Goal: Task Accomplishment & Management: Use online tool/utility

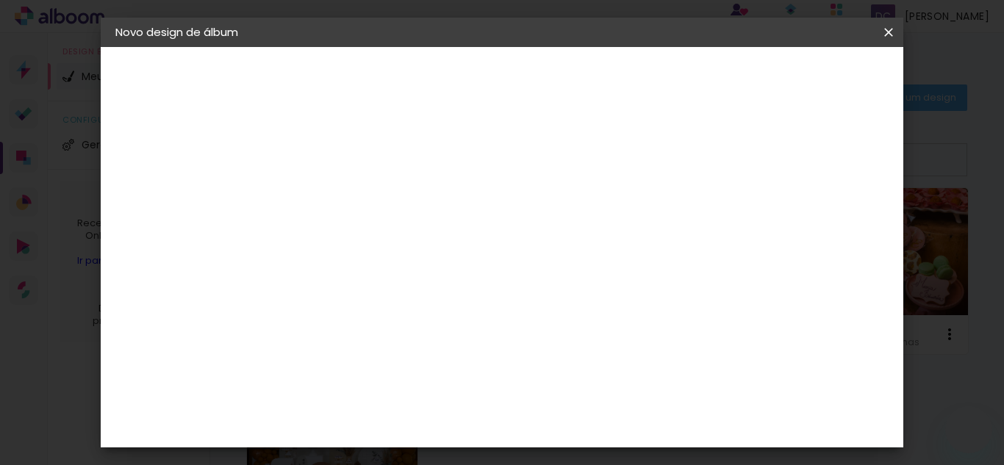
click at [356, 195] on input at bounding box center [356, 197] width 0 height 23
type input "a"
type input "[PERSON_NAME]"
type paper-input "[PERSON_NAME]"
click at [0, 0] on slot "Avançar" at bounding box center [0, 0] width 0 height 0
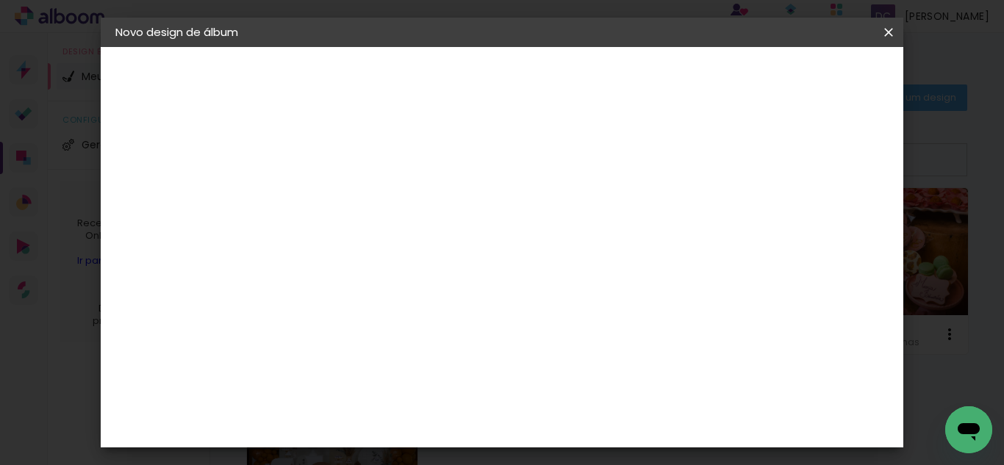
scroll to position [73, 0]
click at [467, 210] on input at bounding box center [393, 206] width 148 height 18
type input "go"
type paper-input "go"
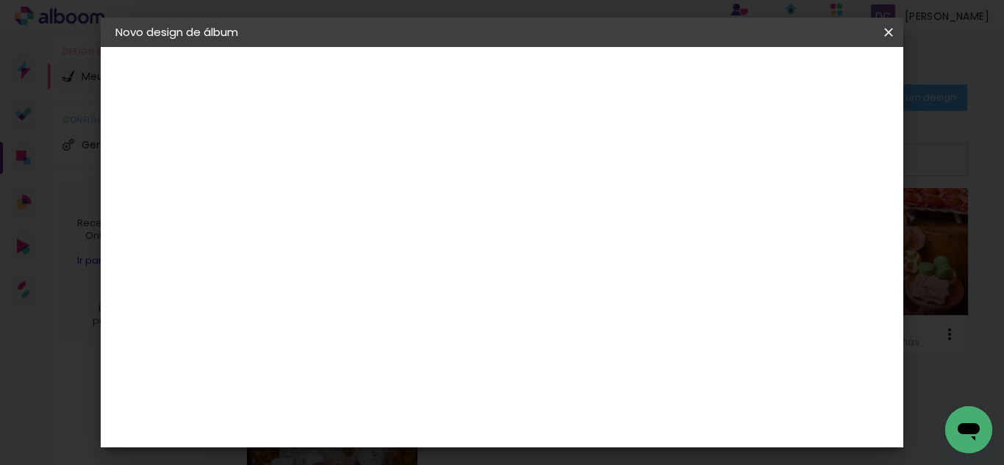
click at [381, 332] on div "Go image" at bounding box center [363, 335] width 36 height 24
click at [381, 331] on div "Go image" at bounding box center [363, 335] width 36 height 24
click at [0, 0] on slot "Avançar" at bounding box center [0, 0] width 0 height 0
click at [431, 247] on iron-icon at bounding box center [422, 256] width 18 height 18
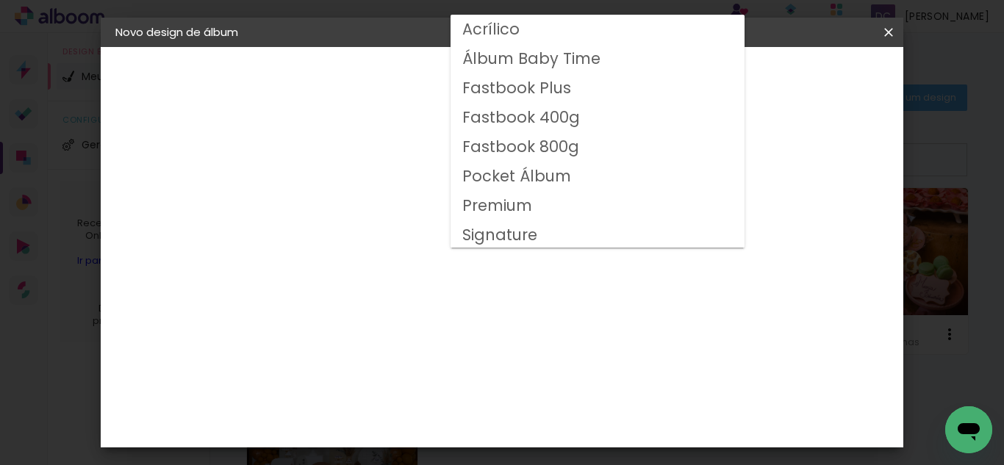
click at [0, 0] on slot "Fastbook 800g" at bounding box center [0, 0] width 0 height 0
type input "Fastbook 800g"
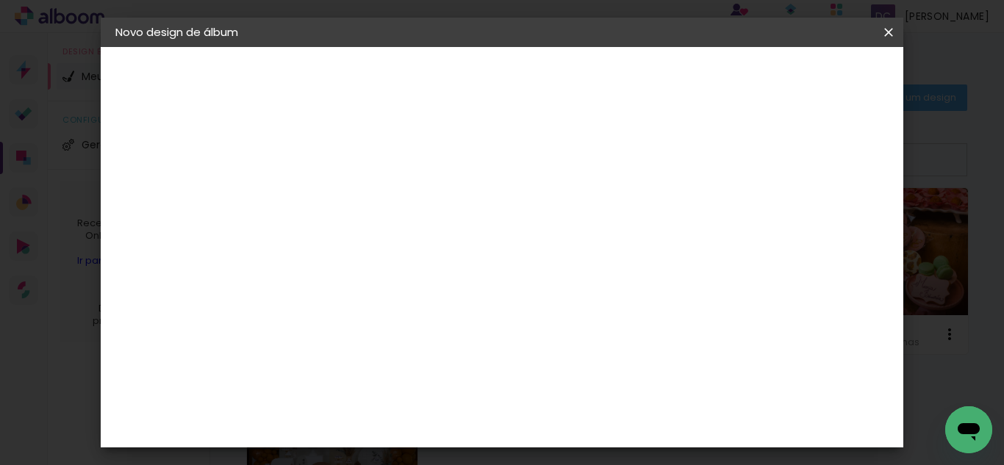
scroll to position [167, 0]
click at [455, 251] on span "30 × 20" at bounding box center [421, 275] width 68 height 48
click at [0, 0] on slot "Avançar" at bounding box center [0, 0] width 0 height 0
click at [714, 161] on div at bounding box center [706, 158] width 13 height 13
type paper-checkbox "on"
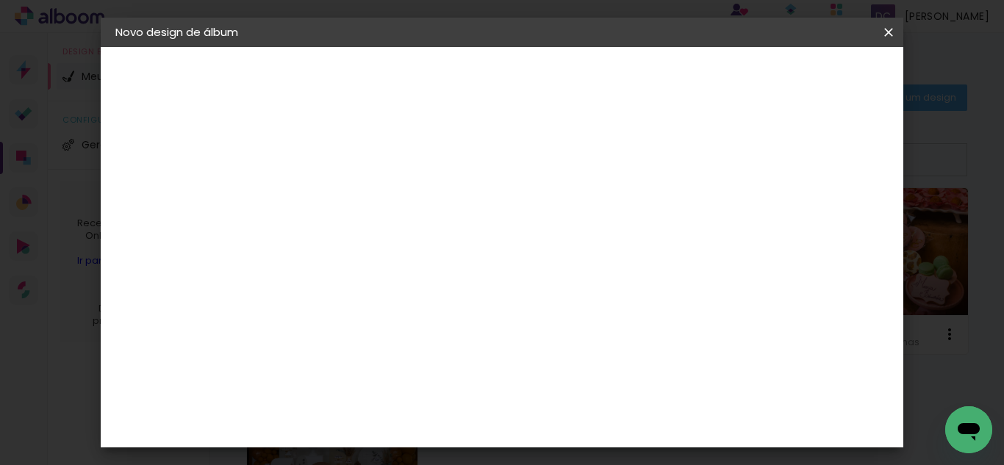
click at [797, 77] on span "Iniciar design" at bounding box center [763, 78] width 67 height 10
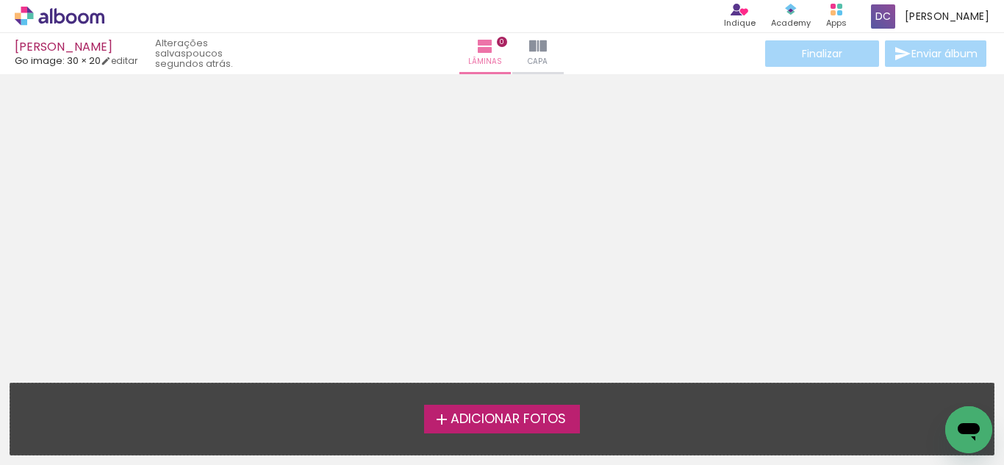
click at [520, 419] on span "Adicionar Fotos" at bounding box center [507, 419] width 115 height 13
click at [0, 0] on input "file" at bounding box center [0, 0] width 0 height 0
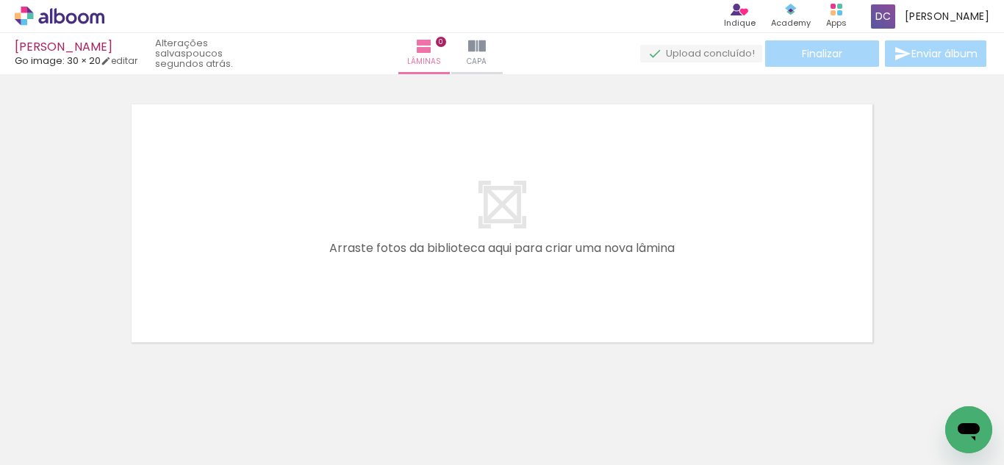
scroll to position [0, 840]
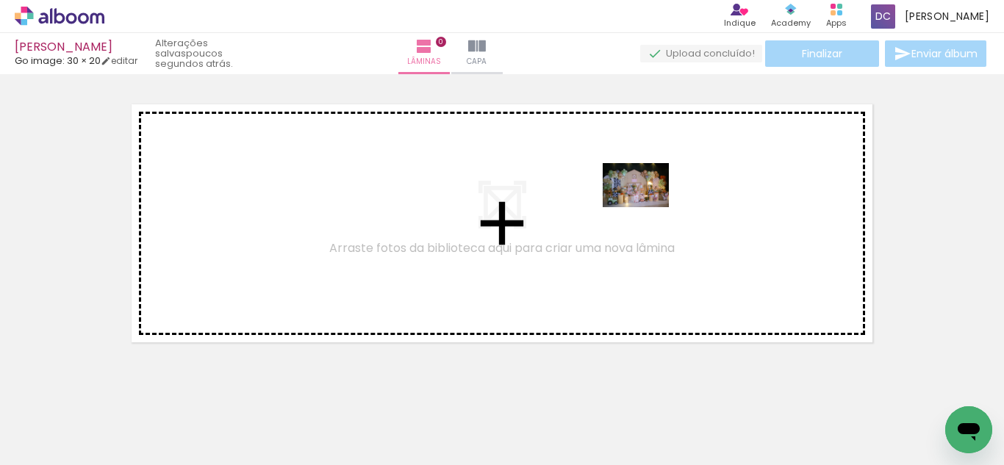
drag, startPoint x: 783, startPoint y: 428, endPoint x: 647, endPoint y: 207, distance: 260.0
click at [647, 207] on quentale-workspace at bounding box center [502, 232] width 1004 height 465
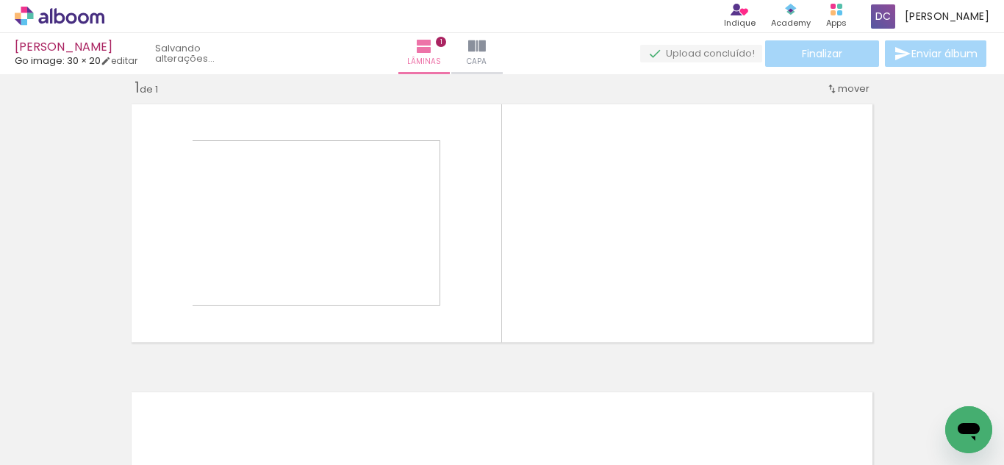
scroll to position [19, 0]
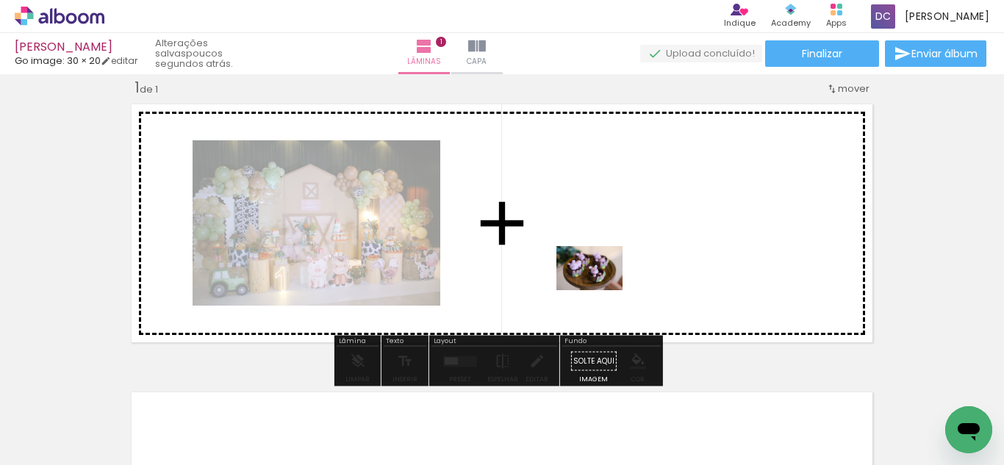
drag, startPoint x: 463, startPoint y: 434, endPoint x: 600, endPoint y: 290, distance: 199.1
click at [600, 290] on quentale-workspace at bounding box center [502, 232] width 1004 height 465
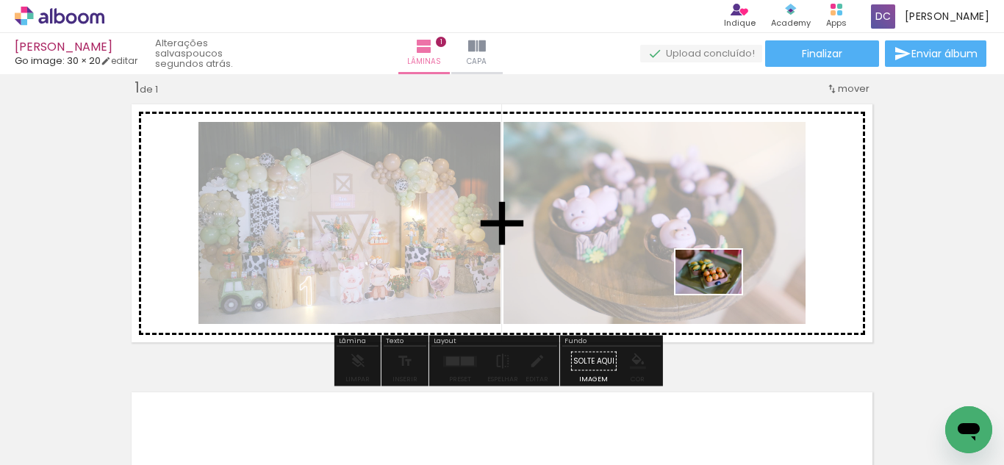
drag, startPoint x: 552, startPoint y: 423, endPoint x: 719, endPoint y: 294, distance: 211.6
click at [719, 294] on quentale-workspace at bounding box center [502, 232] width 1004 height 465
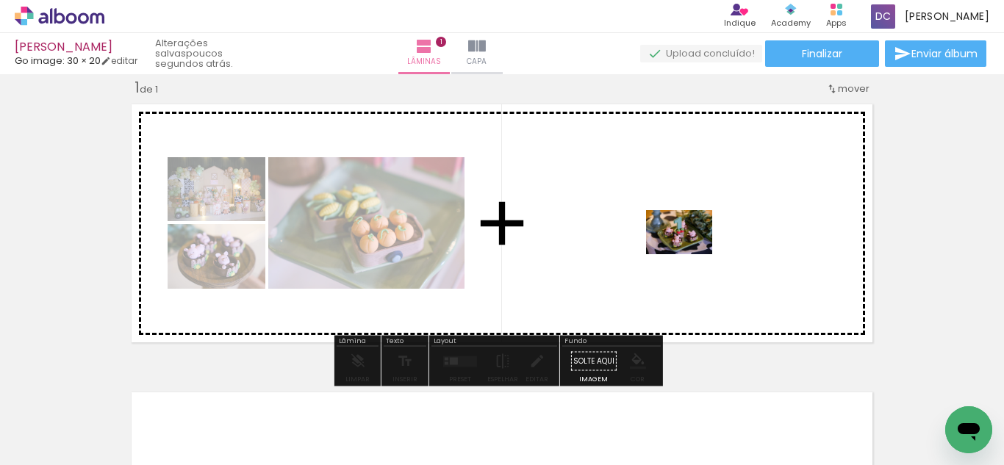
drag, startPoint x: 646, startPoint y: 409, endPoint x: 690, endPoint y: 254, distance: 160.5
click at [690, 254] on quentale-workspace at bounding box center [502, 232] width 1004 height 465
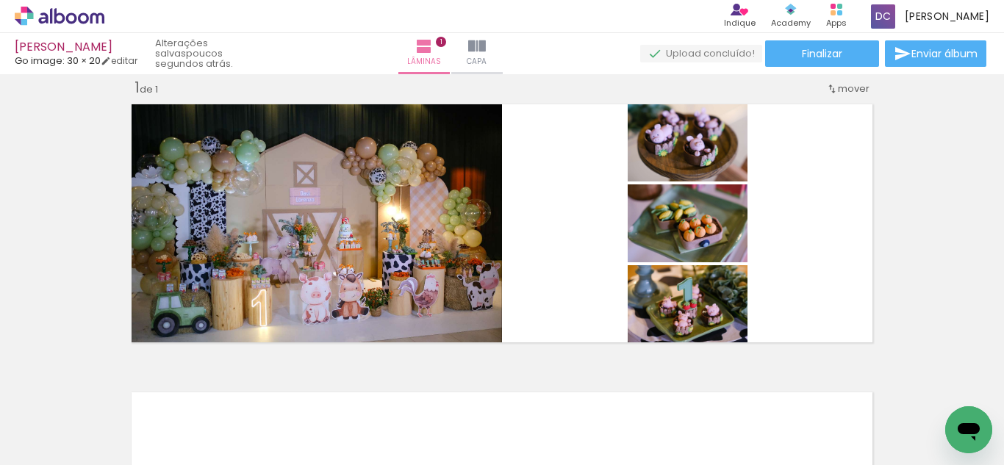
scroll to position [0, 0]
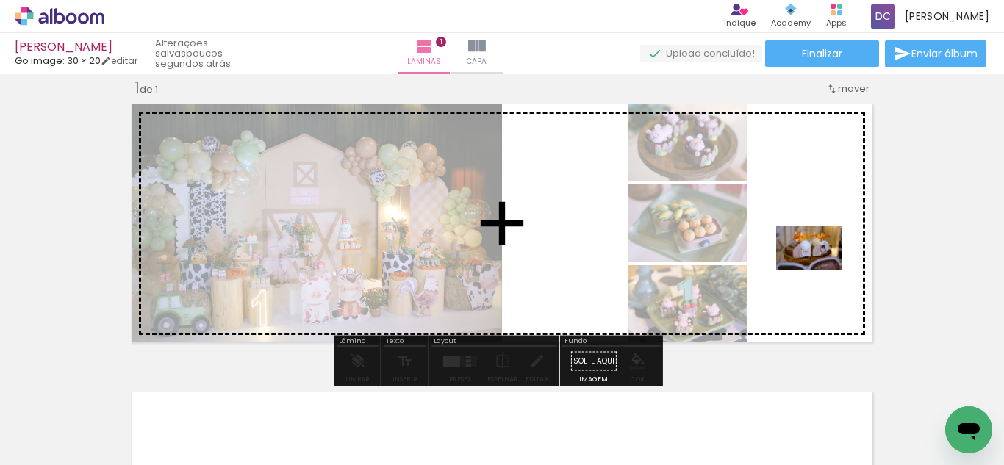
drag, startPoint x: 318, startPoint y: 429, endPoint x: 821, endPoint y: 269, distance: 527.5
click at [821, 269] on quentale-workspace at bounding box center [502, 232] width 1004 height 465
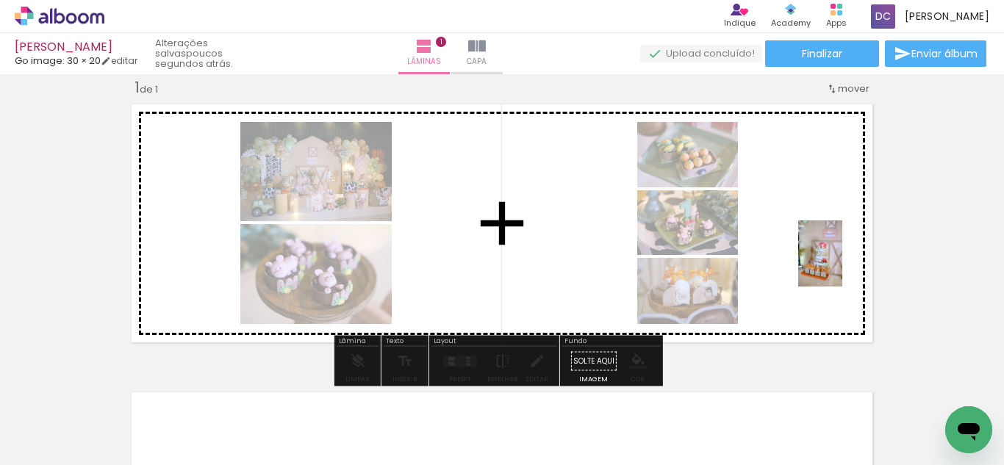
drag, startPoint x: 242, startPoint y: 428, endPoint x: 842, endPoint y: 265, distance: 621.6
click at [842, 265] on quentale-workspace at bounding box center [502, 232] width 1004 height 465
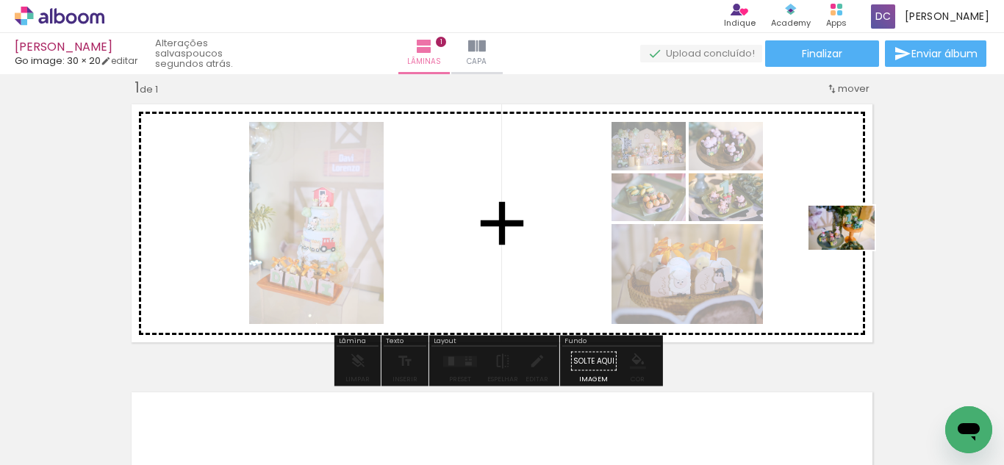
drag, startPoint x: 159, startPoint y: 417, endPoint x: 852, endPoint y: 250, distance: 712.7
click at [852, 250] on quentale-workspace at bounding box center [502, 232] width 1004 height 465
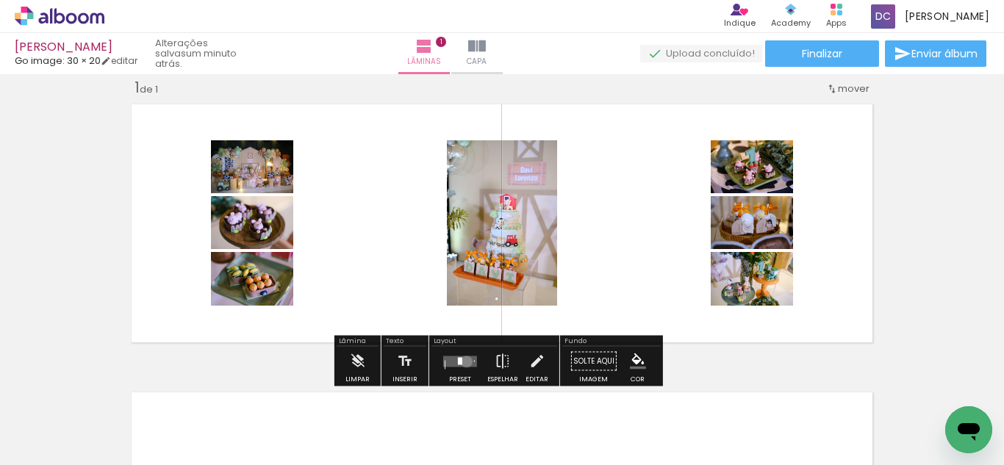
click at [463, 362] on quentale-layouter at bounding box center [460, 361] width 34 height 11
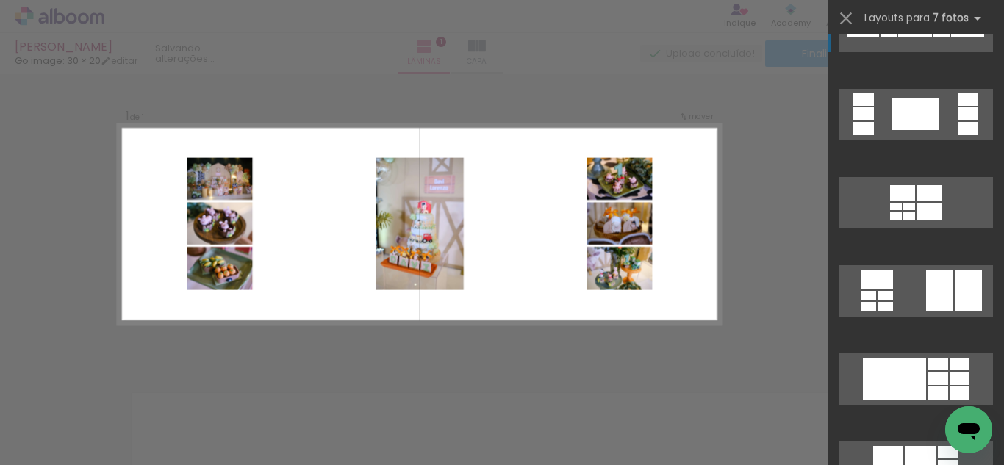
scroll to position [3380, 0]
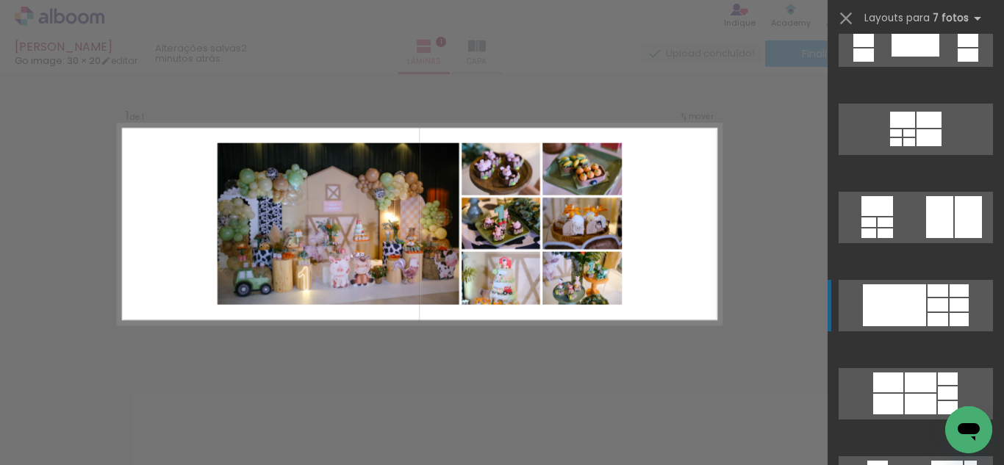
click at [917, 322] on div at bounding box center [894, 305] width 63 height 42
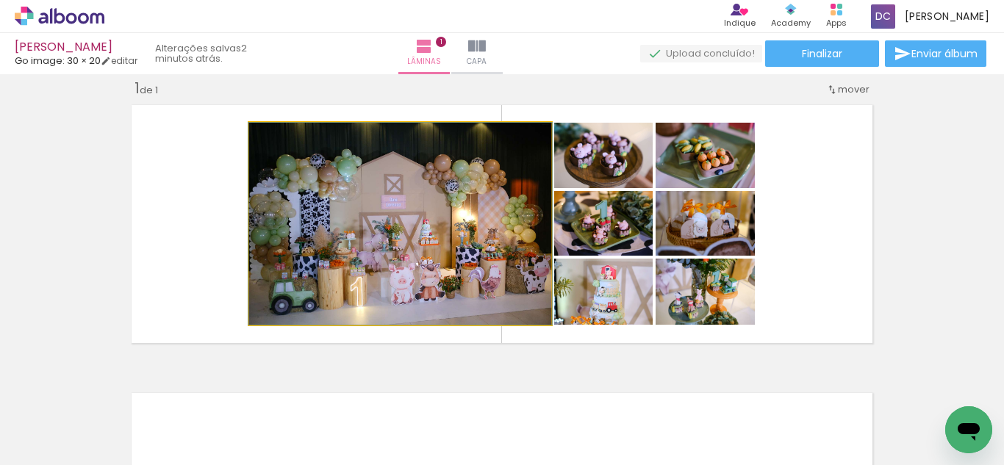
click at [453, 234] on quentale-photo at bounding box center [400, 224] width 302 height 202
drag, startPoint x: 448, startPoint y: 226, endPoint x: 386, endPoint y: 226, distance: 62.5
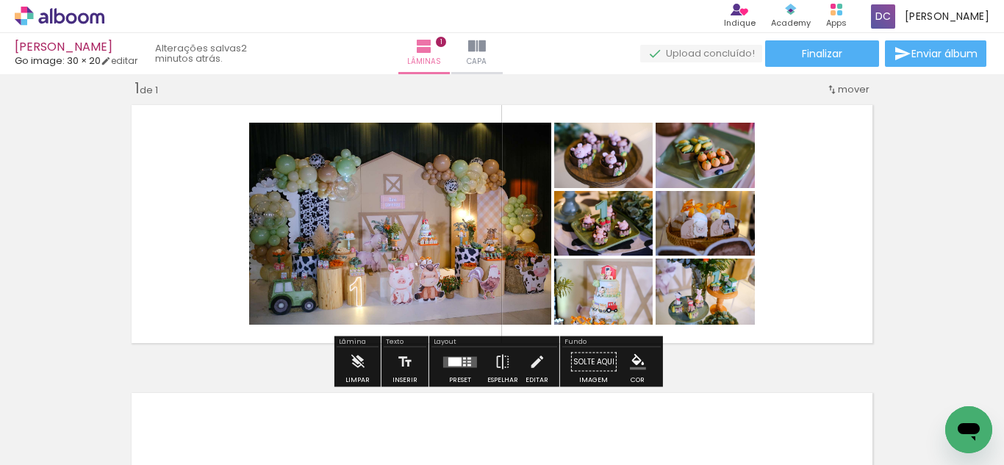
click at [450, 198] on quentale-photo at bounding box center [400, 224] width 302 height 202
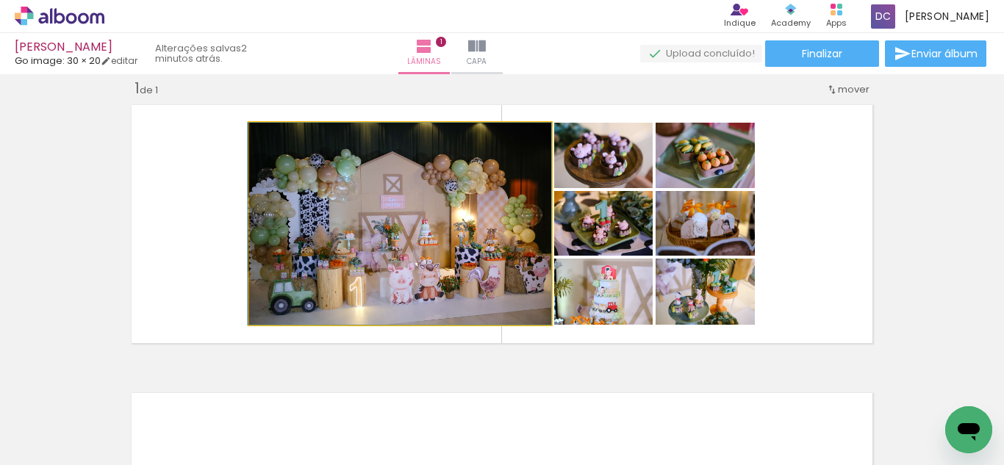
drag, startPoint x: 462, startPoint y: 231, endPoint x: 414, endPoint y: 231, distance: 47.8
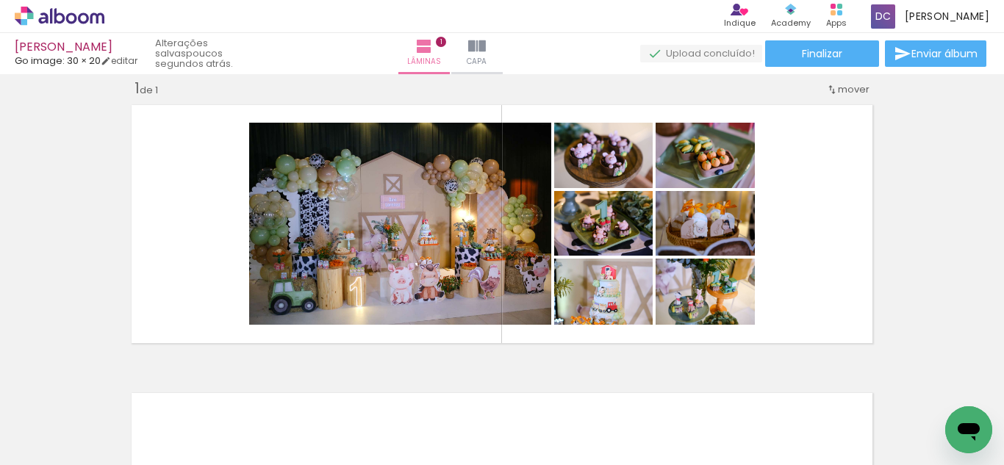
click at [944, 220] on div "Inserir lâmina 1 de 1" at bounding box center [502, 349] width 1004 height 577
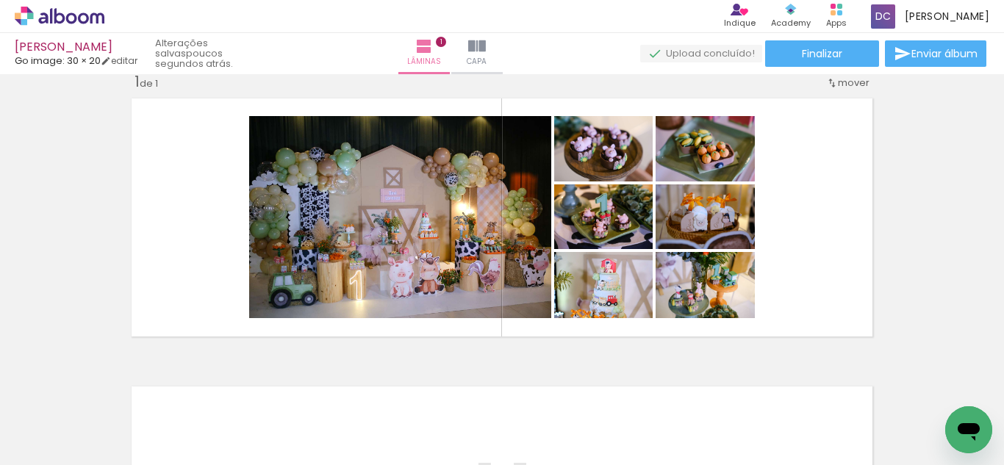
scroll to position [18, 0]
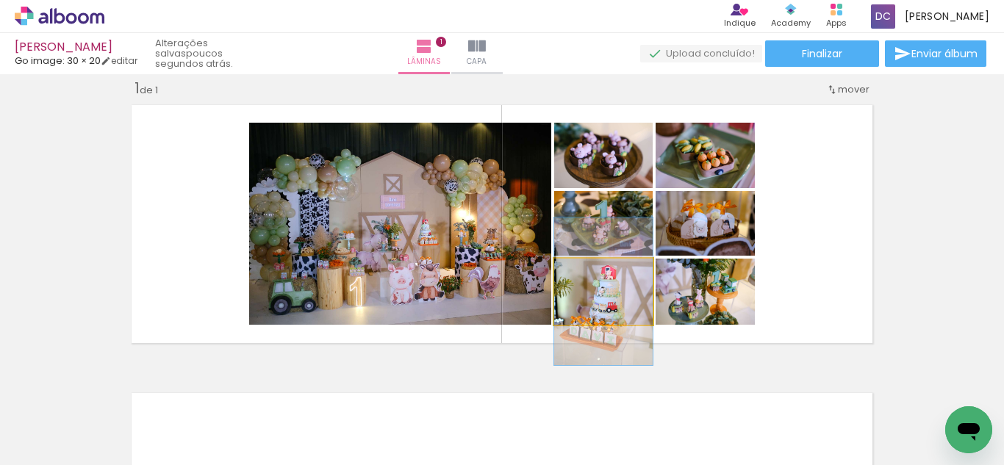
click at [624, 310] on quentale-photo at bounding box center [603, 292] width 98 height 66
click at [636, 315] on quentale-photo at bounding box center [603, 292] width 98 height 66
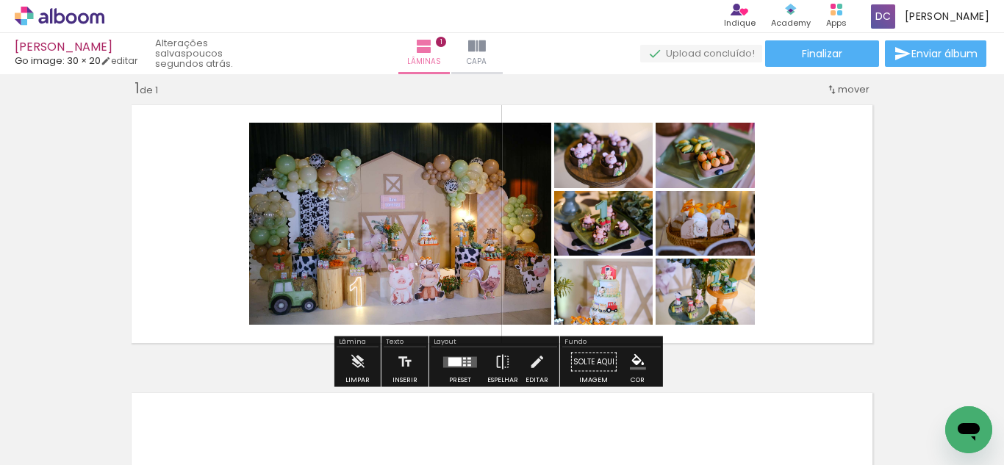
click at [612, 306] on quentale-photo at bounding box center [603, 292] width 98 height 66
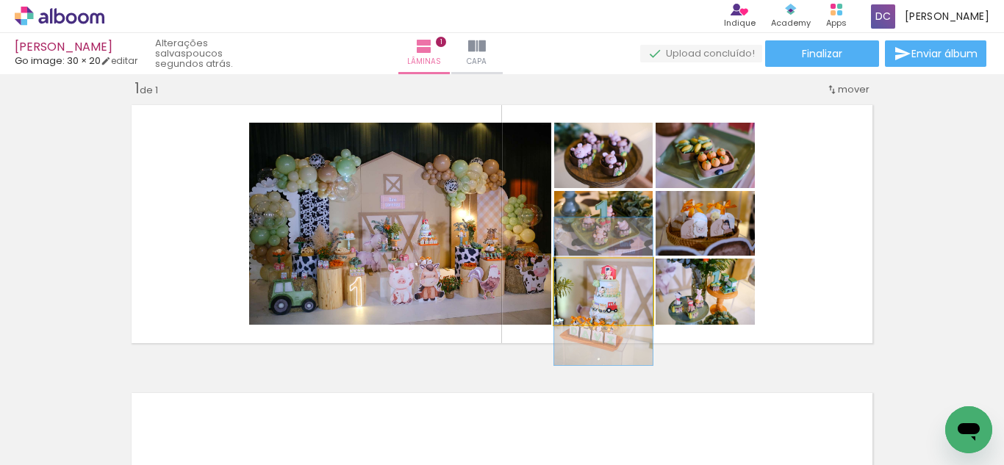
click at [627, 307] on quentale-photo at bounding box center [603, 292] width 98 height 66
click at [628, 309] on quentale-photo at bounding box center [603, 292] width 98 height 66
click at [624, 302] on quentale-photo at bounding box center [603, 292] width 98 height 66
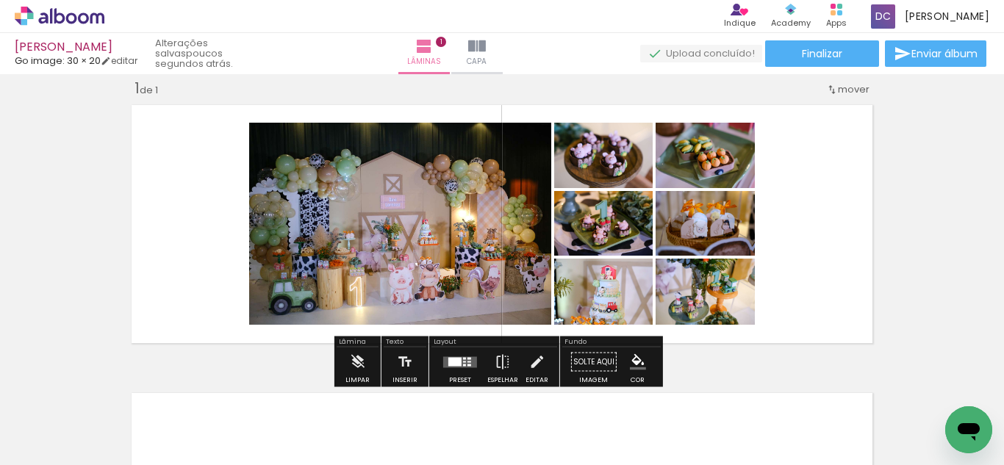
click at [833, 283] on quentale-layouter at bounding box center [502, 223] width 754 height 251
click at [620, 291] on quentale-photo at bounding box center [603, 292] width 98 height 66
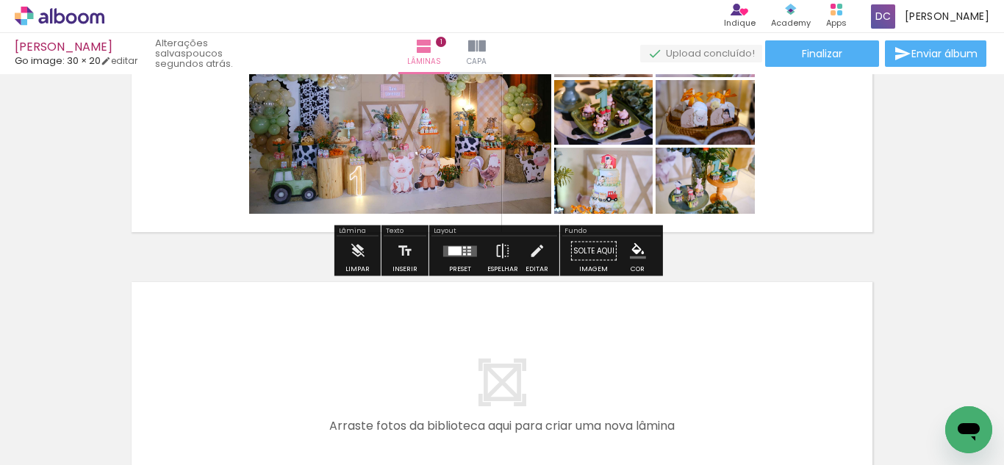
scroll to position [165, 0]
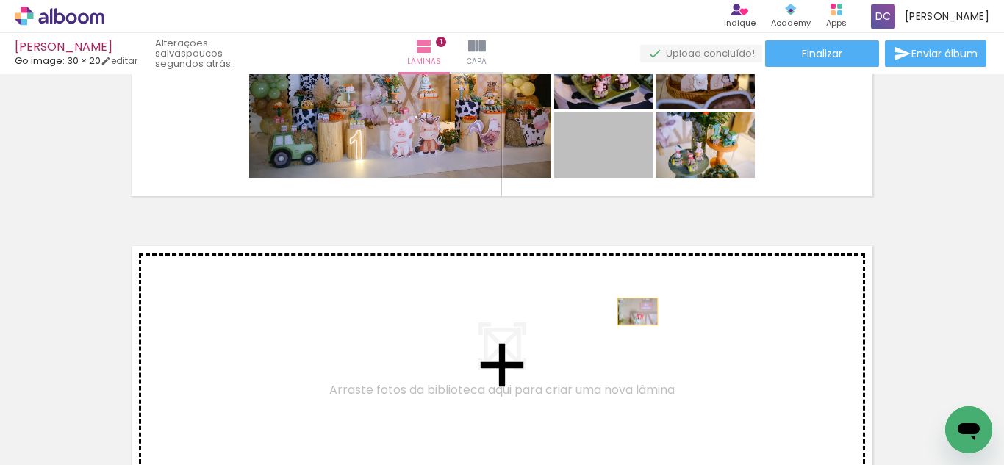
drag, startPoint x: 627, startPoint y: 148, endPoint x: 632, endPoint y: 312, distance: 163.9
click at [632, 312] on div "Inserir lâmina 1 de 1" at bounding box center [502, 202] width 1004 height 577
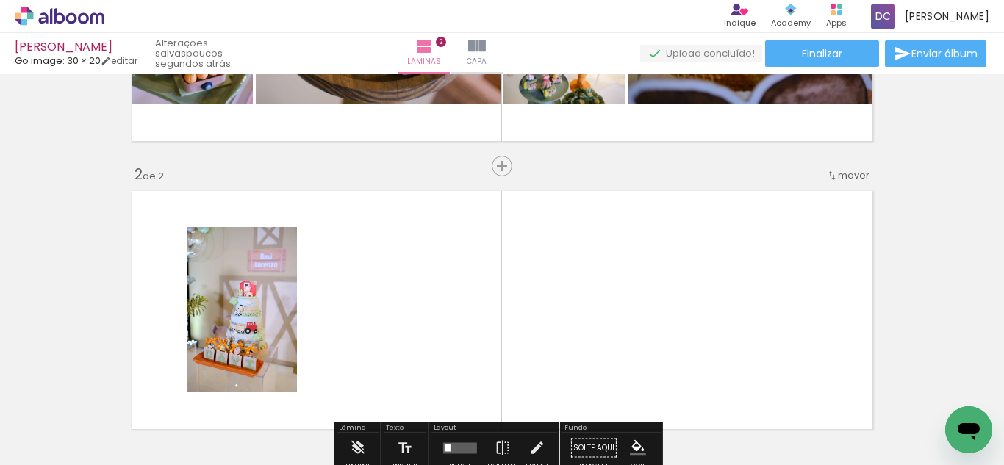
scroll to position [73, 0]
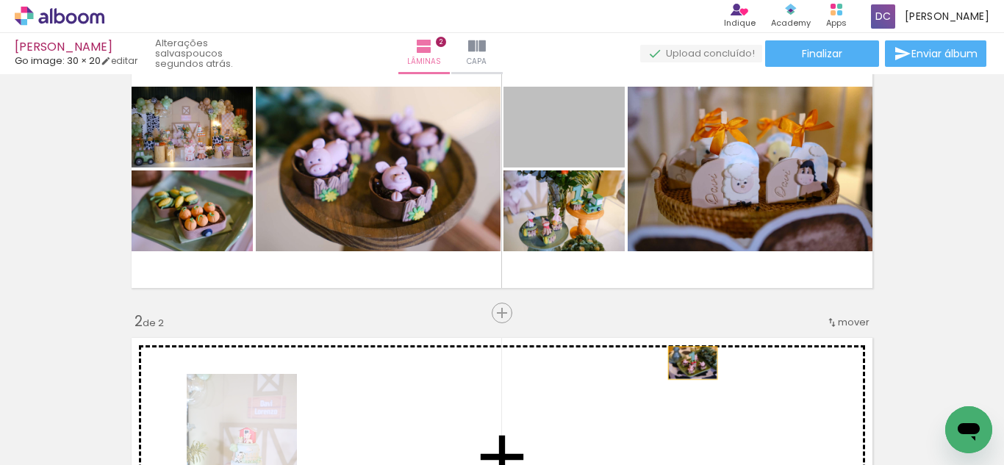
drag, startPoint x: 584, startPoint y: 143, endPoint x: 687, endPoint y: 363, distance: 242.6
click at [687, 363] on div "Inserir lâmina 1 de 2 Inserir lâmina 2 de 2" at bounding box center [502, 438] width 1004 height 865
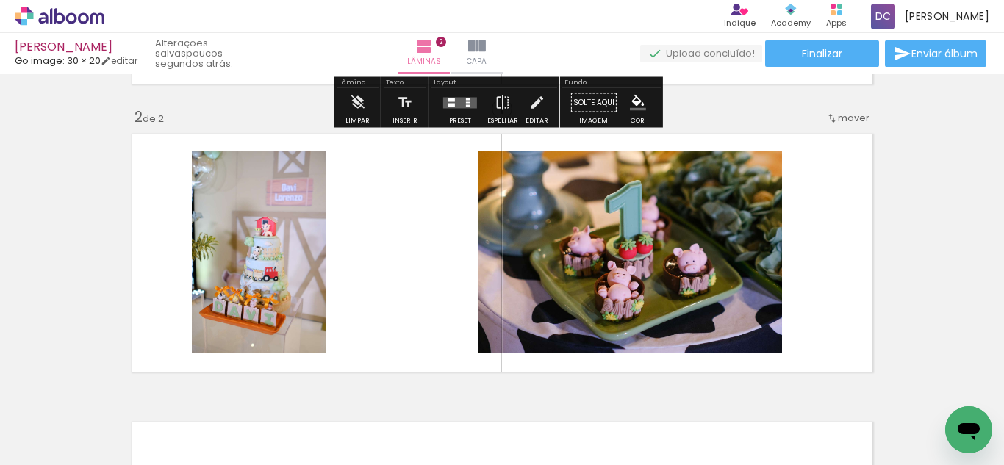
scroll to position [294, 0]
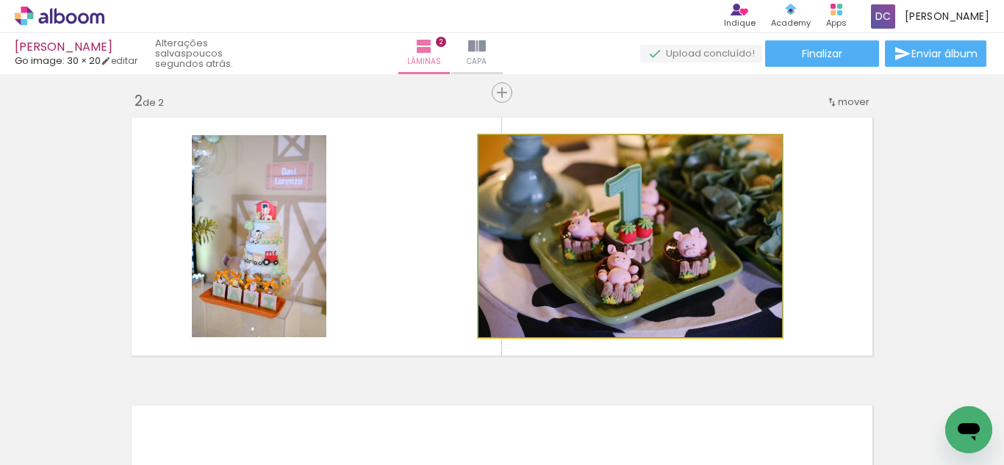
click at [673, 259] on quentale-photo at bounding box center [629, 236] width 303 height 202
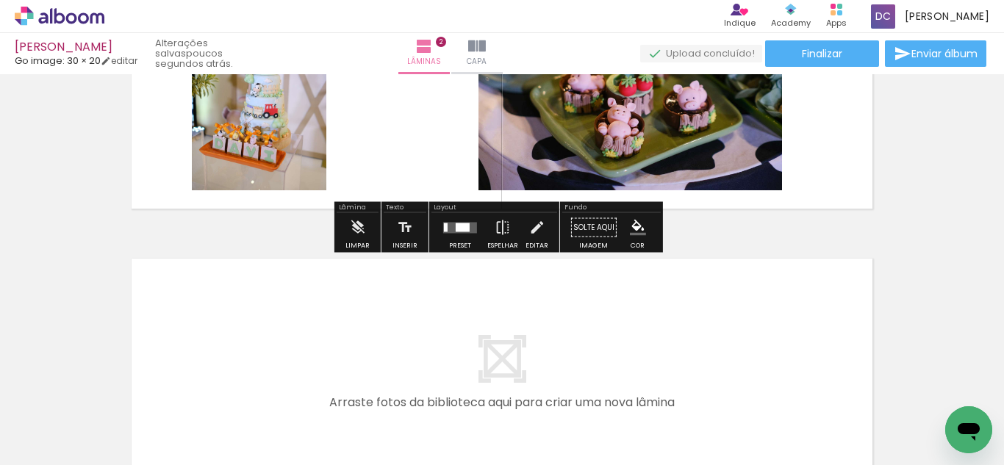
scroll to position [514, 0]
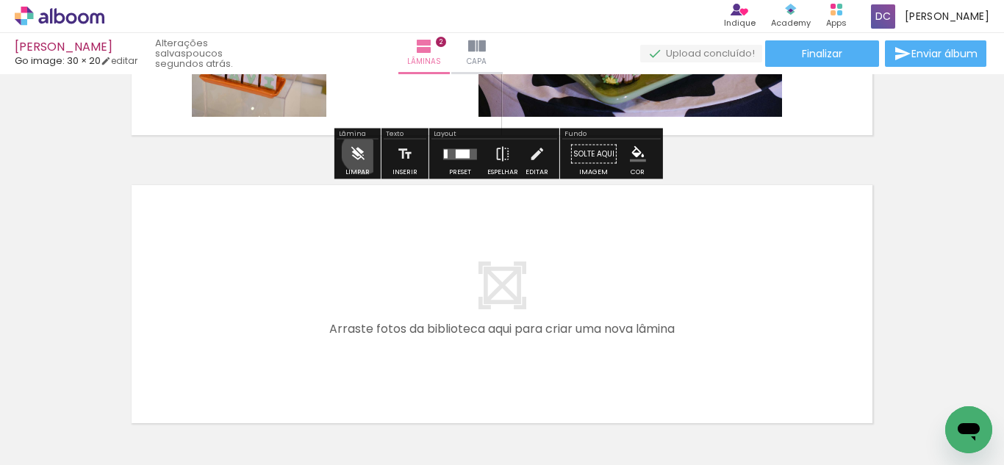
click at [363, 152] on iron-icon at bounding box center [357, 154] width 16 height 29
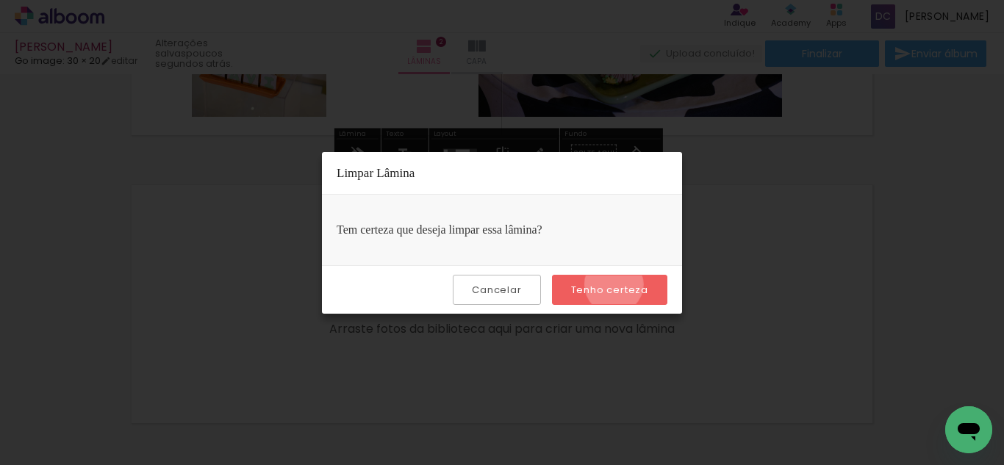
click at [0, 0] on slot "Tenho certeza" at bounding box center [0, 0] width 0 height 0
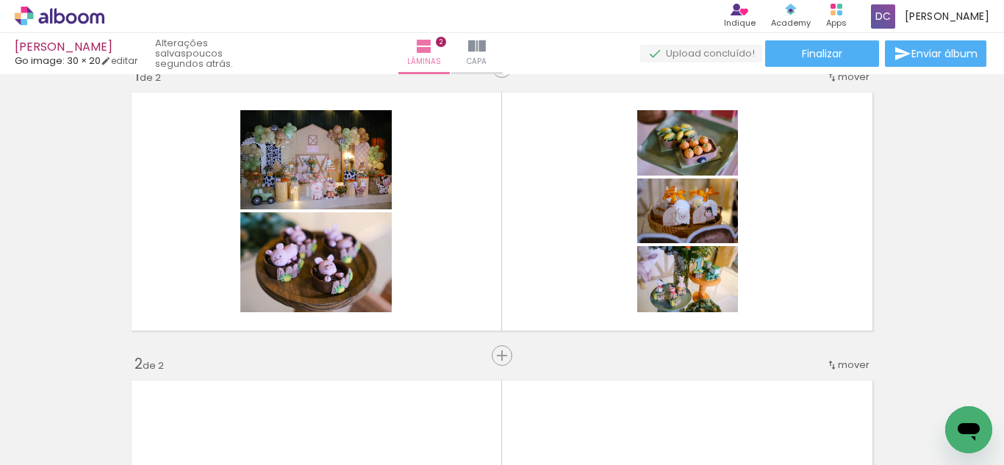
scroll to position [0, 0]
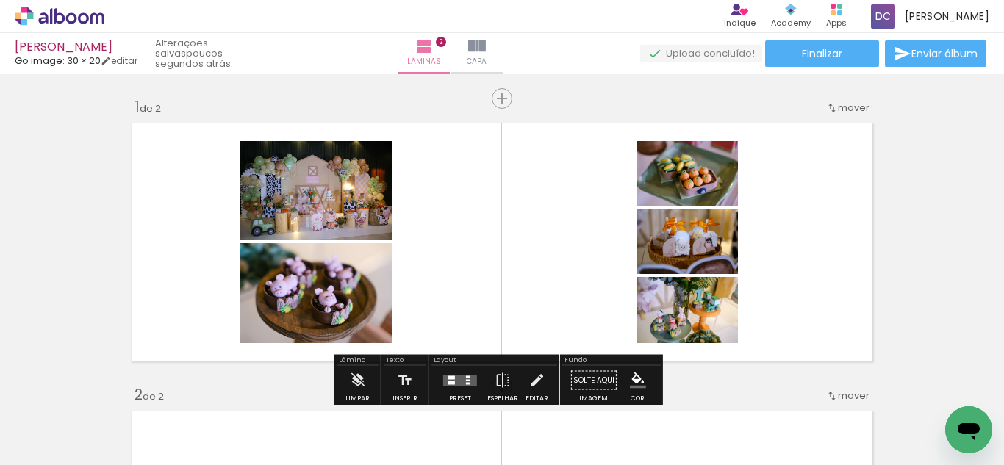
click at [792, 226] on quentale-layouter at bounding box center [502, 242] width 754 height 251
click at [697, 244] on quentale-photo at bounding box center [687, 241] width 101 height 65
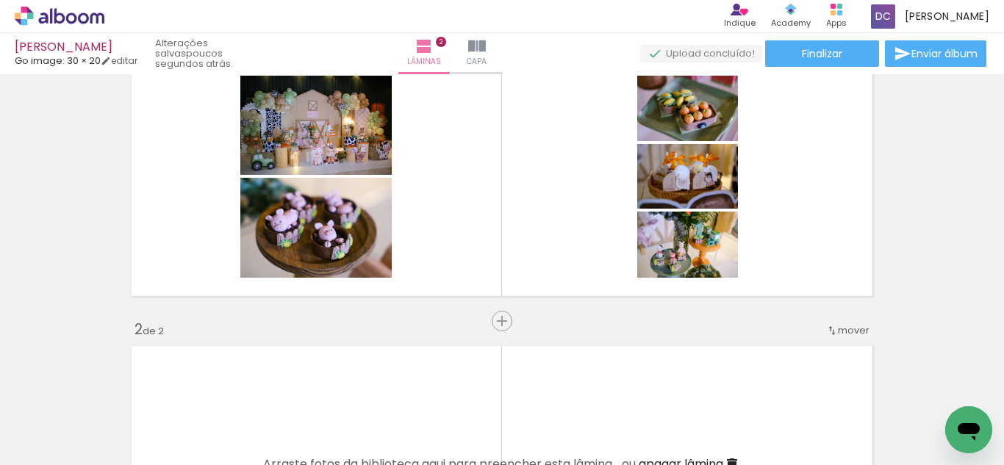
scroll to position [147, 0]
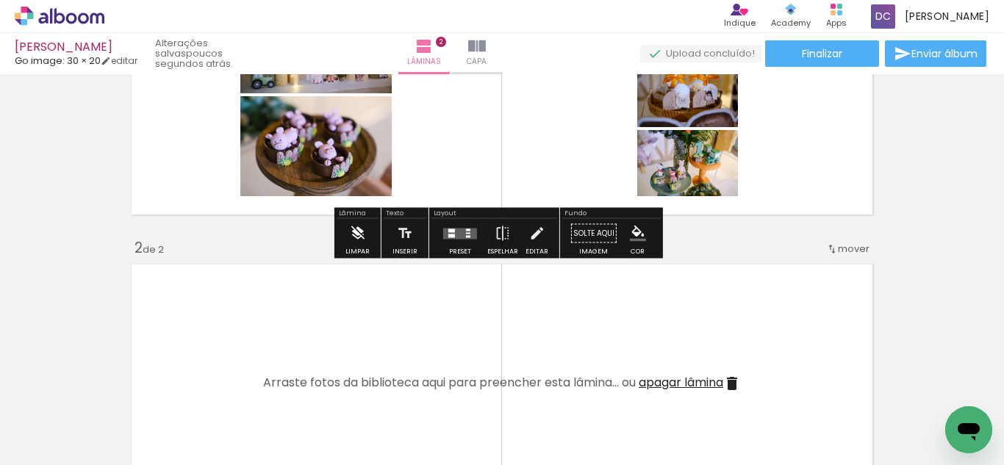
click at [353, 226] on iron-icon at bounding box center [357, 233] width 16 height 29
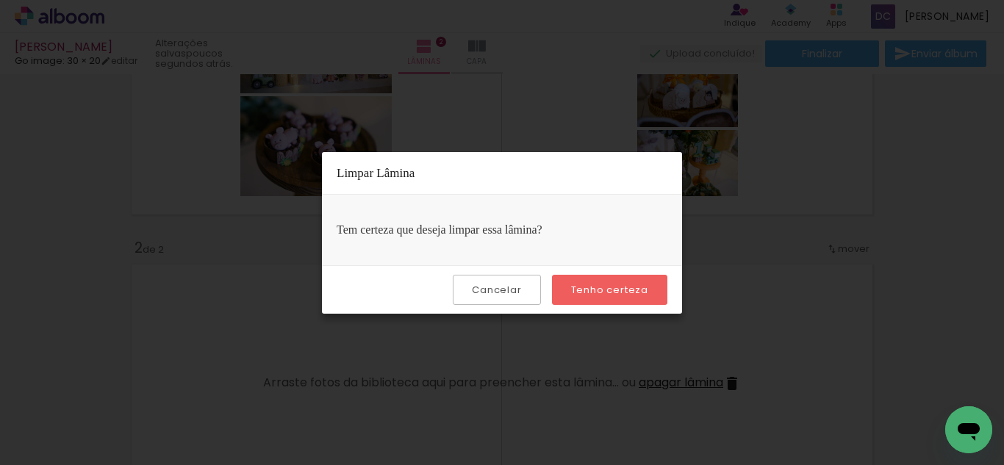
click at [0, 0] on slot "Tenho certeza" at bounding box center [0, 0] width 0 height 0
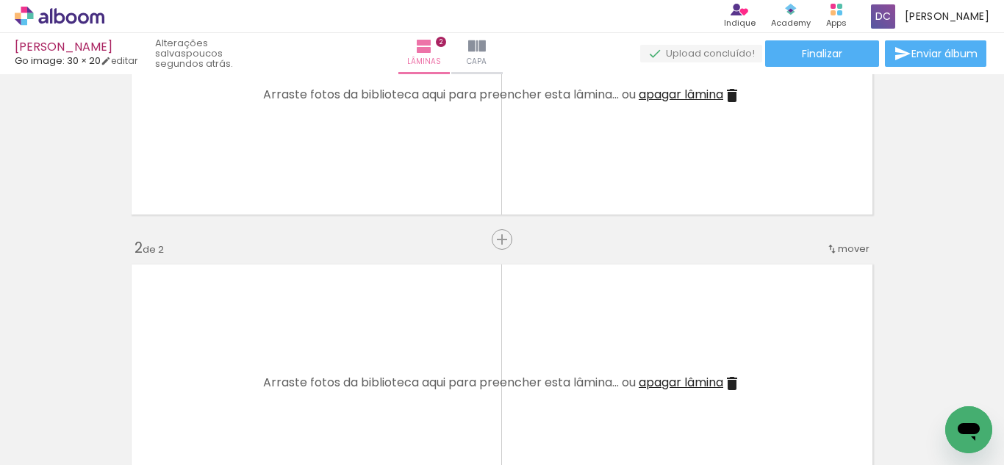
scroll to position [0, 0]
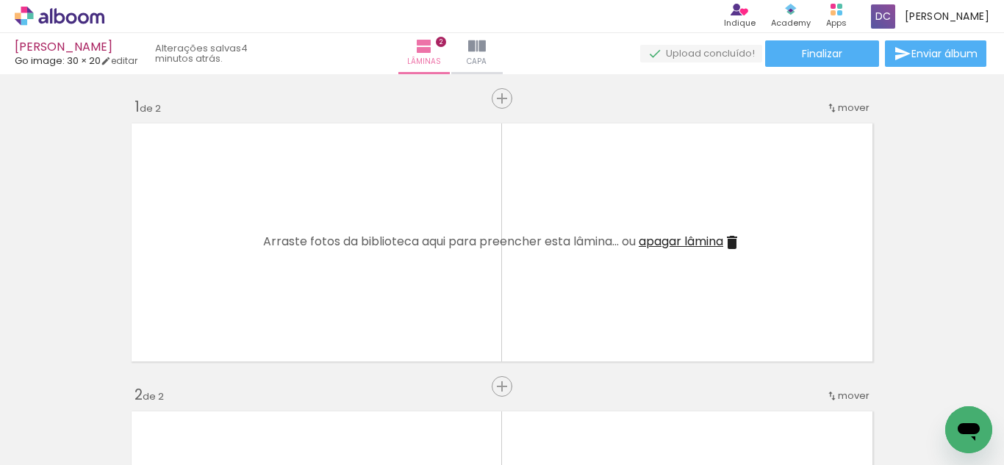
click at [56, 445] on span "Adicionar Fotos" at bounding box center [52, 445] width 44 height 16
click at [0, 0] on input "file" at bounding box center [0, 0] width 0 height 0
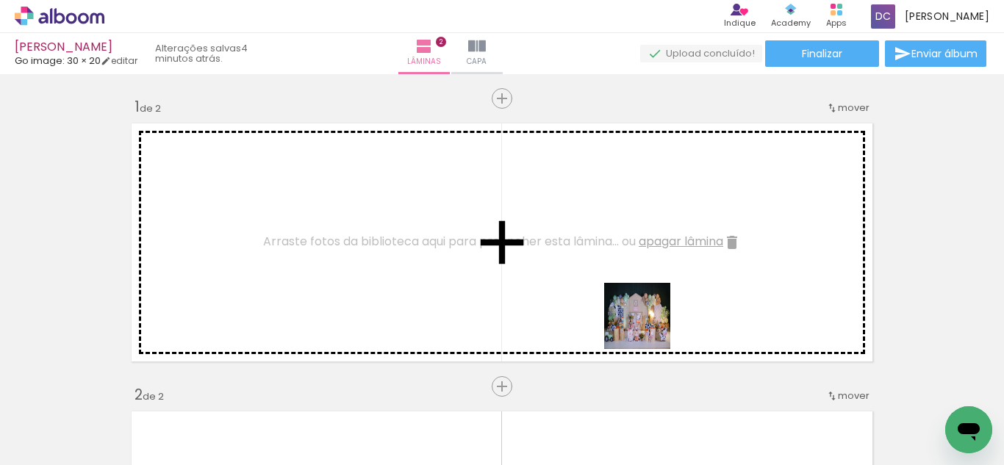
drag, startPoint x: 691, startPoint y: 409, endPoint x: 644, endPoint y: 321, distance: 99.3
click at [644, 321] on quentale-workspace at bounding box center [502, 232] width 1004 height 465
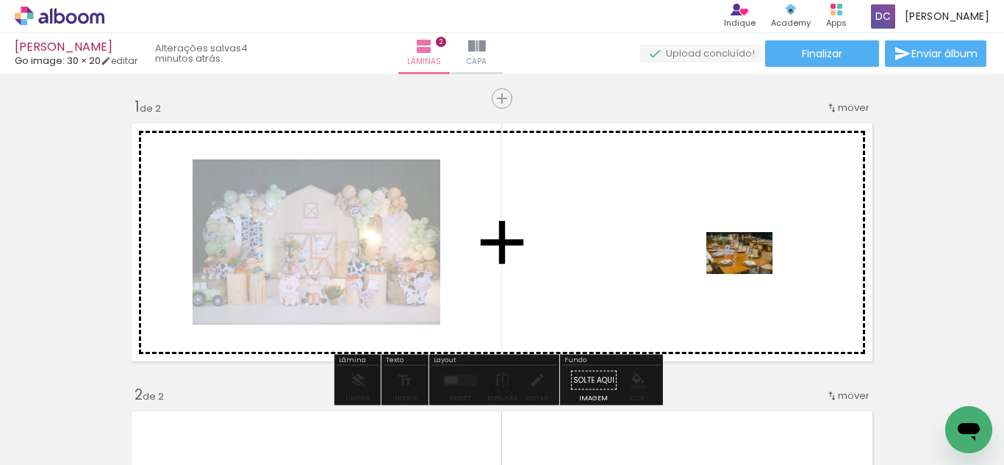
drag, startPoint x: 802, startPoint y: 418, endPoint x: 750, endPoint y: 276, distance: 150.9
click at [750, 276] on quentale-workspace at bounding box center [502, 232] width 1004 height 465
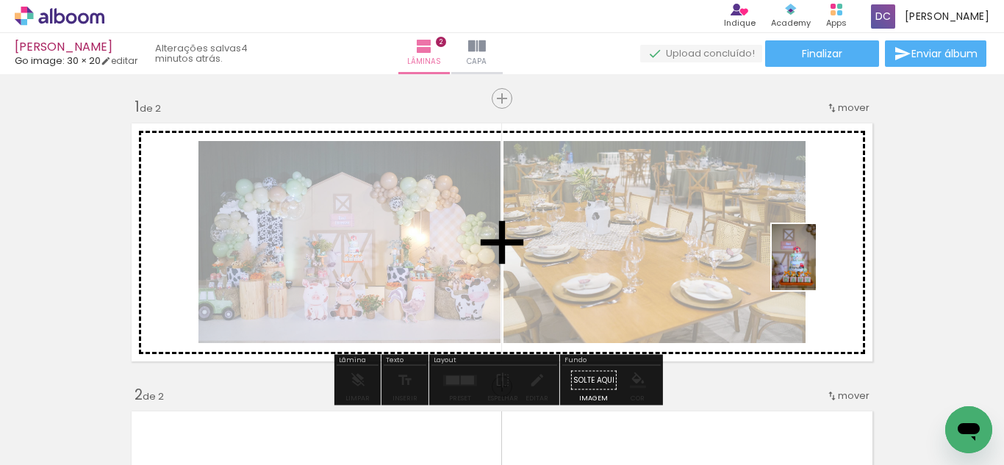
drag, startPoint x: 877, startPoint y: 420, endPoint x: 816, endPoint y: 268, distance: 164.2
click at [816, 268] on quentale-workspace at bounding box center [502, 232] width 1004 height 465
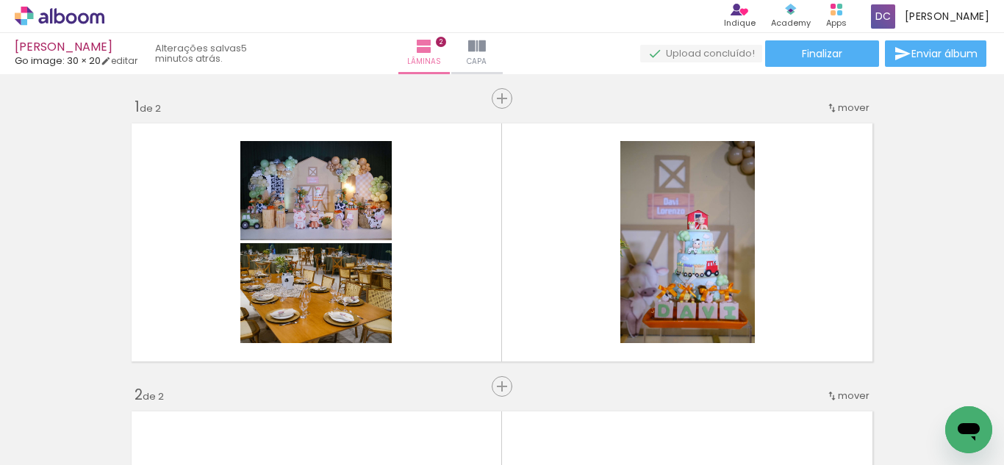
scroll to position [0, 0]
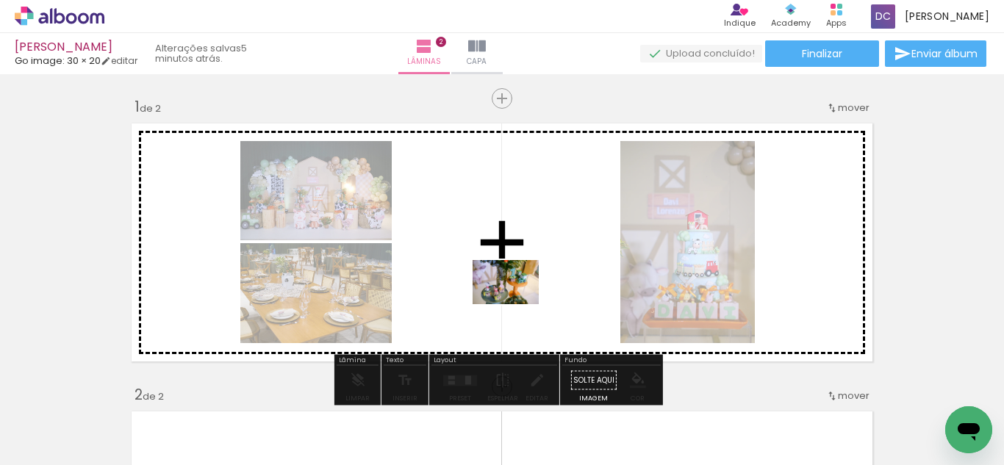
drag, startPoint x: 150, startPoint y: 426, endPoint x: 517, endPoint y: 304, distance: 386.4
click at [517, 304] on quentale-workspace at bounding box center [502, 232] width 1004 height 465
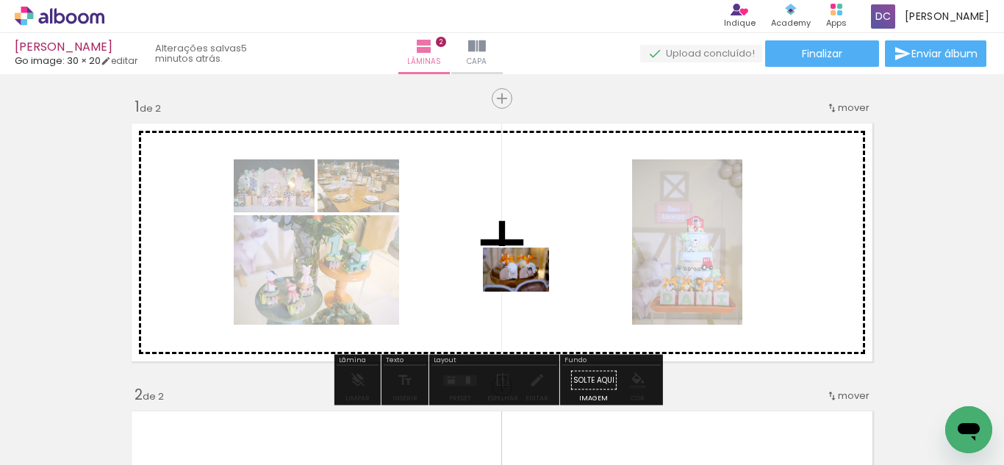
drag, startPoint x: 301, startPoint y: 424, endPoint x: 527, endPoint y: 292, distance: 261.5
click at [527, 292] on quentale-workspace at bounding box center [502, 232] width 1004 height 465
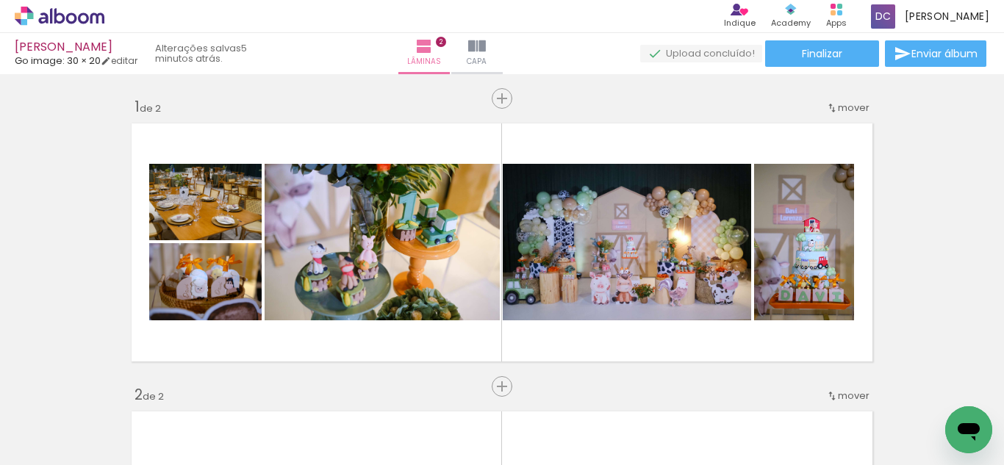
scroll to position [0, 728]
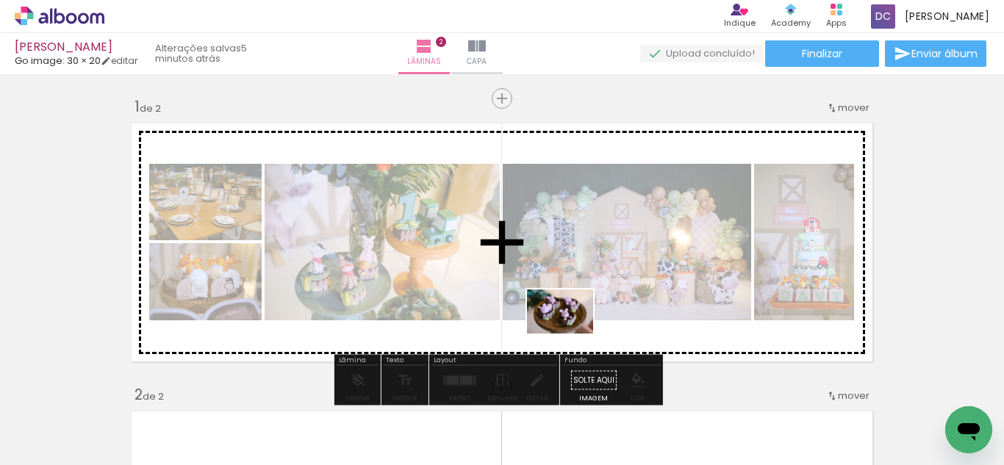
drag, startPoint x: 566, startPoint y: 423, endPoint x: 571, endPoint y: 334, distance: 89.1
click at [571, 334] on quentale-workspace at bounding box center [502, 232] width 1004 height 465
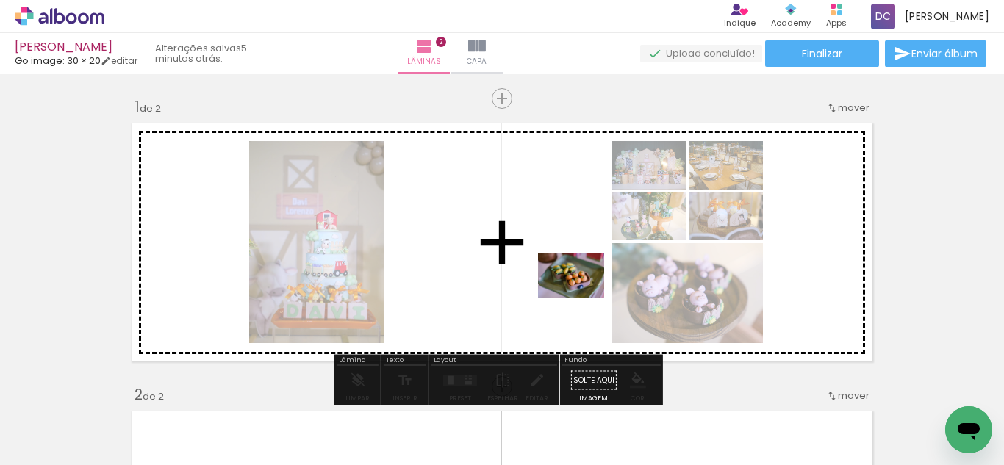
drag, startPoint x: 672, startPoint y: 424, endPoint x: 582, endPoint y: 298, distance: 155.4
click at [582, 298] on quentale-workspace at bounding box center [502, 232] width 1004 height 465
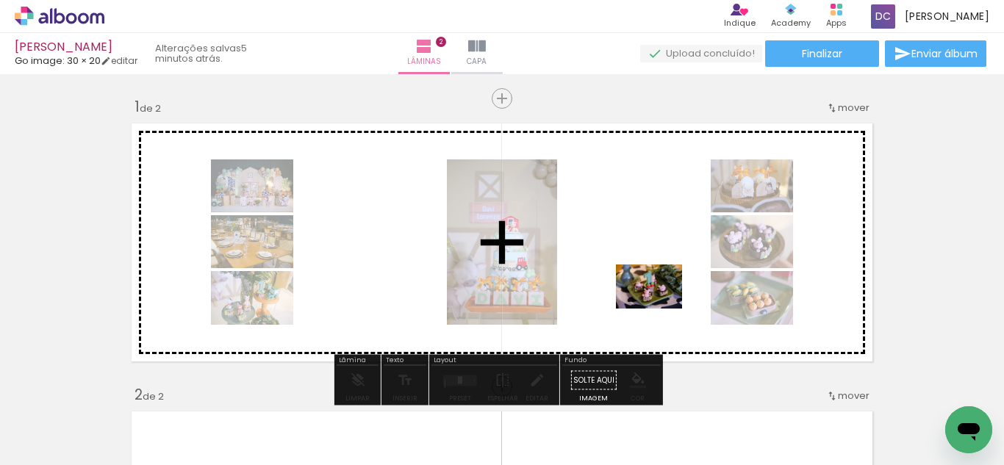
drag, startPoint x: 750, startPoint y: 436, endPoint x: 654, endPoint y: 296, distance: 170.2
click at [654, 296] on quentale-workspace at bounding box center [502, 232] width 1004 height 465
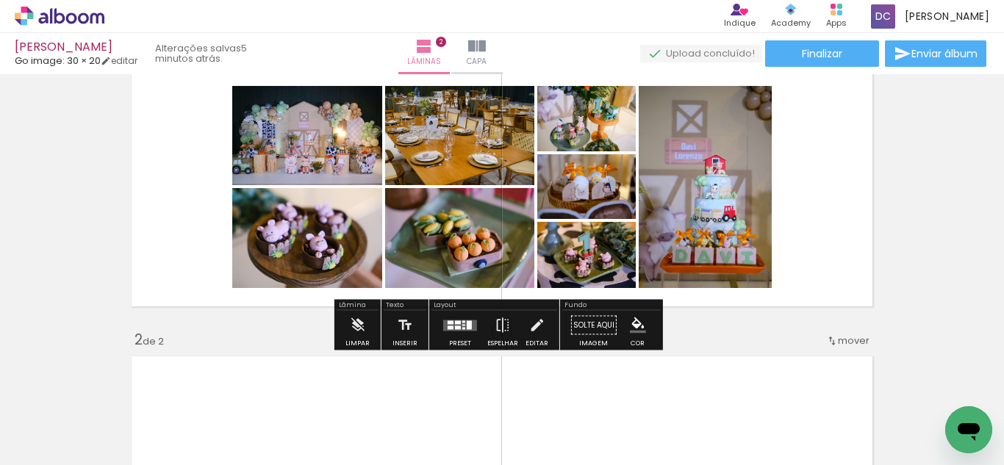
scroll to position [73, 0]
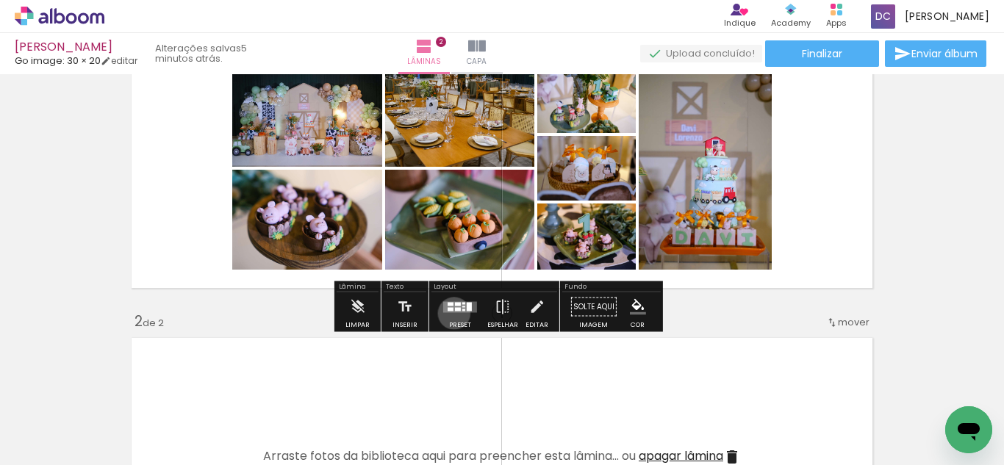
click at [450, 313] on div at bounding box center [460, 306] width 40 height 29
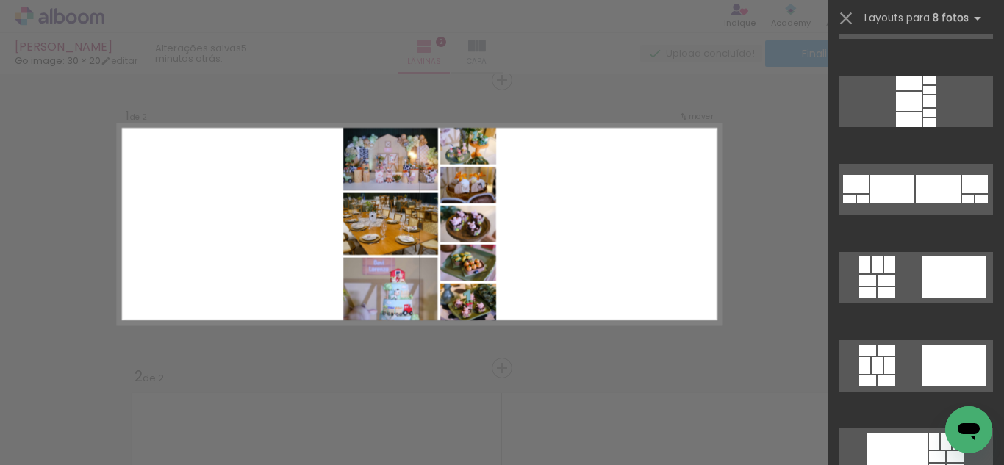
scroll to position [2645, 0]
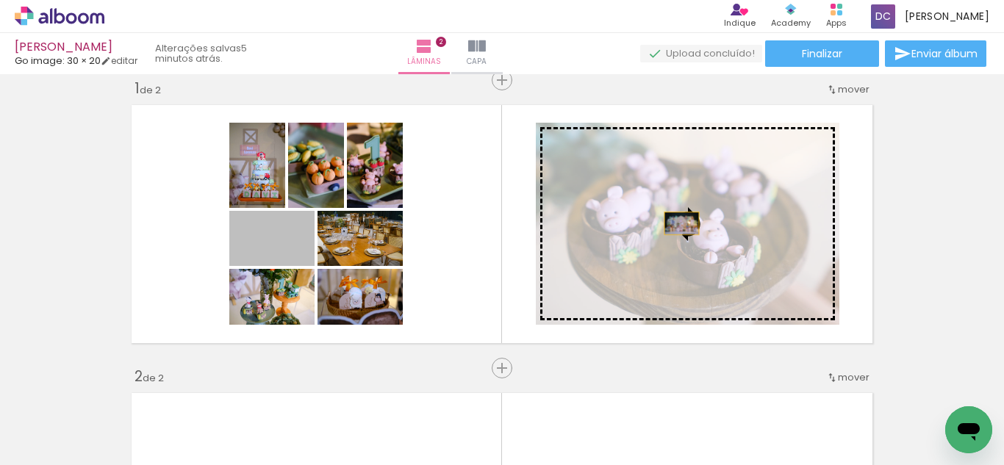
drag, startPoint x: 295, startPoint y: 257, endPoint x: 676, endPoint y: 223, distance: 382.9
click at [0, 0] on slot at bounding box center [0, 0] width 0 height 0
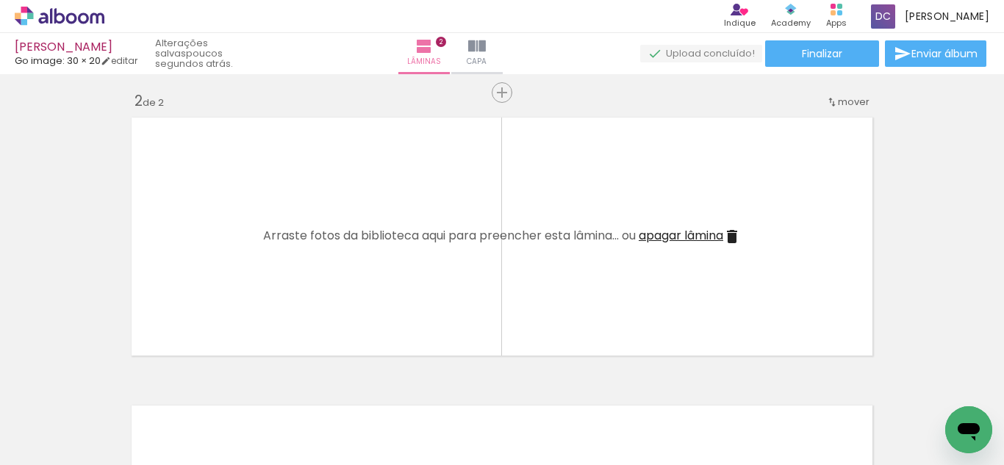
scroll to position [0, 539]
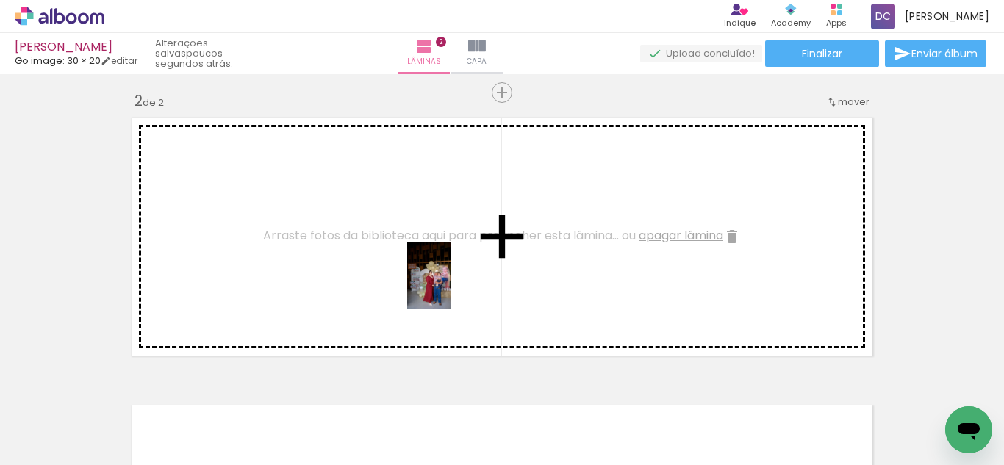
drag, startPoint x: 448, startPoint y: 434, endPoint x: 451, endPoint y: 284, distance: 149.9
click at [451, 284] on quentale-workspace at bounding box center [502, 232] width 1004 height 465
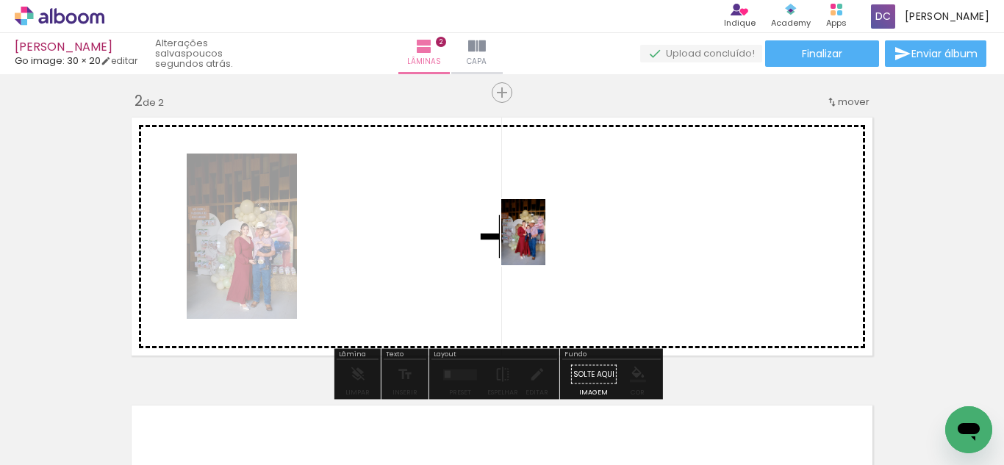
drag, startPoint x: 522, startPoint y: 431, endPoint x: 545, endPoint y: 243, distance: 188.8
click at [545, 243] on quentale-workspace at bounding box center [502, 232] width 1004 height 465
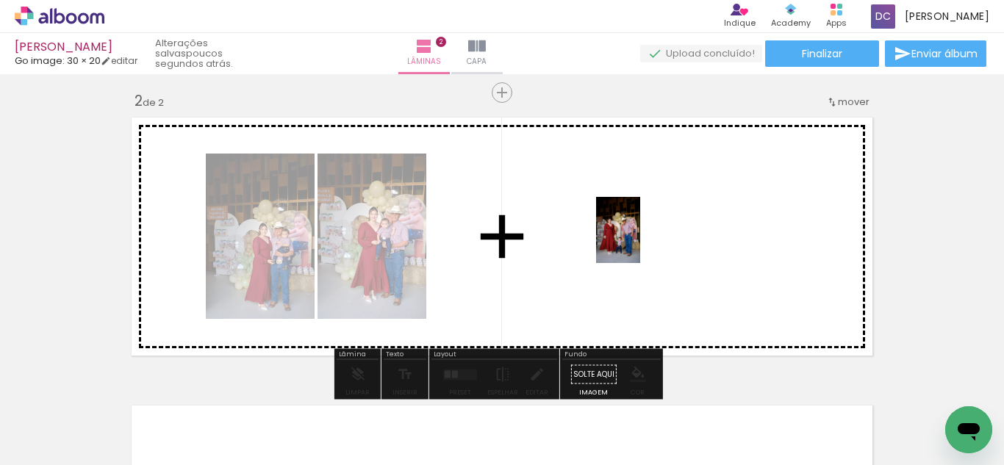
drag, startPoint x: 605, startPoint y: 437, endPoint x: 640, endPoint y: 241, distance: 199.2
click at [640, 241] on quentale-workspace at bounding box center [502, 232] width 1004 height 465
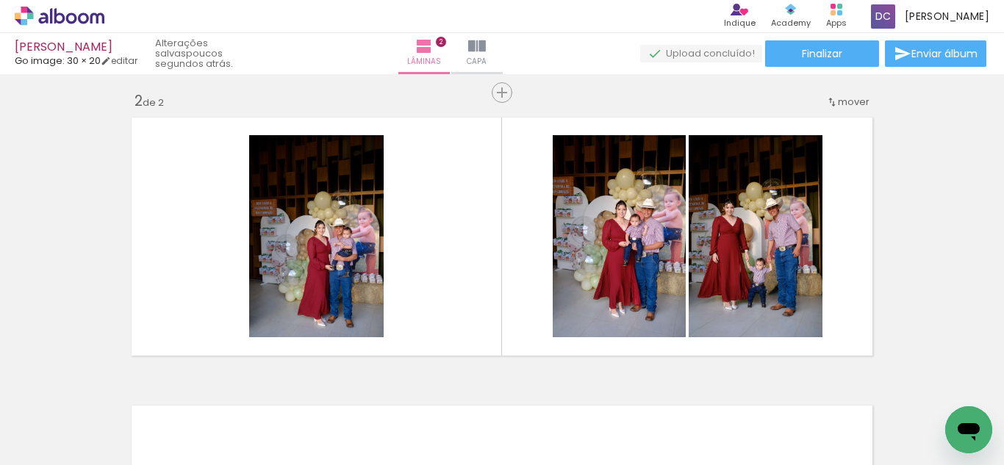
scroll to position [0, 0]
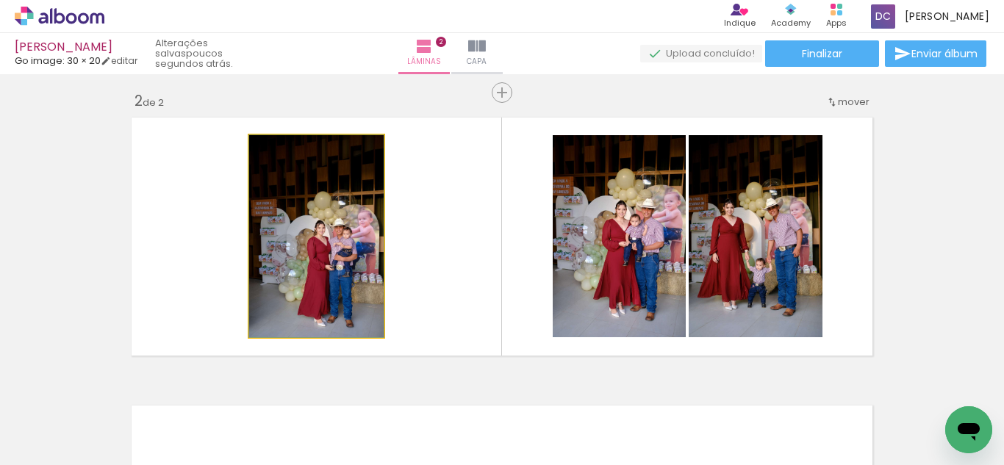
click at [318, 187] on quentale-photo at bounding box center [316, 236] width 134 height 202
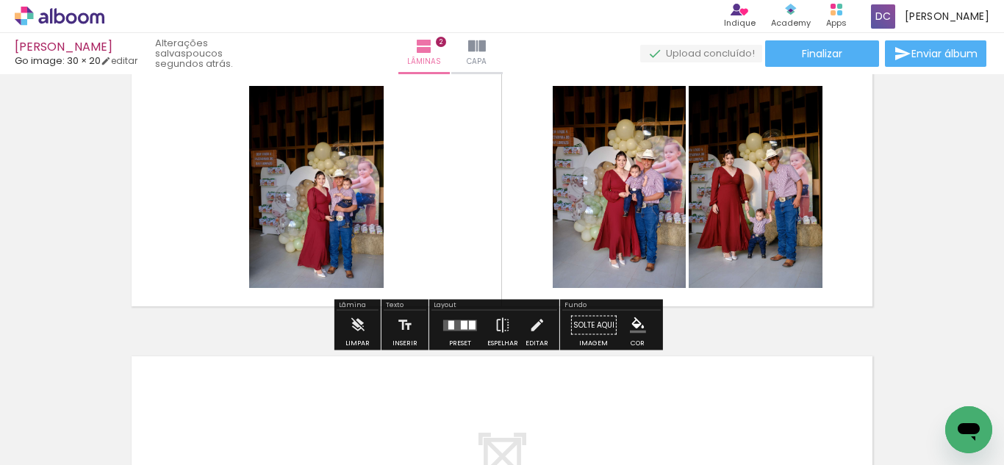
scroll to position [367, 0]
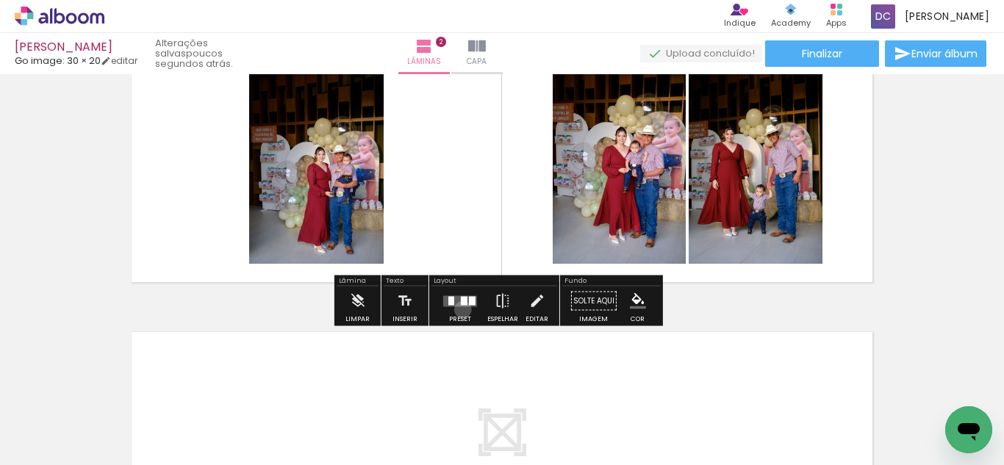
click at [459, 309] on div at bounding box center [460, 301] width 40 height 29
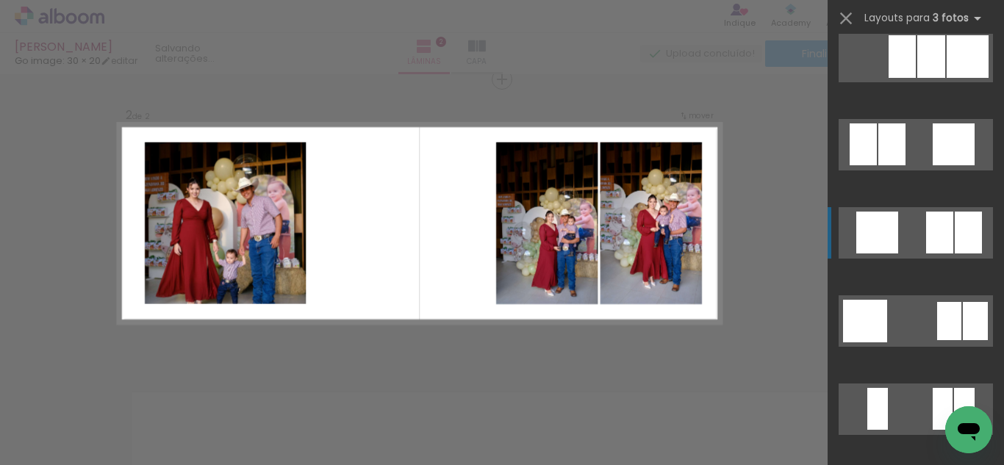
scroll to position [1617, 0]
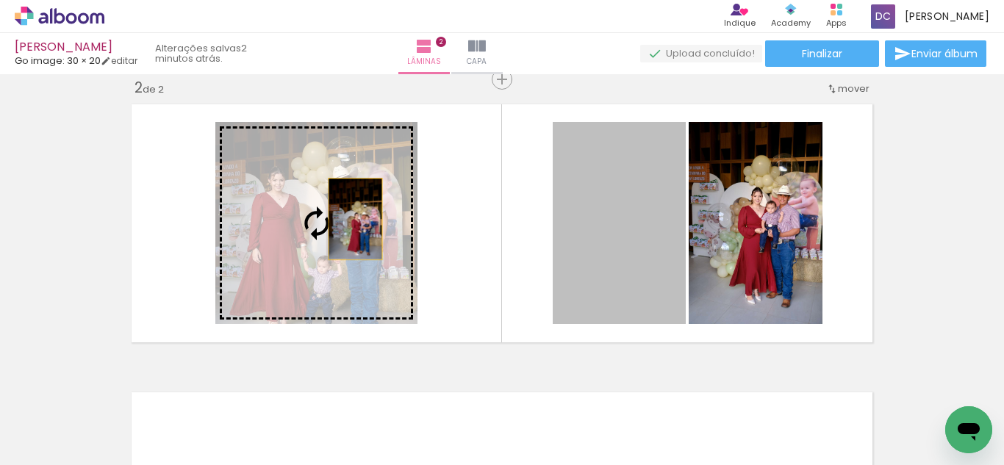
drag, startPoint x: 619, startPoint y: 223, endPoint x: 350, endPoint y: 219, distance: 269.0
click at [0, 0] on slot at bounding box center [0, 0] width 0 height 0
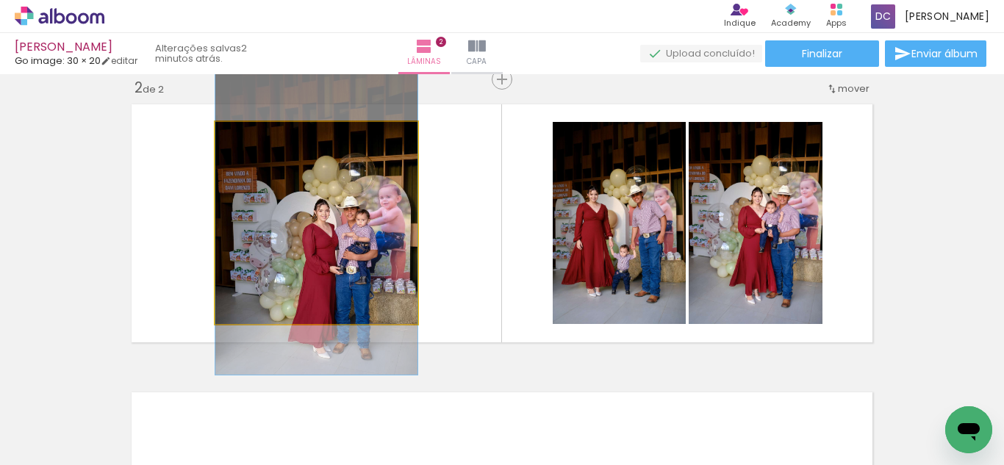
click at [358, 230] on quentale-photo at bounding box center [316, 223] width 202 height 202
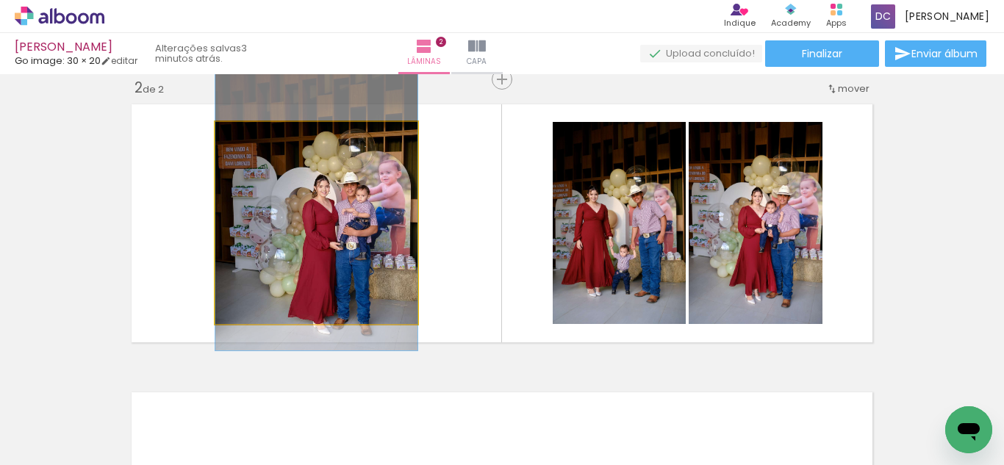
drag, startPoint x: 358, startPoint y: 230, endPoint x: 357, endPoint y: 206, distance: 24.3
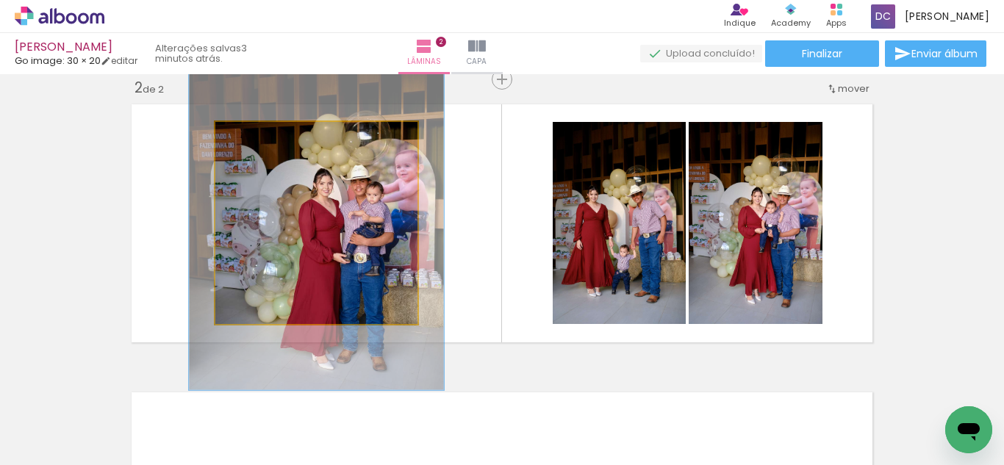
drag, startPoint x: 246, startPoint y: 137, endPoint x: 259, endPoint y: 137, distance: 13.2
type paper-slider "126"
click at [259, 137] on div at bounding box center [262, 137] width 13 height 13
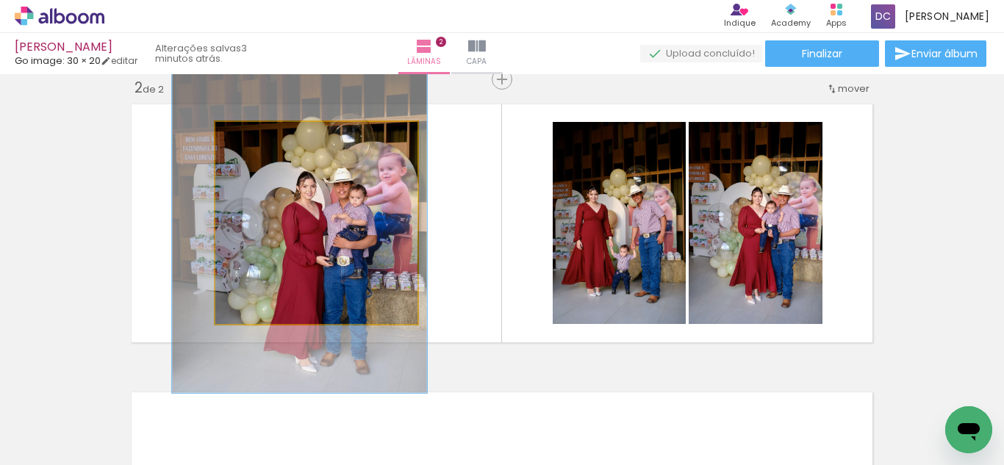
drag, startPoint x: 342, startPoint y: 213, endPoint x: 326, endPoint y: 216, distance: 17.2
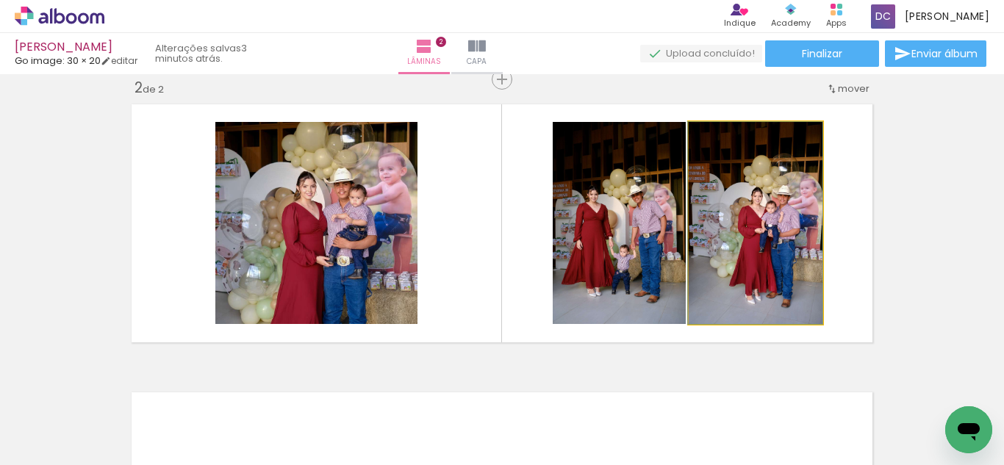
click at [761, 249] on quentale-photo at bounding box center [756, 223] width 134 height 202
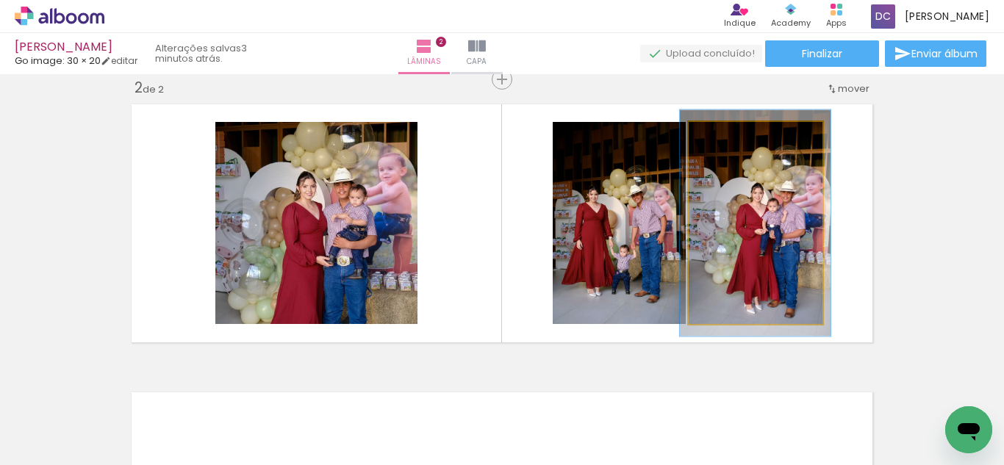
type paper-slider "112"
click at [728, 137] on div at bounding box center [729, 138] width 24 height 24
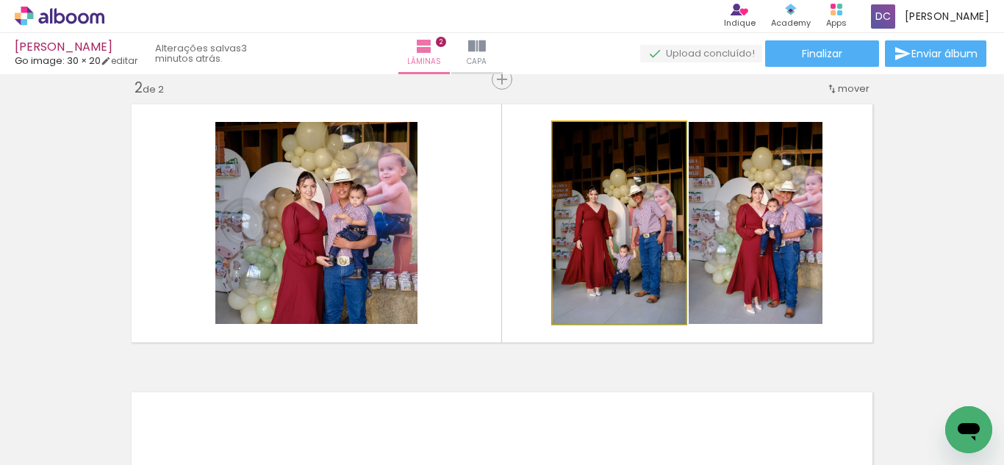
click at [618, 236] on quentale-photo at bounding box center [619, 223] width 133 height 202
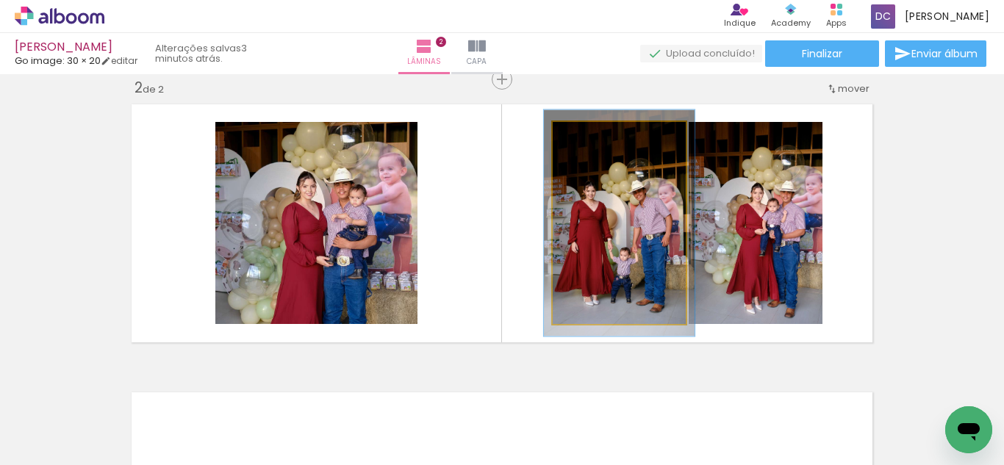
type paper-slider "112"
click at [594, 138] on div at bounding box center [593, 138] width 24 height 24
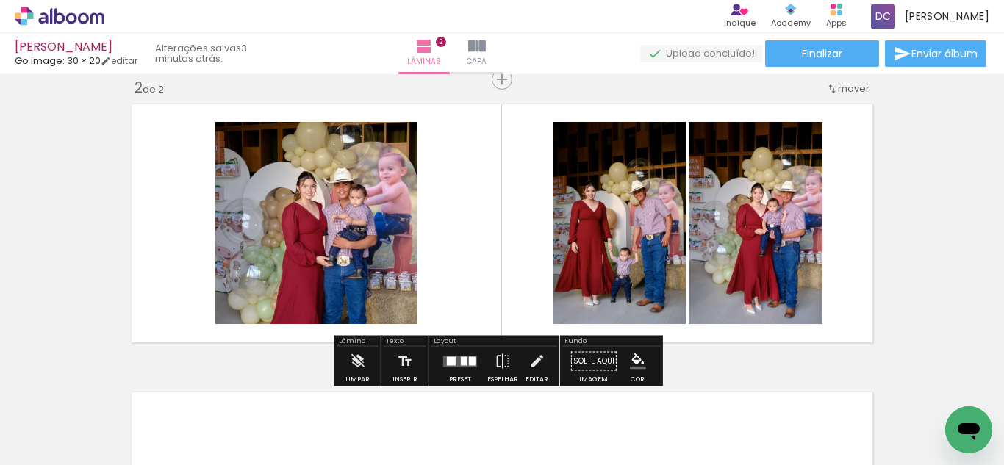
click at [949, 204] on div "Inserir lâmina 1 de 2 Inserir lâmina 2 de 2" at bounding box center [502, 204] width 1004 height 865
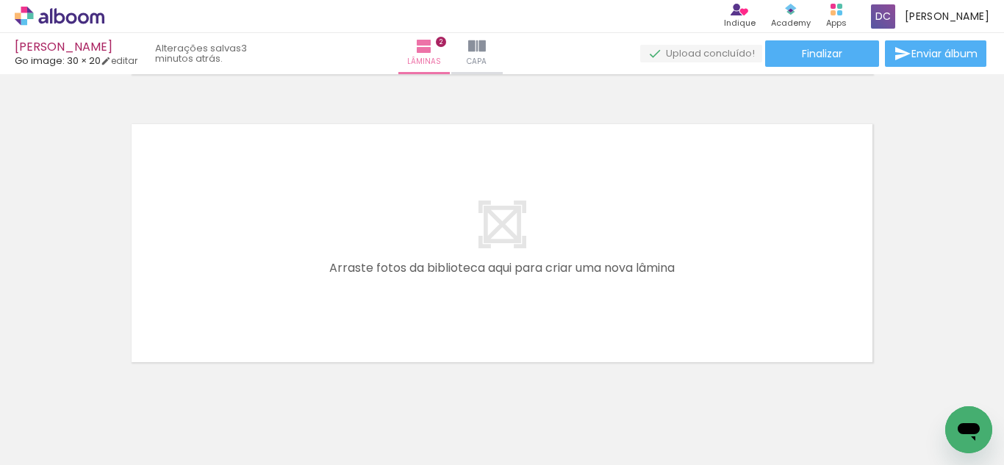
scroll to position [601, 0]
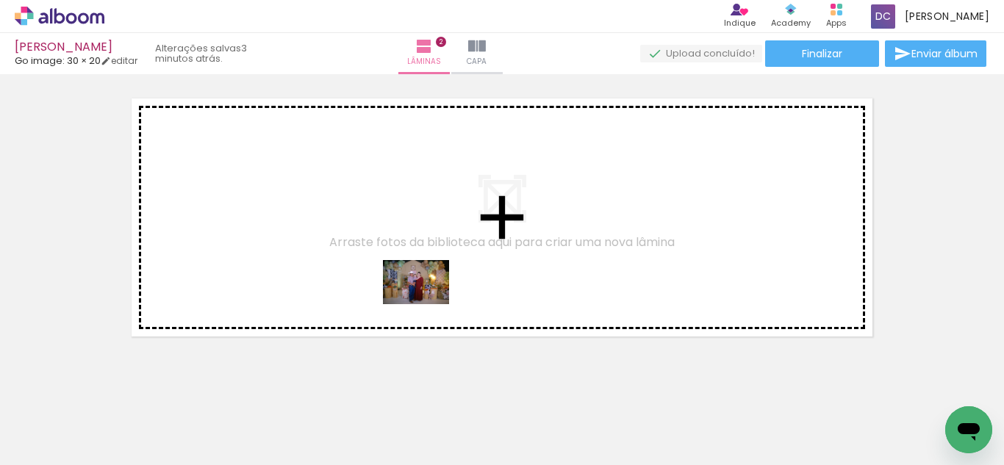
drag, startPoint x: 416, startPoint y: 428, endPoint x: 427, endPoint y: 304, distance: 123.9
click at [427, 304] on quentale-workspace at bounding box center [502, 232] width 1004 height 465
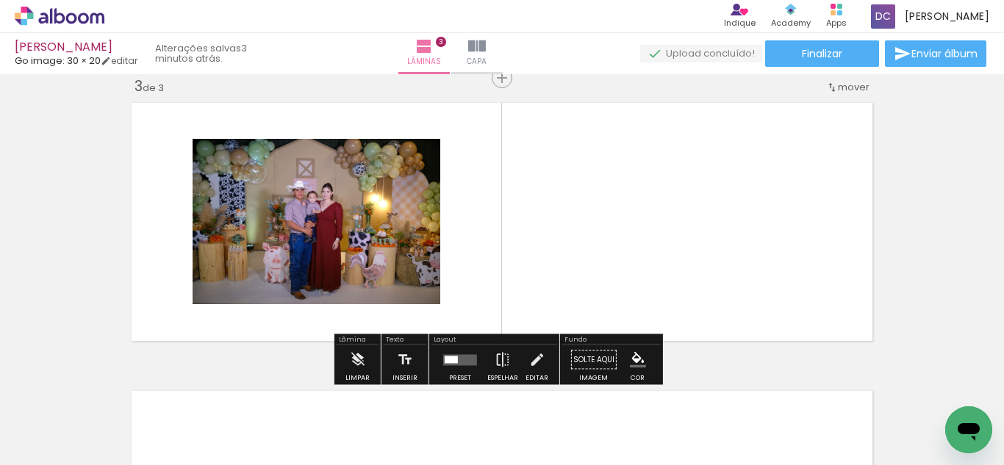
scroll to position [595, 0]
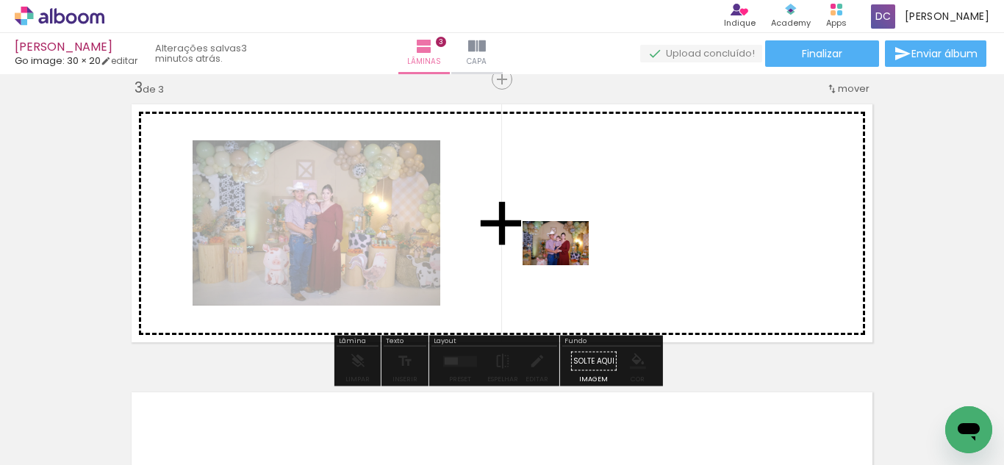
drag, startPoint x: 492, startPoint y: 423, endPoint x: 567, endPoint y: 265, distance: 173.9
click at [567, 265] on quentale-workspace at bounding box center [502, 232] width 1004 height 465
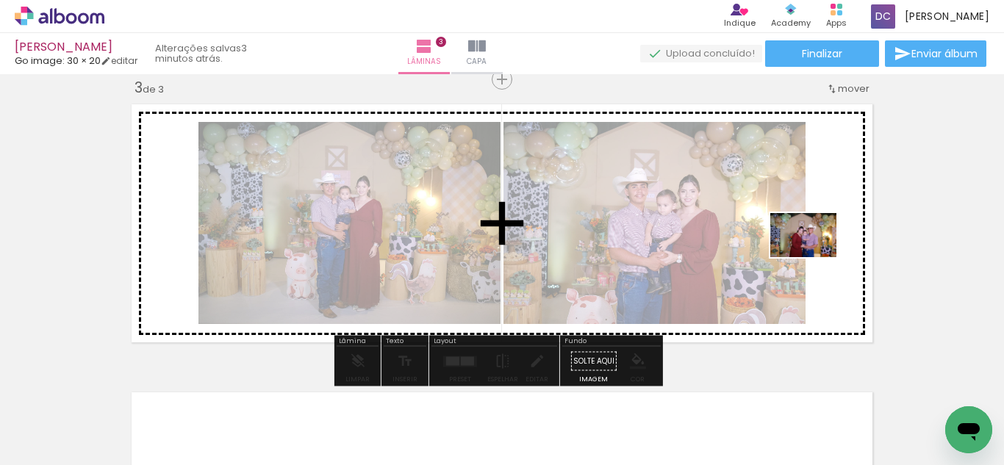
drag, startPoint x: 592, startPoint y: 409, endPoint x: 814, endPoint y: 257, distance: 268.6
click at [814, 257] on quentale-workspace at bounding box center [502, 232] width 1004 height 465
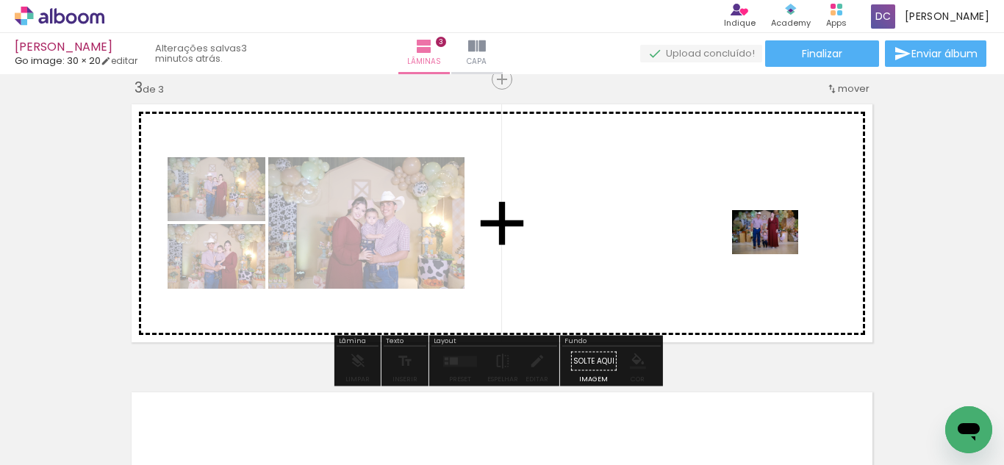
drag, startPoint x: 832, startPoint y: 427, endPoint x: 771, endPoint y: 237, distance: 199.2
click at [771, 237] on quentale-workspace at bounding box center [502, 232] width 1004 height 465
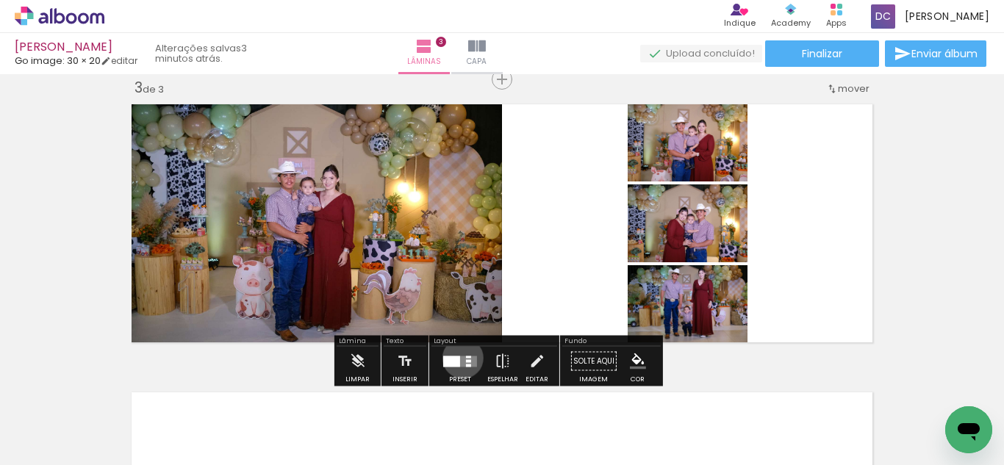
click at [459, 358] on quentale-layouter at bounding box center [460, 361] width 34 height 11
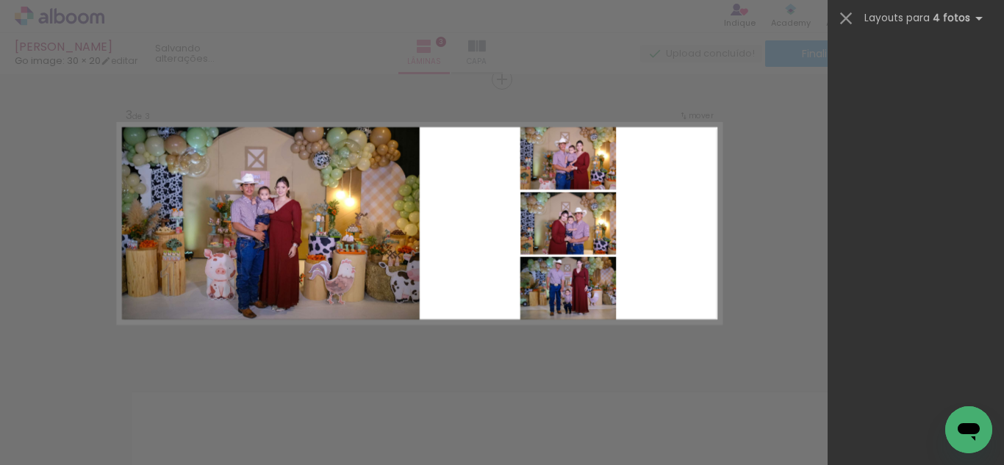
scroll to position [0, 0]
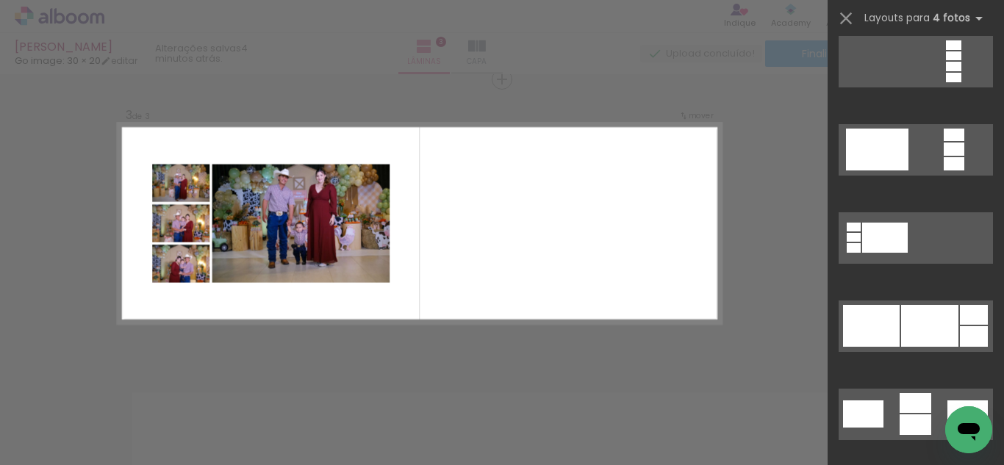
scroll to position [5511, 0]
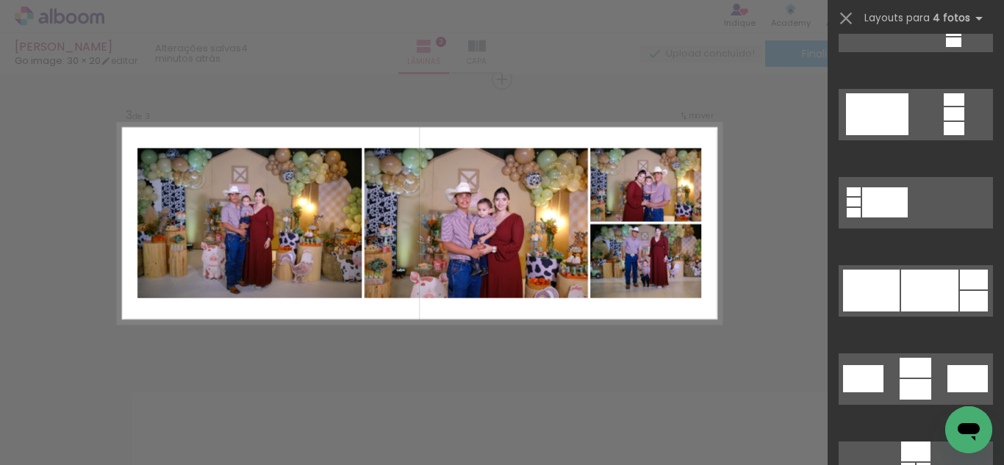
click at [912, 294] on div at bounding box center [929, 291] width 57 height 42
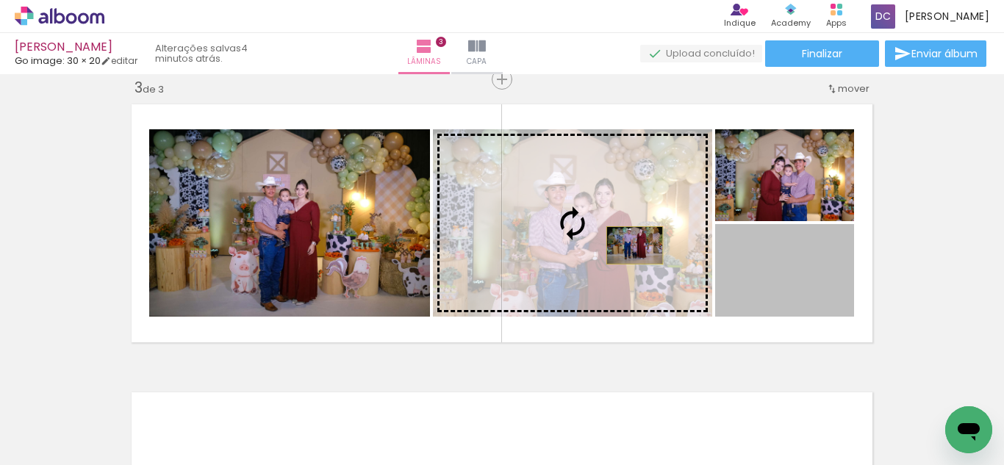
drag, startPoint x: 805, startPoint y: 284, endPoint x: 629, endPoint y: 245, distance: 180.4
click at [0, 0] on slot at bounding box center [0, 0] width 0 height 0
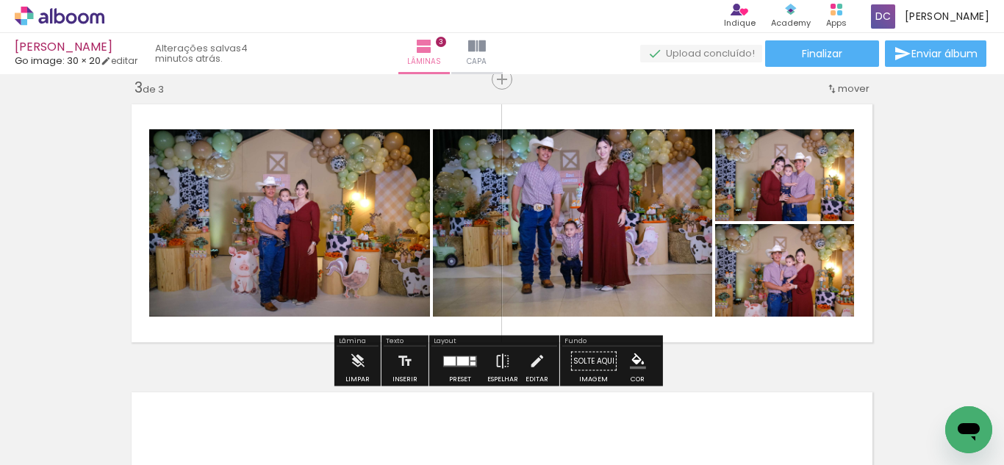
click at [636, 245] on quentale-photo at bounding box center [572, 222] width 279 height 187
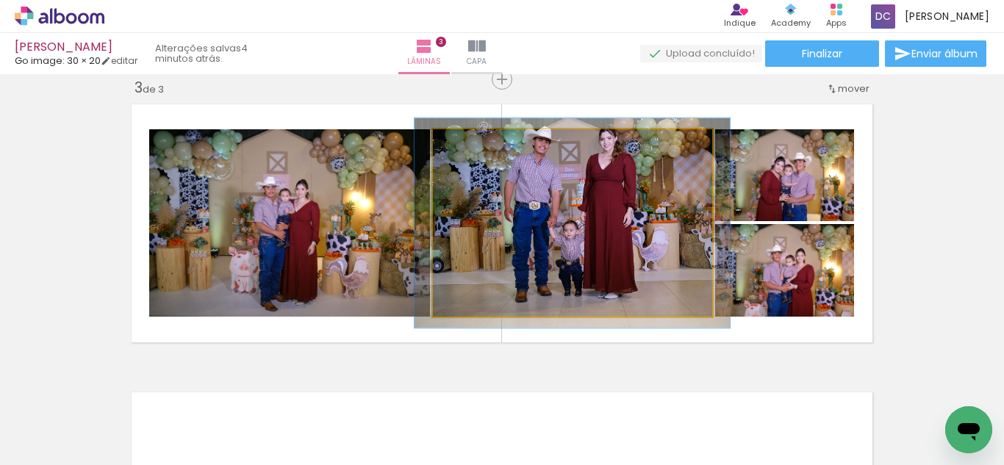
type paper-slider "112"
click at [467, 145] on div at bounding box center [473, 144] width 13 height 13
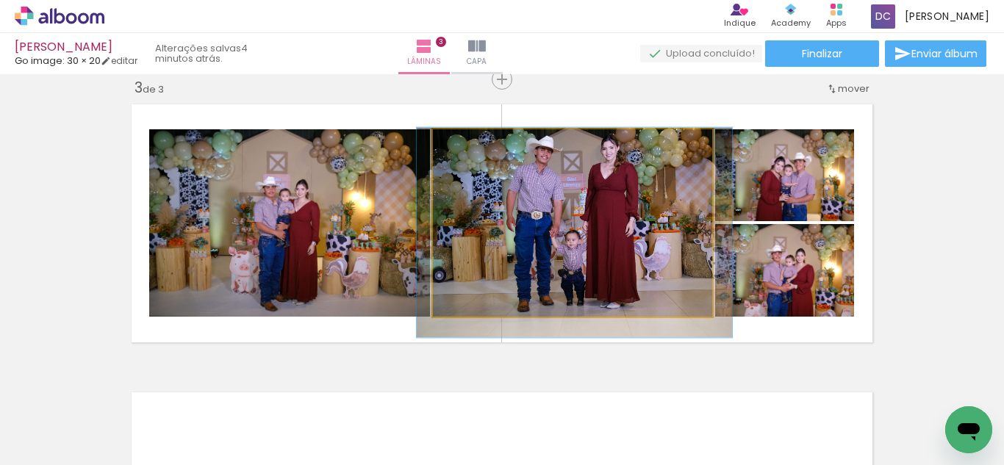
drag, startPoint x: 625, startPoint y: 228, endPoint x: 627, endPoint y: 237, distance: 9.8
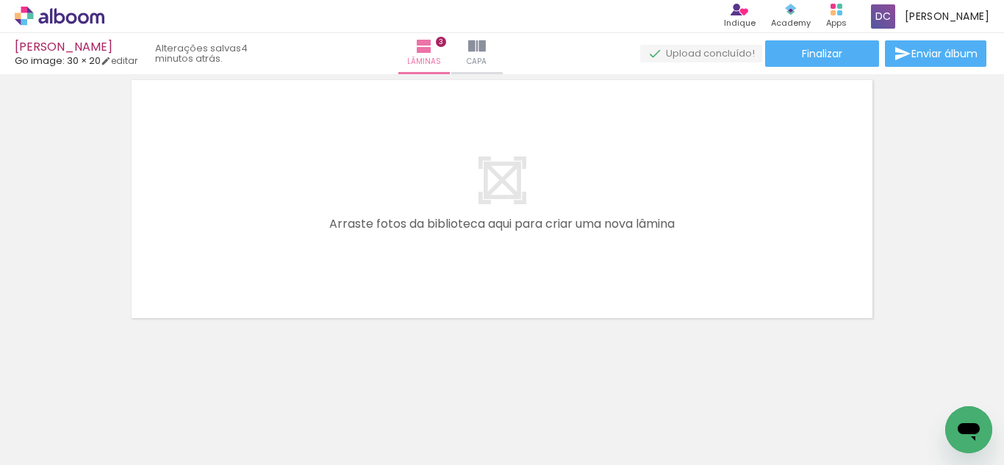
scroll to position [910, 0]
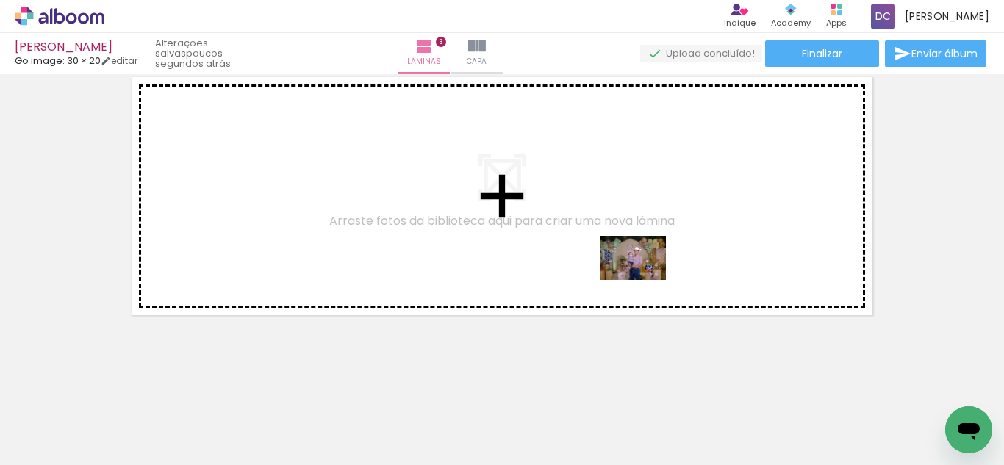
drag, startPoint x: 664, startPoint y: 359, endPoint x: 644, endPoint y: 278, distance: 82.5
click at [644, 278] on quentale-workspace at bounding box center [502, 232] width 1004 height 465
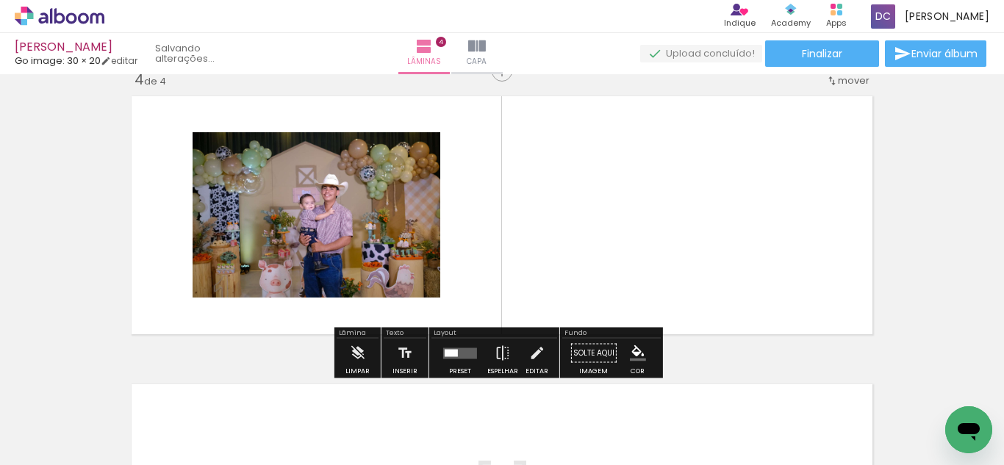
scroll to position [883, 0]
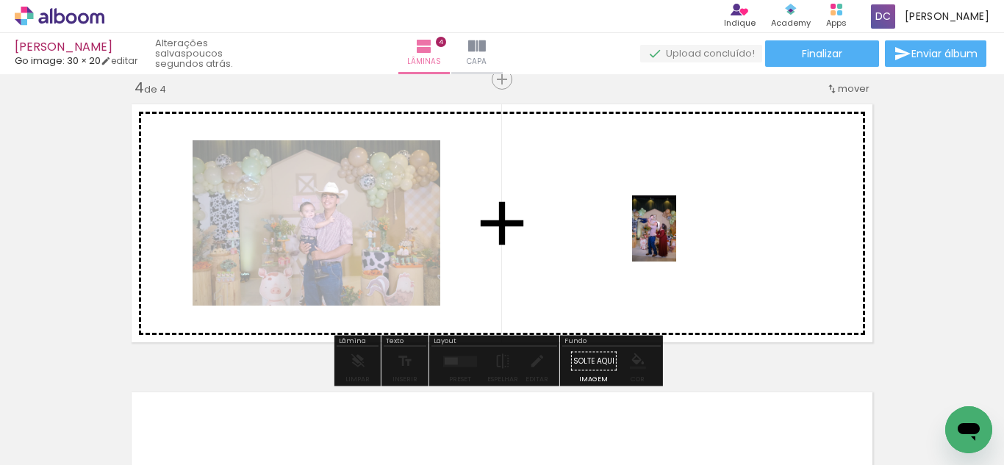
drag, startPoint x: 725, startPoint y: 406, endPoint x: 676, endPoint y: 240, distance: 173.9
click at [676, 240] on quentale-workspace at bounding box center [502, 232] width 1004 height 465
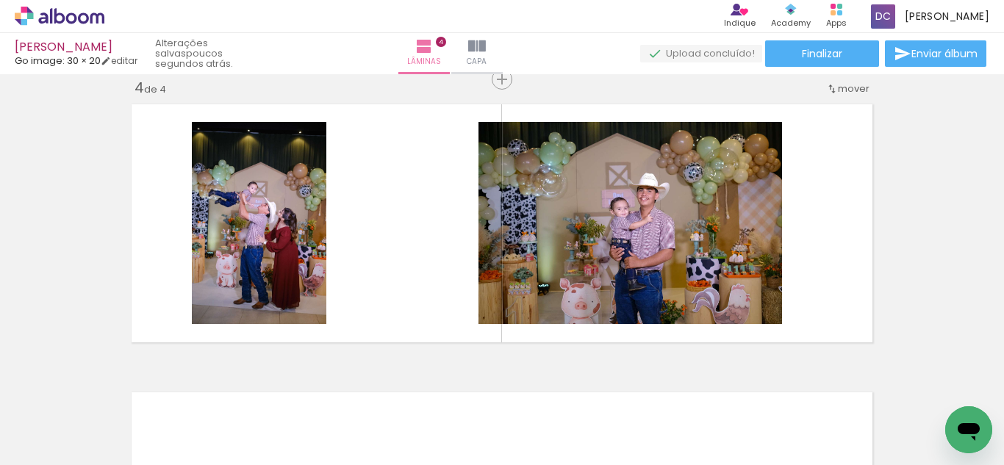
scroll to position [0, 1046]
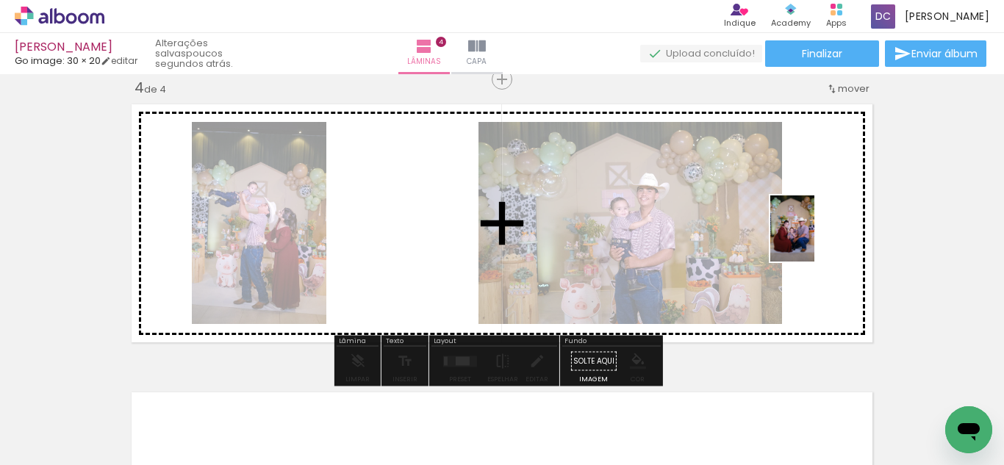
drag, startPoint x: 844, startPoint y: 428, endPoint x: 814, endPoint y: 240, distance: 191.2
click at [814, 240] on quentale-workspace at bounding box center [502, 232] width 1004 height 465
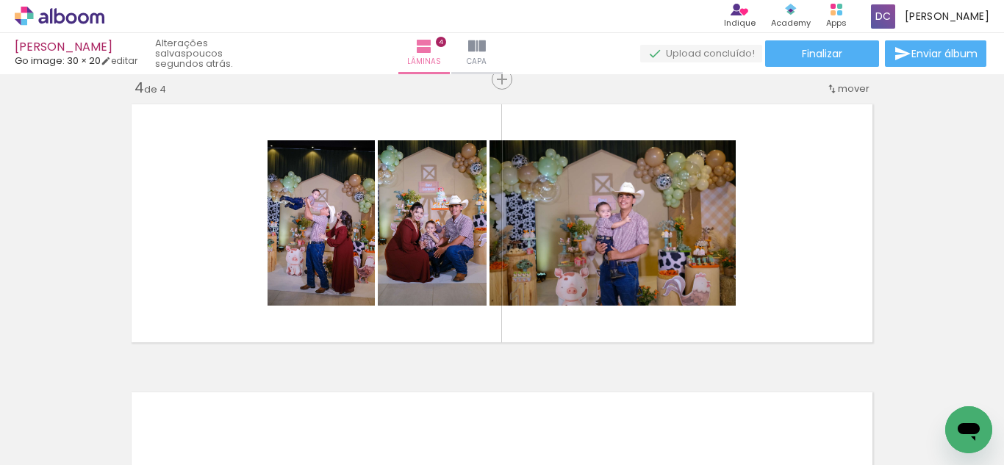
scroll to position [0, 3487]
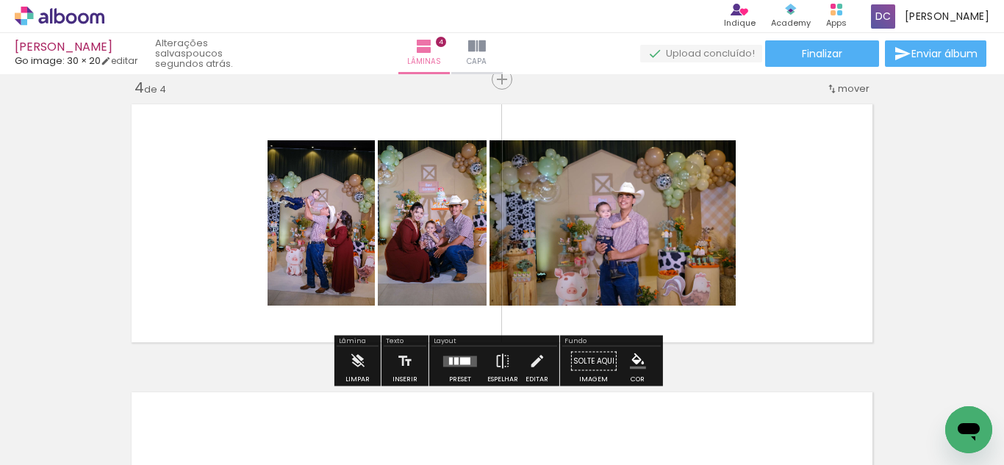
click at [470, 358] on quentale-layouter at bounding box center [460, 361] width 34 height 11
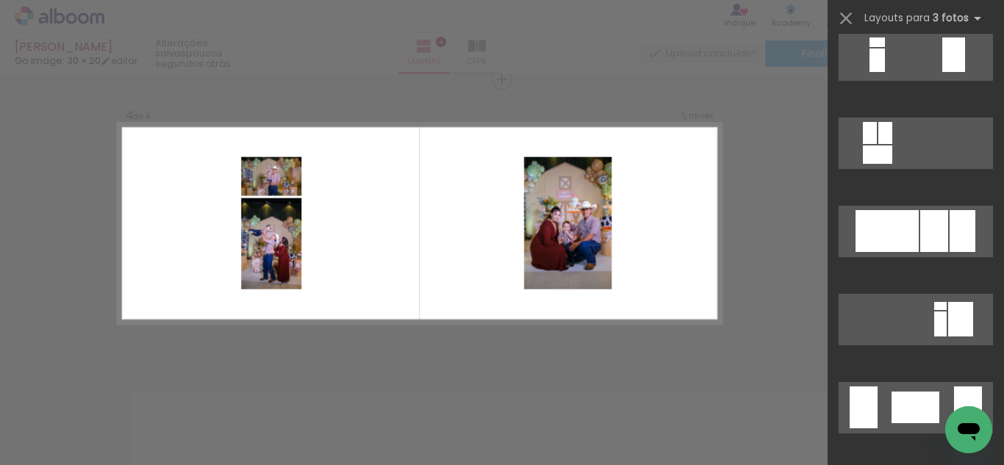
scroll to position [1617, 0]
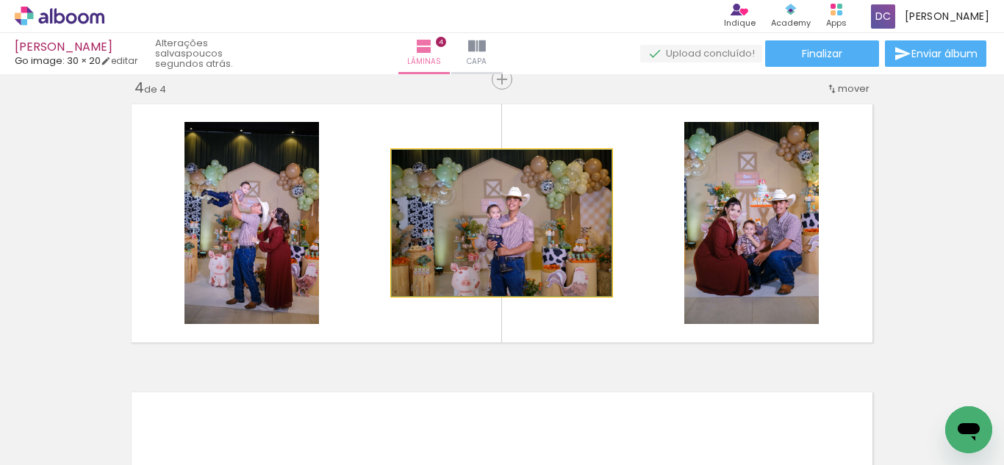
click at [575, 245] on quentale-photo at bounding box center [502, 223] width 220 height 146
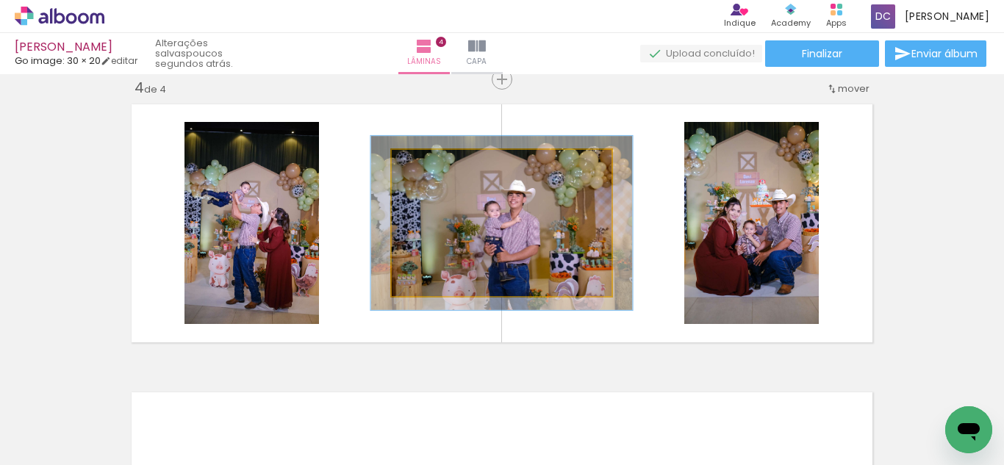
drag, startPoint x: 428, startPoint y: 168, endPoint x: 437, endPoint y: 168, distance: 9.6
type paper-slider "119"
click at [437, 168] on div at bounding box center [436, 166] width 24 height 24
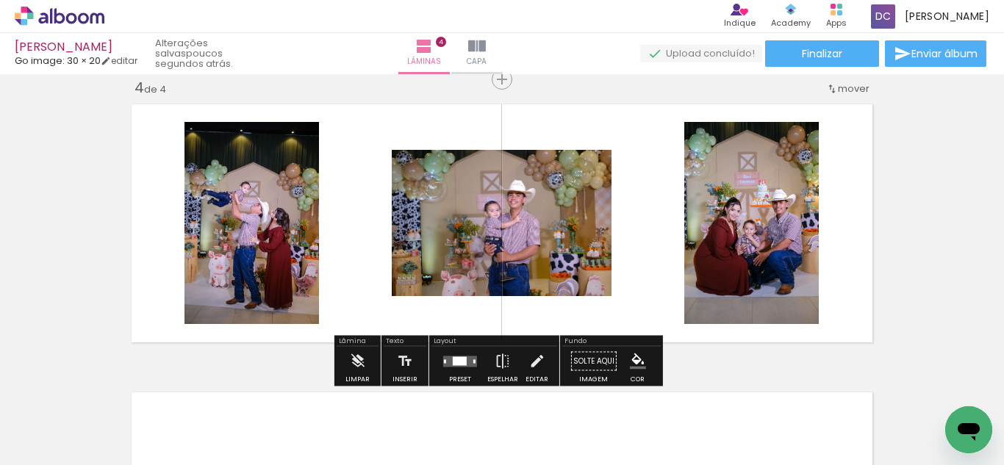
type paper-slider "116"
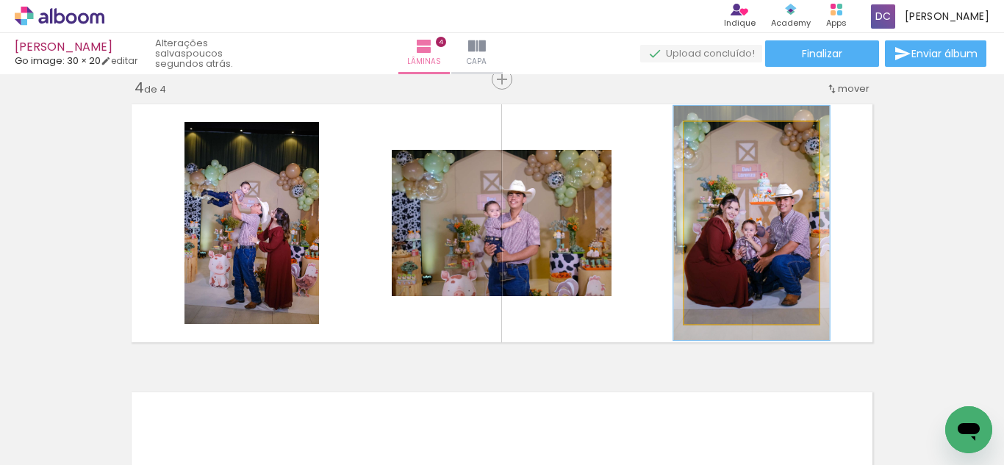
click at [726, 140] on div at bounding box center [747, 138] width 57 height 24
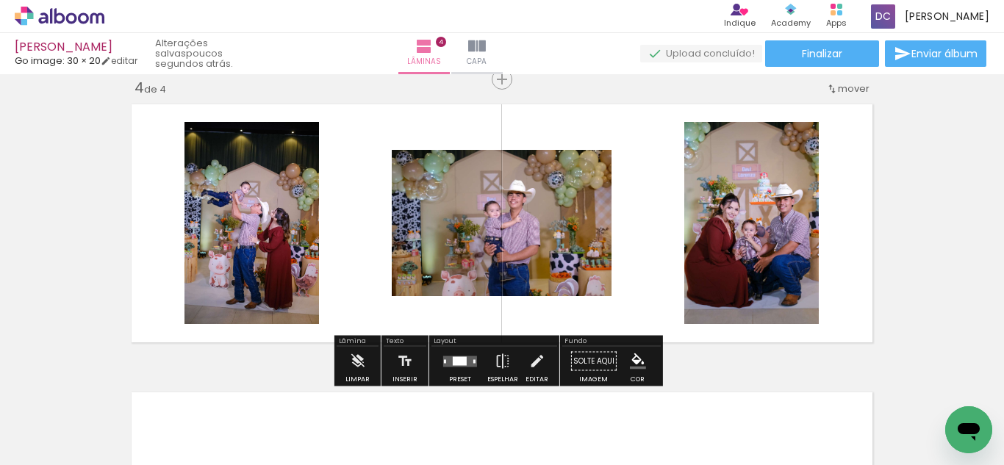
click at [741, 204] on quentale-photo at bounding box center [751, 223] width 134 height 202
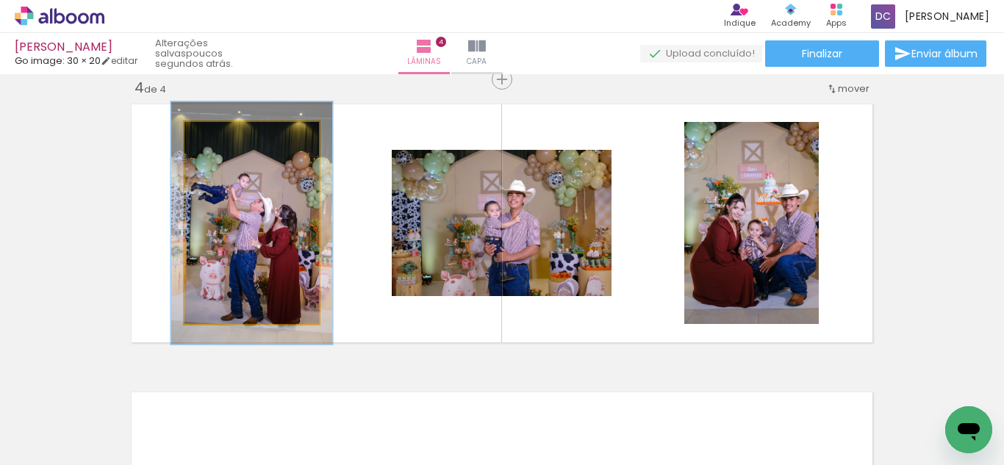
drag, startPoint x: 220, startPoint y: 139, endPoint x: 230, endPoint y: 139, distance: 10.3
type paper-slider "120"
click at [230, 139] on div at bounding box center [230, 138] width 24 height 24
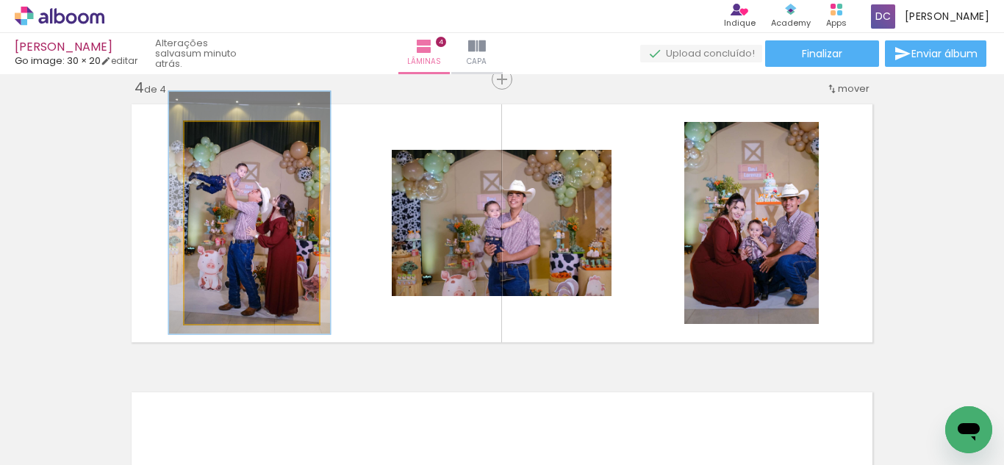
drag, startPoint x: 244, startPoint y: 204, endPoint x: 242, endPoint y: 193, distance: 10.5
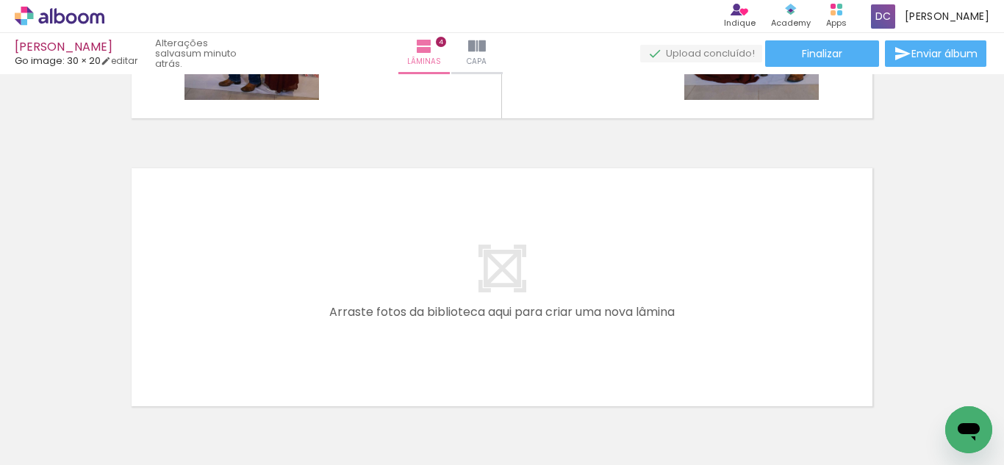
scroll to position [1177, 0]
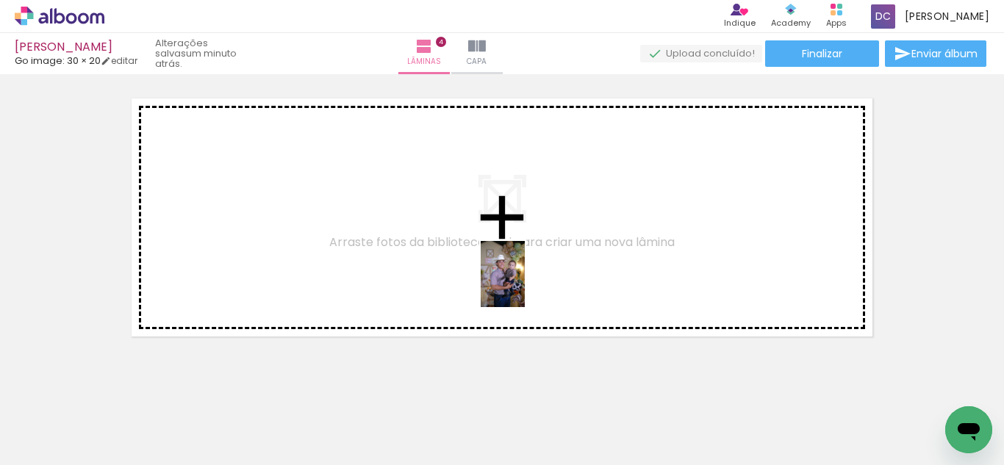
drag, startPoint x: 539, startPoint y: 428, endPoint x: 525, endPoint y: 285, distance: 143.3
click at [525, 285] on quentale-workspace at bounding box center [502, 232] width 1004 height 465
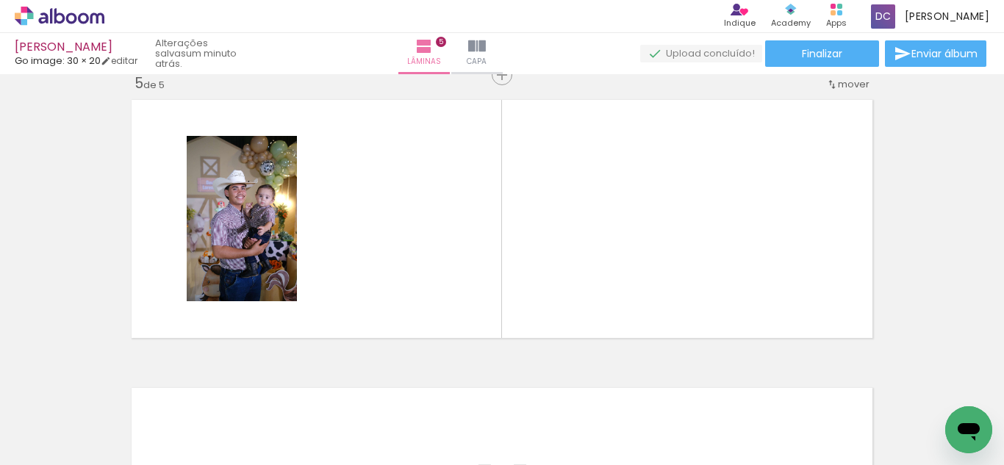
scroll to position [1171, 0]
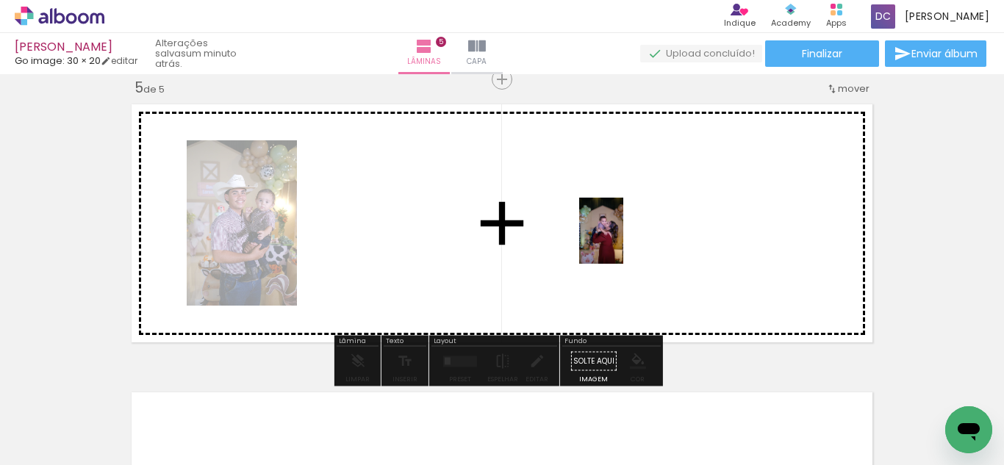
drag, startPoint x: 618, startPoint y: 417, endPoint x: 623, endPoint y: 242, distance: 175.7
click at [623, 242] on quentale-workspace at bounding box center [502, 232] width 1004 height 465
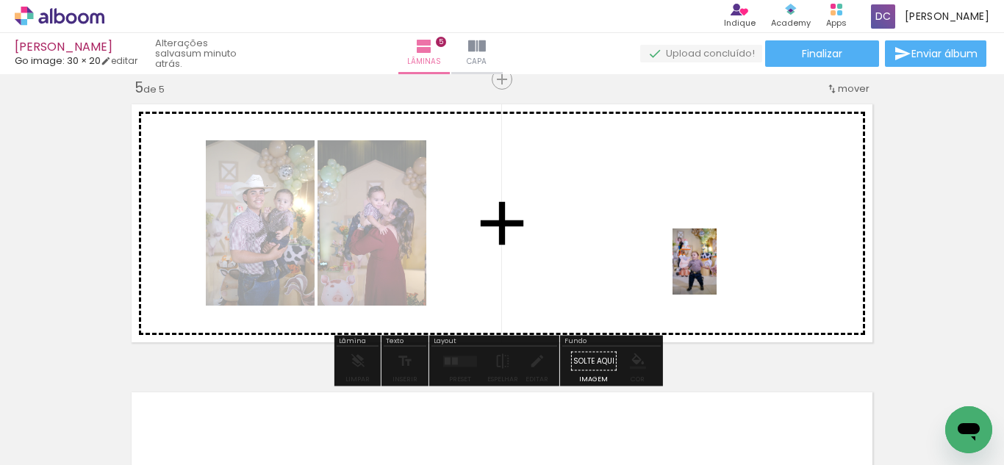
drag, startPoint x: 692, startPoint y: 428, endPoint x: 716, endPoint y: 273, distance: 157.7
click at [716, 273] on quentale-workspace at bounding box center [502, 232] width 1004 height 465
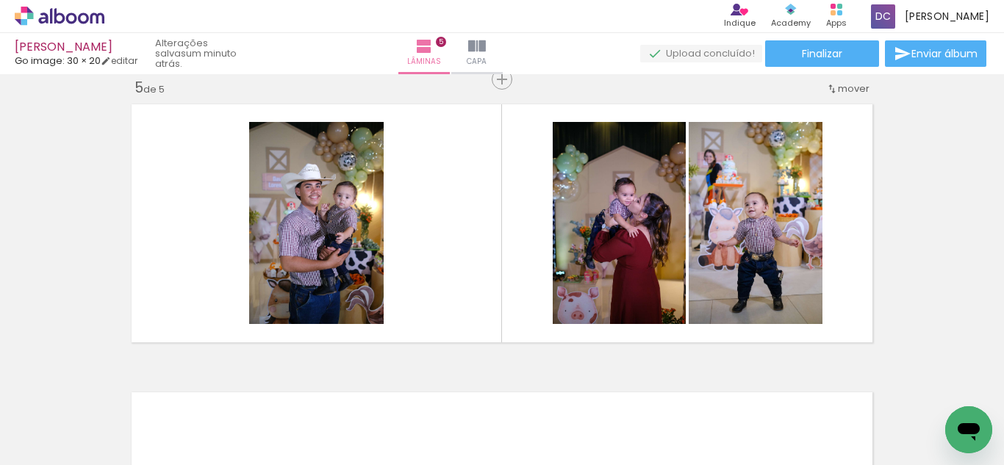
scroll to position [0, 1351]
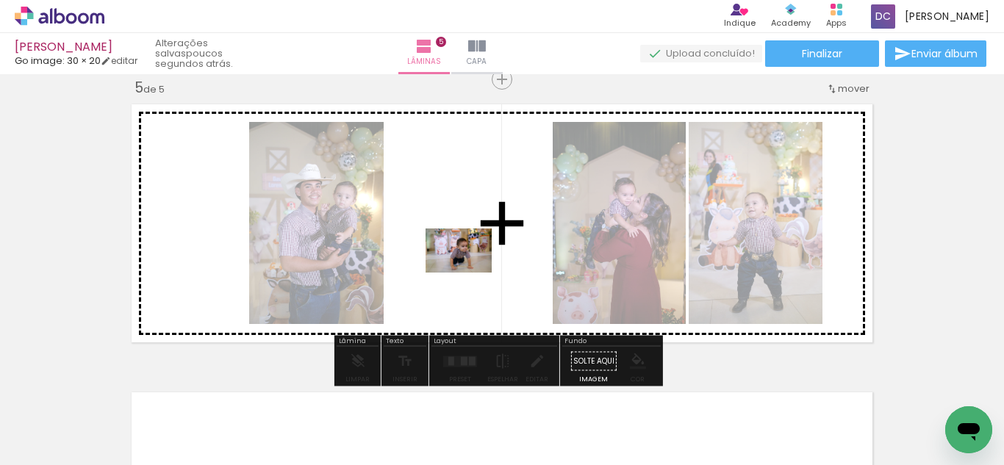
drag, startPoint x: 387, startPoint y: 433, endPoint x: 470, endPoint y: 273, distance: 180.1
click at [470, 273] on quentale-workspace at bounding box center [502, 232] width 1004 height 465
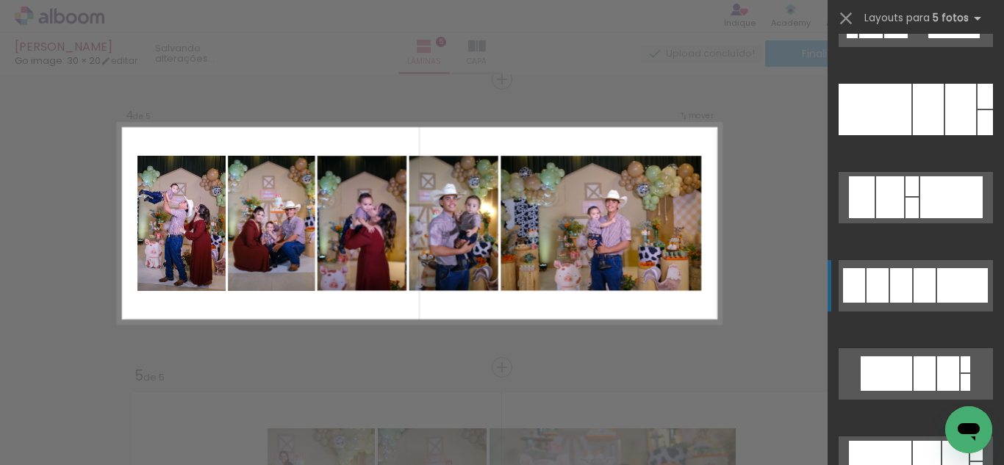
scroll to position [1837, 0]
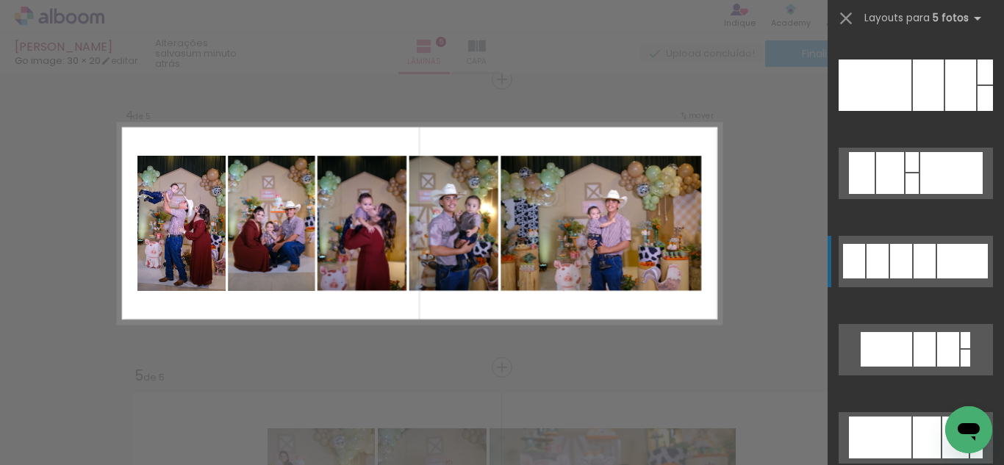
click at [916, 194] on div at bounding box center [911, 183] width 13 height 21
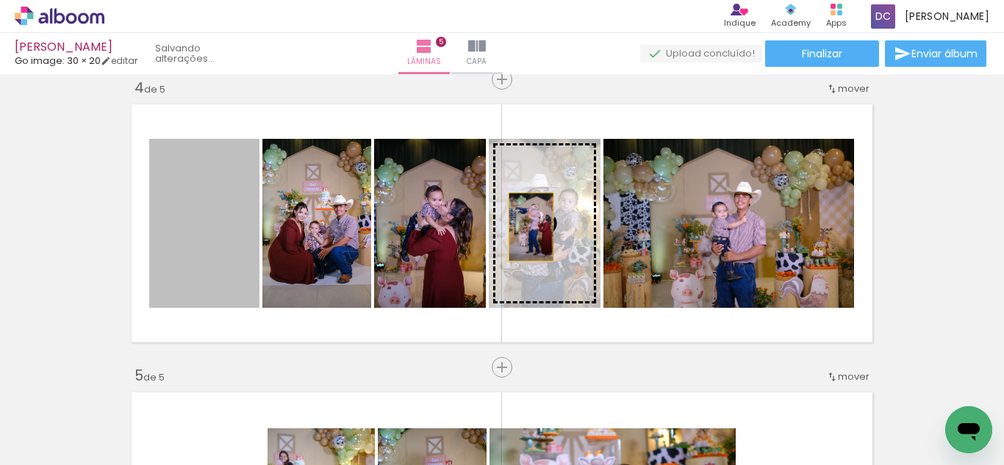
drag, startPoint x: 225, startPoint y: 240, endPoint x: 525, endPoint y: 227, distance: 300.8
click at [0, 0] on slot at bounding box center [0, 0] width 0 height 0
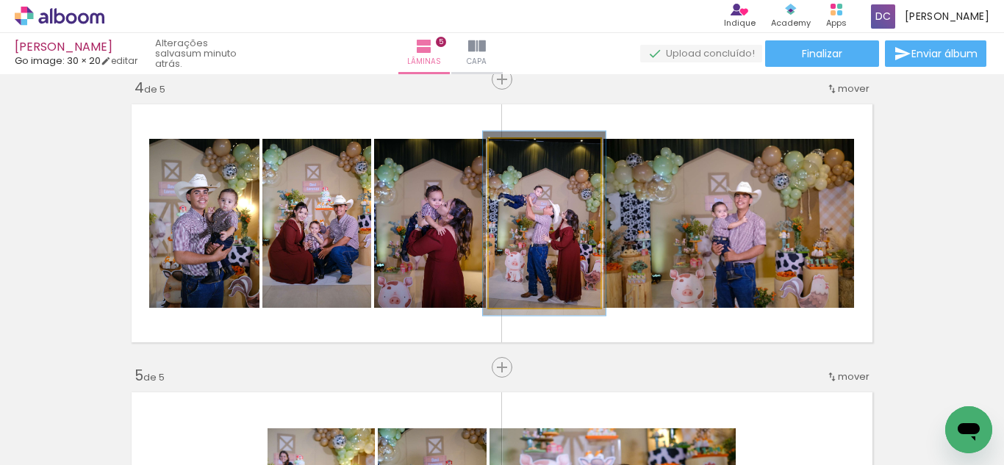
type paper-slider "109"
click at [521, 154] on div at bounding box center [527, 154] width 13 height 13
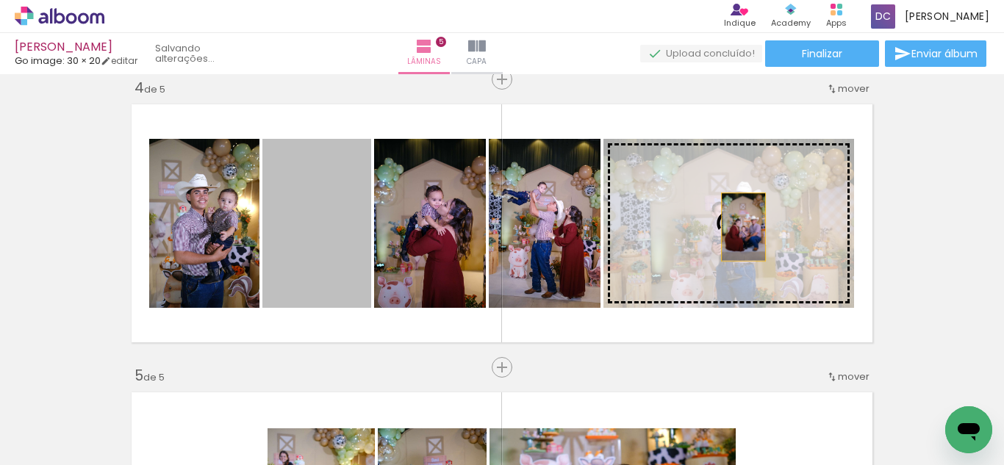
drag, startPoint x: 331, startPoint y: 251, endPoint x: 738, endPoint y: 227, distance: 407.8
click at [0, 0] on slot at bounding box center [0, 0] width 0 height 0
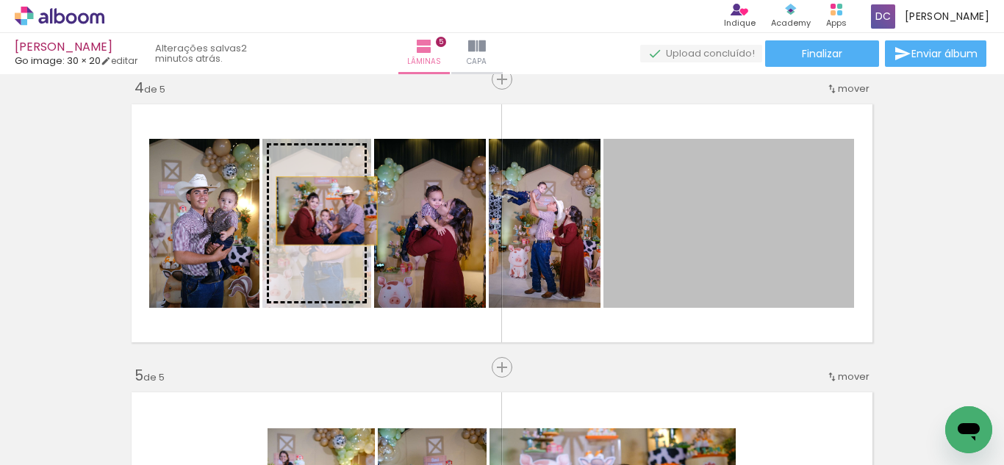
drag, startPoint x: 786, startPoint y: 212, endPoint x: 321, endPoint y: 211, distance: 464.4
click at [0, 0] on slot at bounding box center [0, 0] width 0 height 0
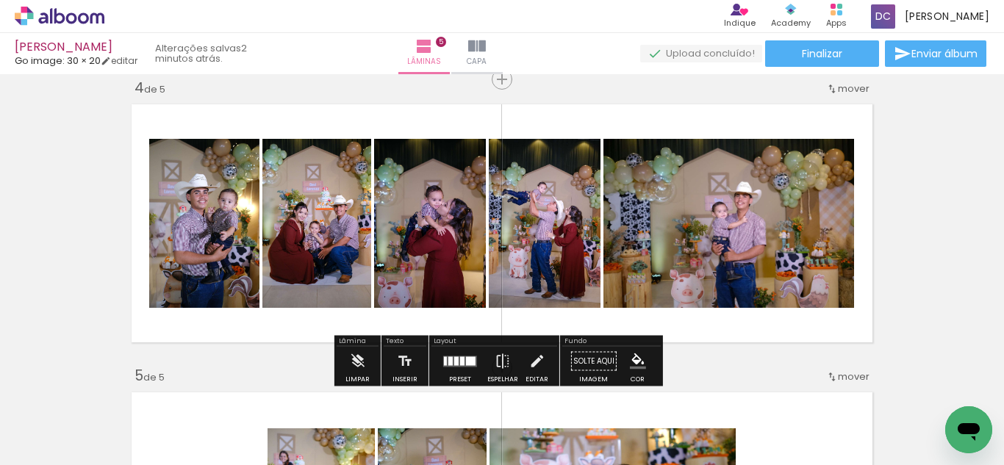
click at [430, 243] on quentale-photo at bounding box center [430, 223] width 112 height 169
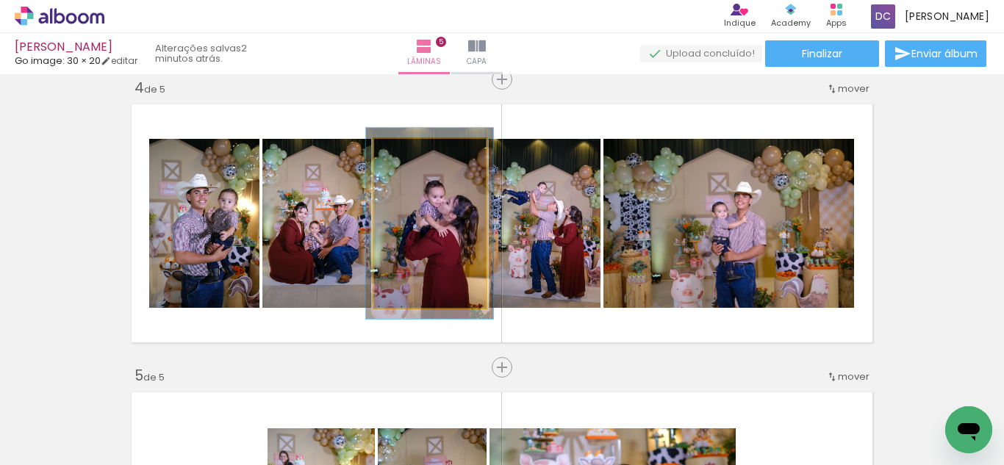
type paper-slider "113"
click at [414, 153] on div at bounding box center [415, 154] width 13 height 13
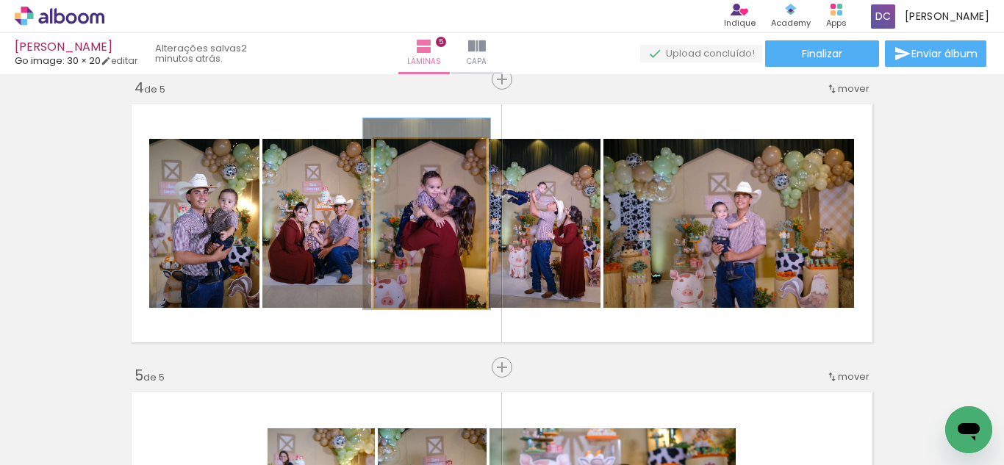
drag, startPoint x: 444, startPoint y: 234, endPoint x: 441, endPoint y: 225, distance: 10.0
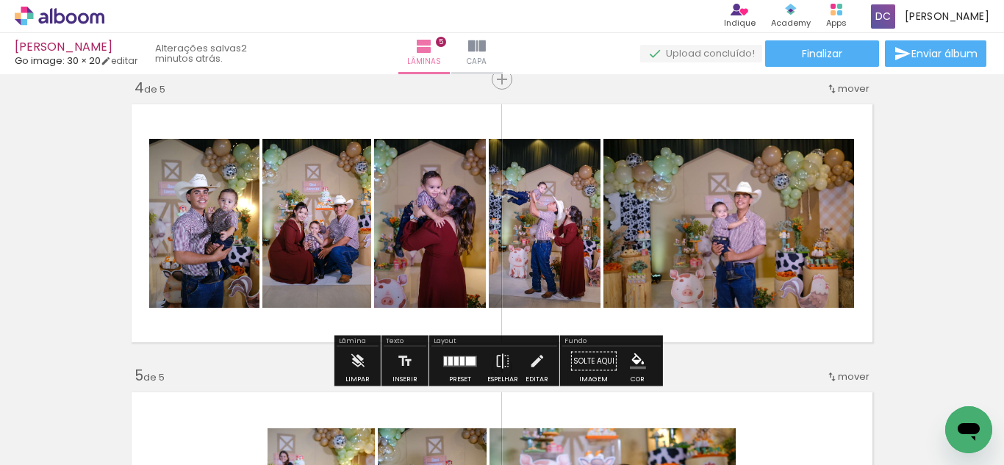
click at [229, 246] on quentale-photo at bounding box center [204, 223] width 110 height 169
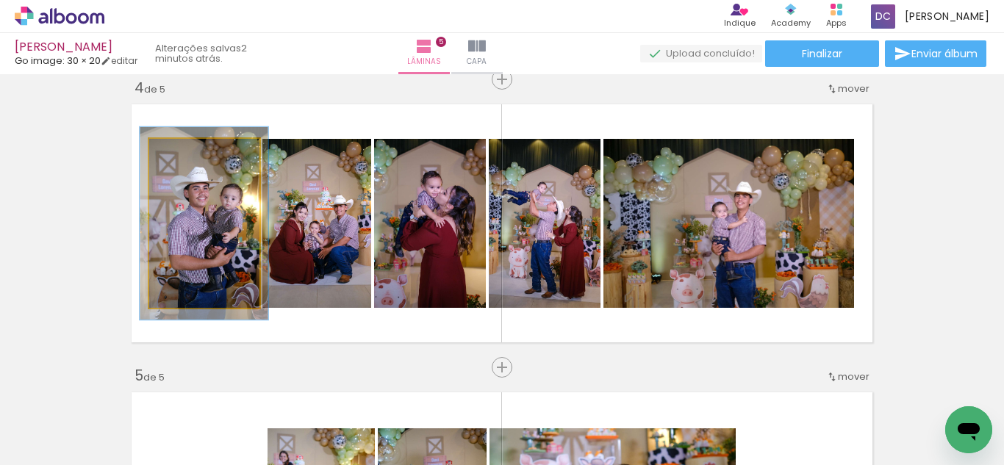
type paper-slider "114"
click at [187, 157] on div at bounding box center [190, 154] width 13 height 13
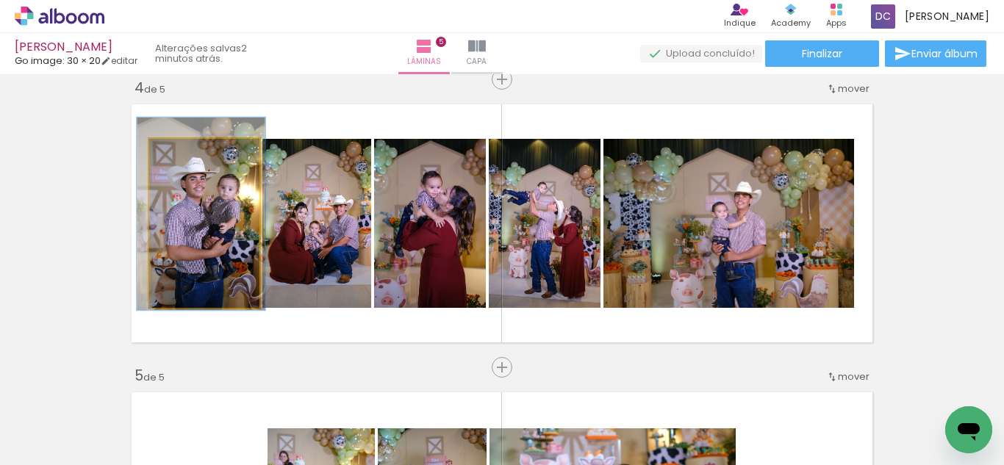
drag, startPoint x: 218, startPoint y: 221, endPoint x: 215, endPoint y: 212, distance: 10.0
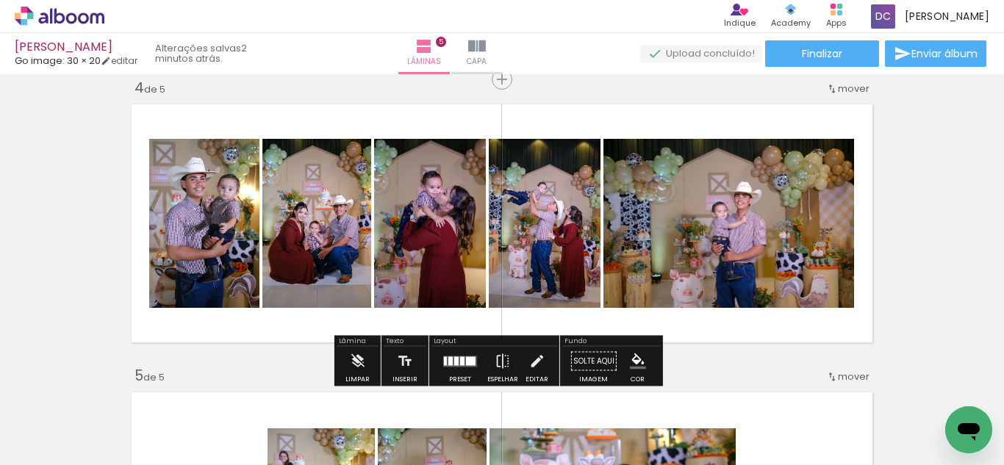
click at [963, 229] on div "Inserir lâmina 1 de 5 Inserir lâmina 2 de 5 Inserir lâmina 3 de 5 Inserir lâmin…" at bounding box center [502, 60] width 1004 height 1729
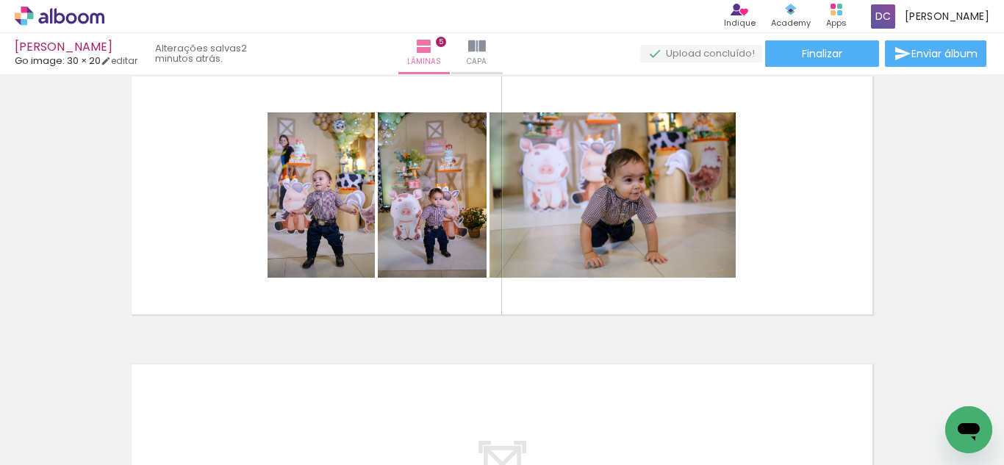
scroll to position [1177, 0]
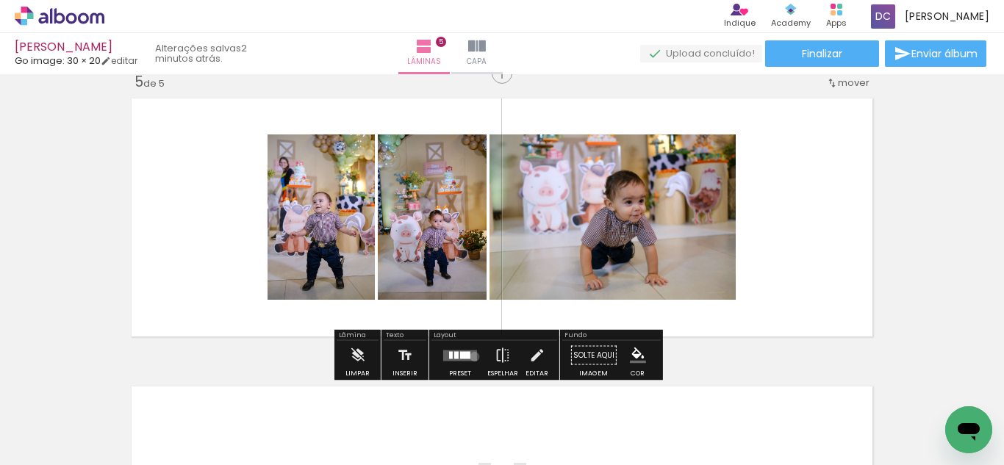
click at [471, 356] on quentale-layouter at bounding box center [460, 355] width 34 height 11
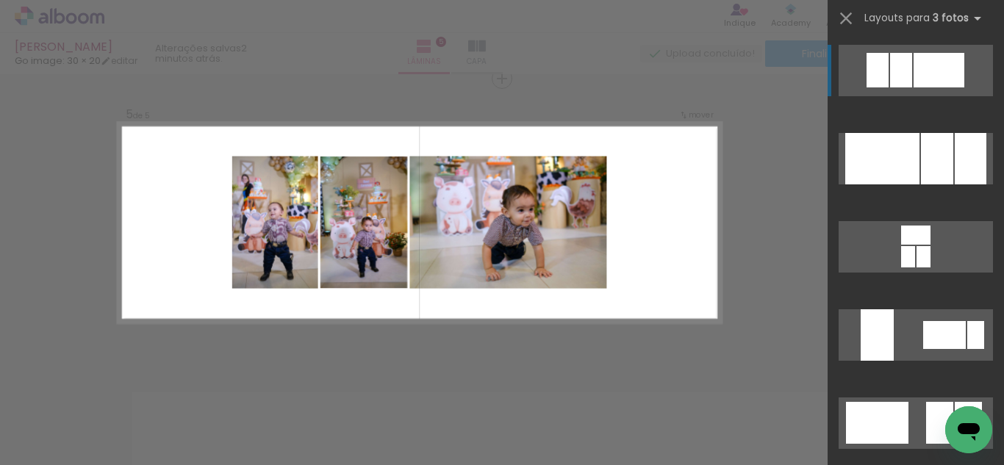
scroll to position [1171, 0]
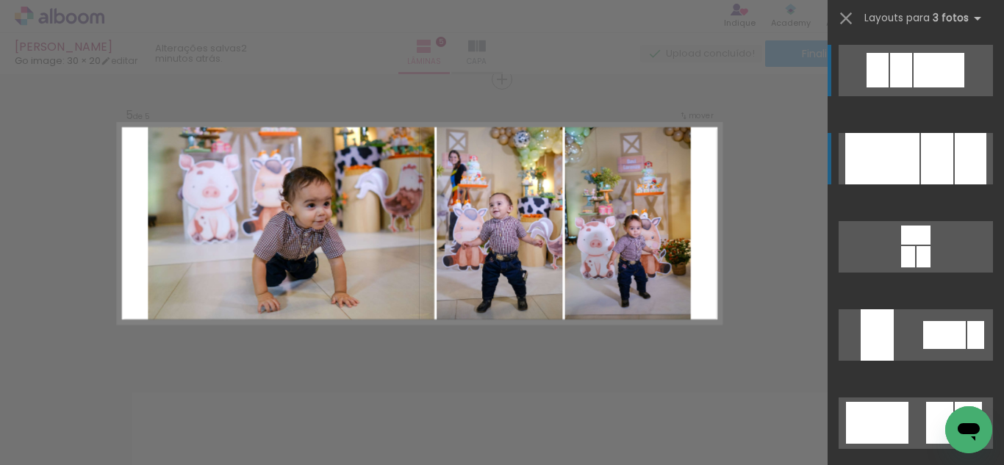
click at [921, 168] on div at bounding box center [937, 158] width 32 height 51
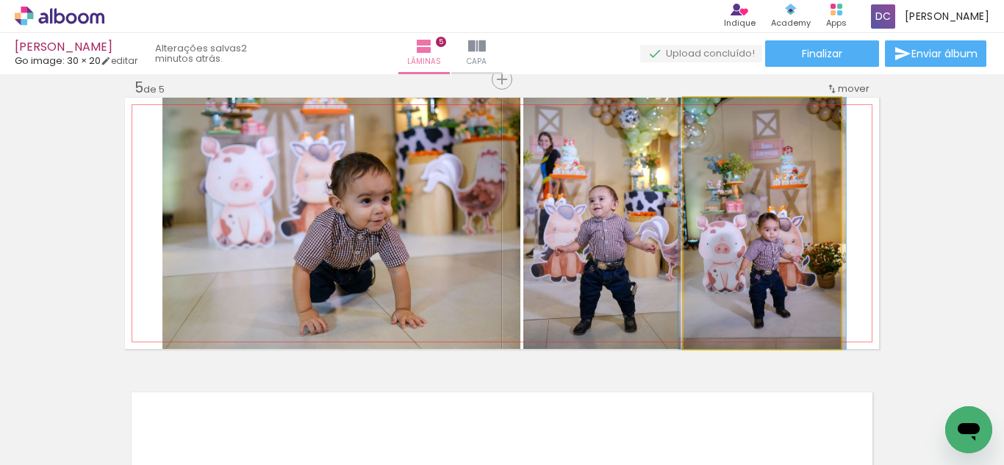
click at [762, 287] on quentale-photo at bounding box center [761, 223] width 157 height 251
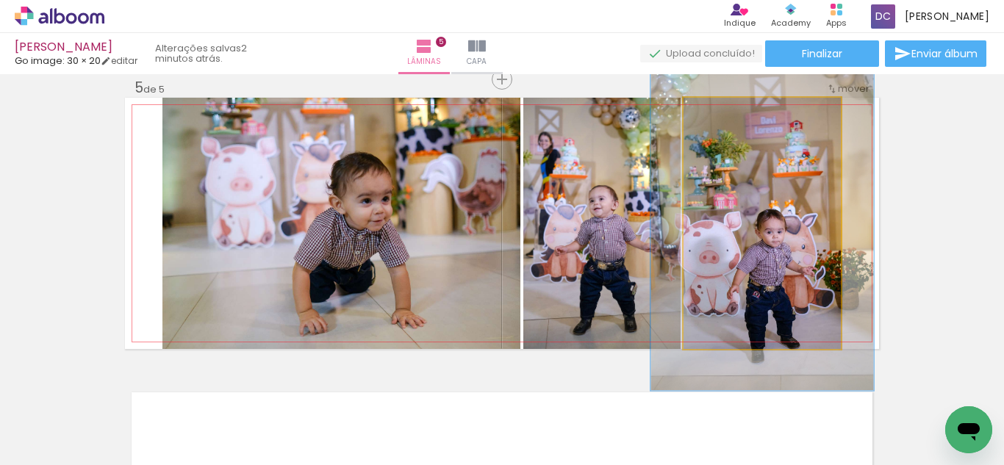
drag, startPoint x: 719, startPoint y: 121, endPoint x: 736, endPoint y: 121, distance: 17.7
click at [736, 121] on div at bounding box center [735, 113] width 24 height 24
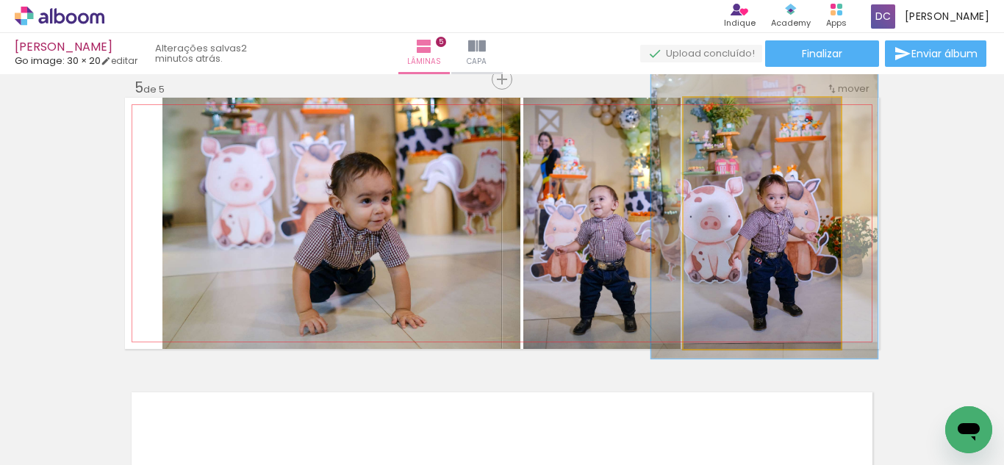
drag, startPoint x: 770, startPoint y: 201, endPoint x: 772, endPoint y: 167, distance: 34.6
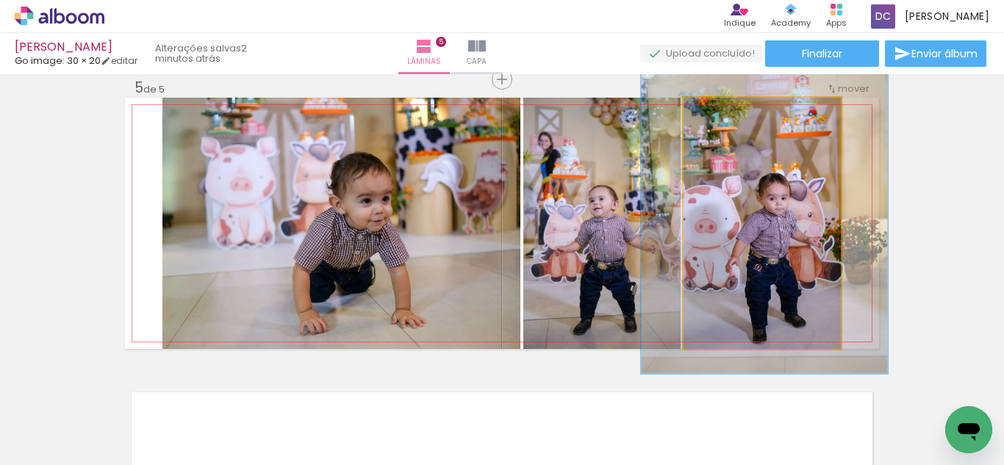
type paper-slider "147"
click at [746, 115] on div at bounding box center [745, 113] width 24 height 24
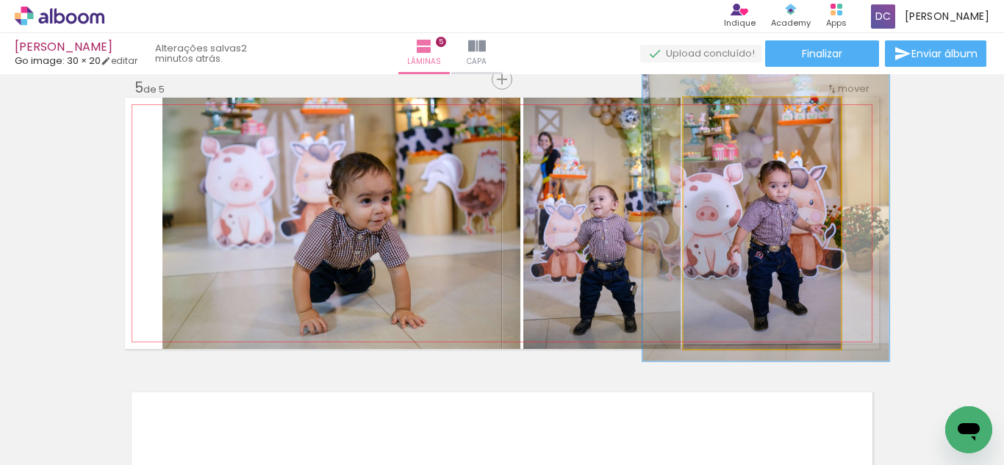
drag, startPoint x: 762, startPoint y: 206, endPoint x: 763, endPoint y: 195, distance: 11.1
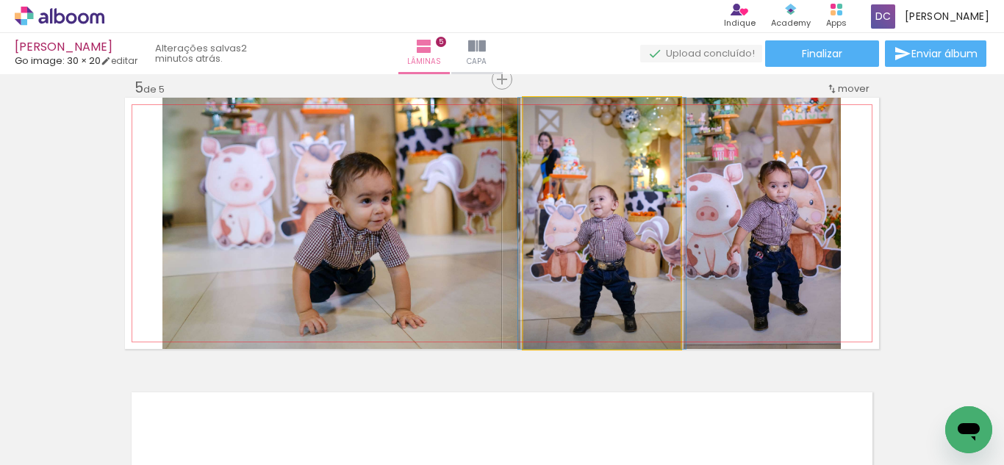
click at [622, 251] on quentale-photo at bounding box center [601, 223] width 157 height 251
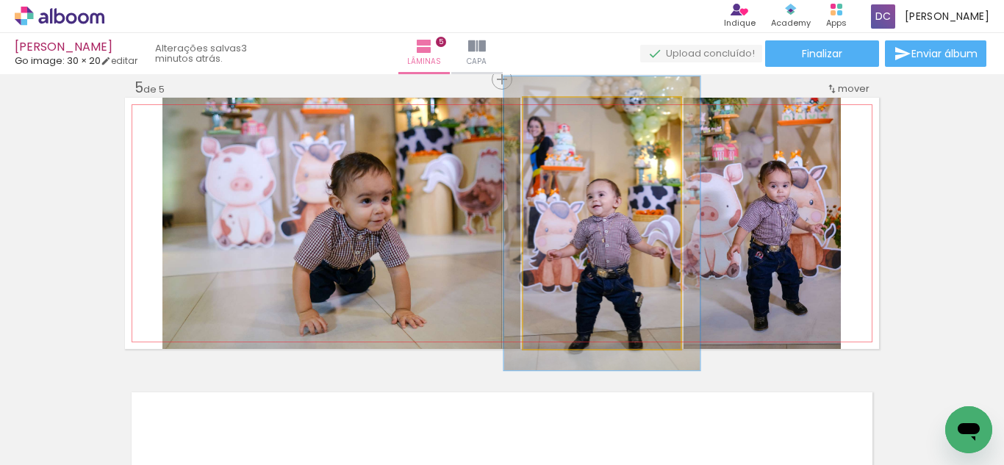
drag, startPoint x: 560, startPoint y: 112, endPoint x: 569, endPoint y: 112, distance: 8.8
click at [569, 112] on div at bounding box center [567, 113] width 24 height 24
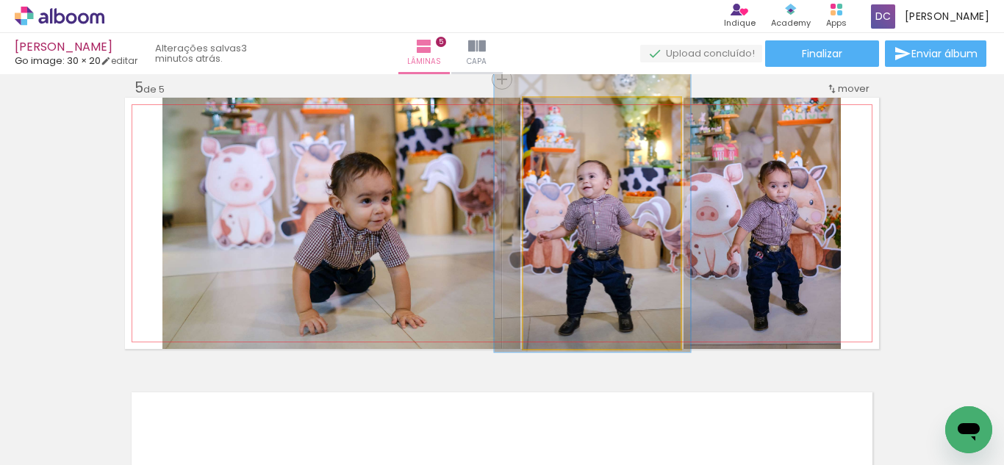
drag, startPoint x: 583, startPoint y: 193, endPoint x: 574, endPoint y: 179, distance: 17.5
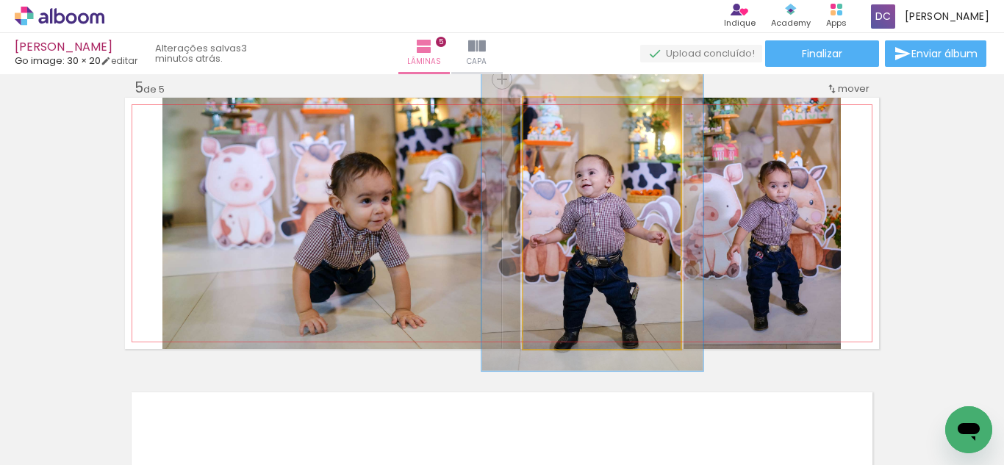
type paper-slider "132"
click at [580, 112] on div at bounding box center [576, 113] width 24 height 24
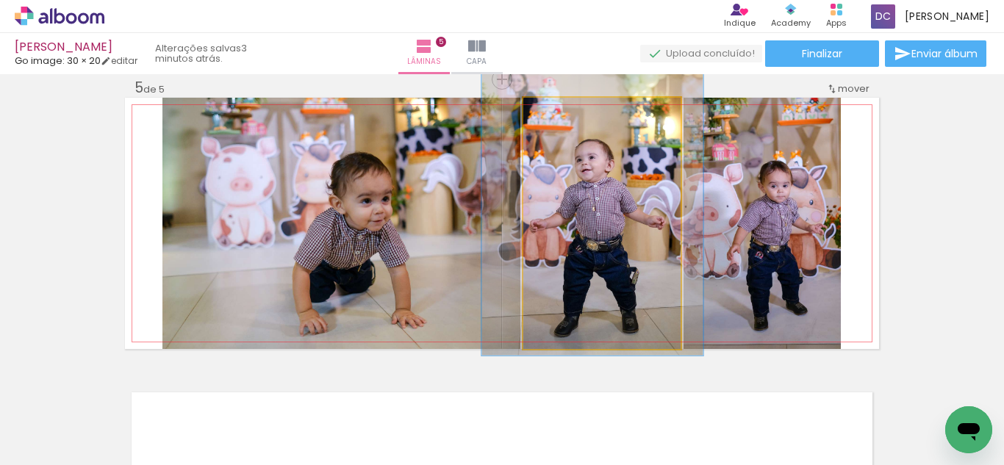
drag, startPoint x: 591, startPoint y: 181, endPoint x: 591, endPoint y: 169, distance: 11.8
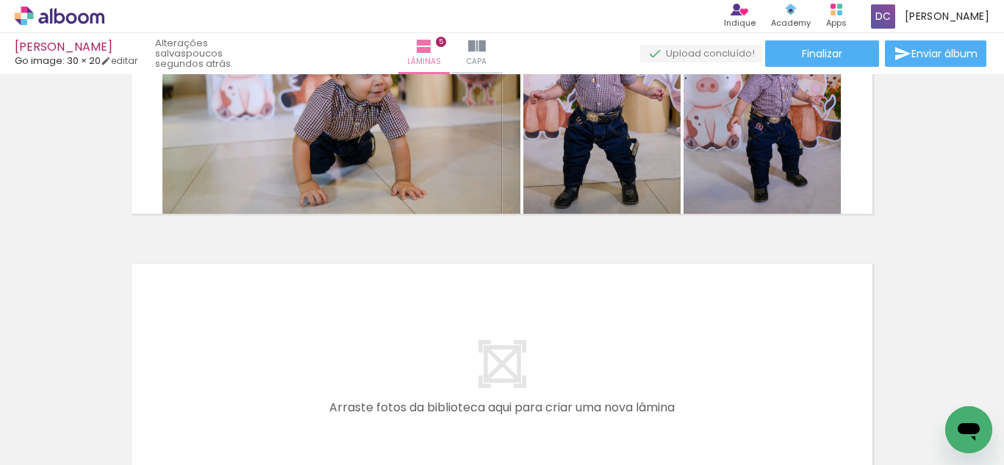
scroll to position [1245, 0]
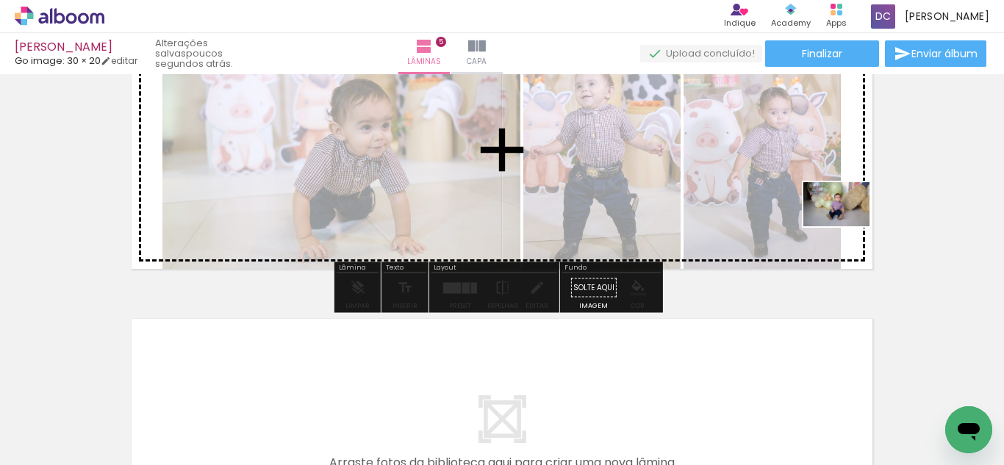
drag, startPoint x: 769, startPoint y: 411, endPoint x: 847, endPoint y: 226, distance: 200.9
click at [847, 226] on quentale-workspace at bounding box center [502, 232] width 1004 height 465
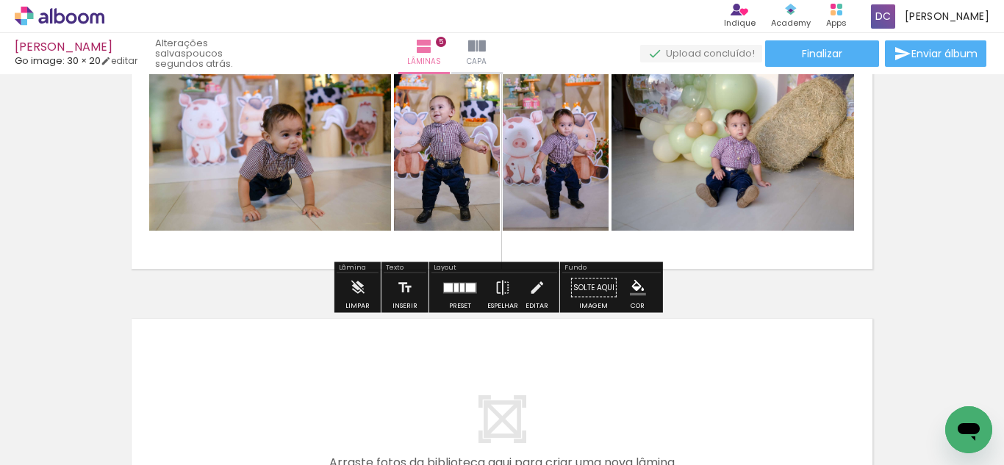
scroll to position [1171, 0]
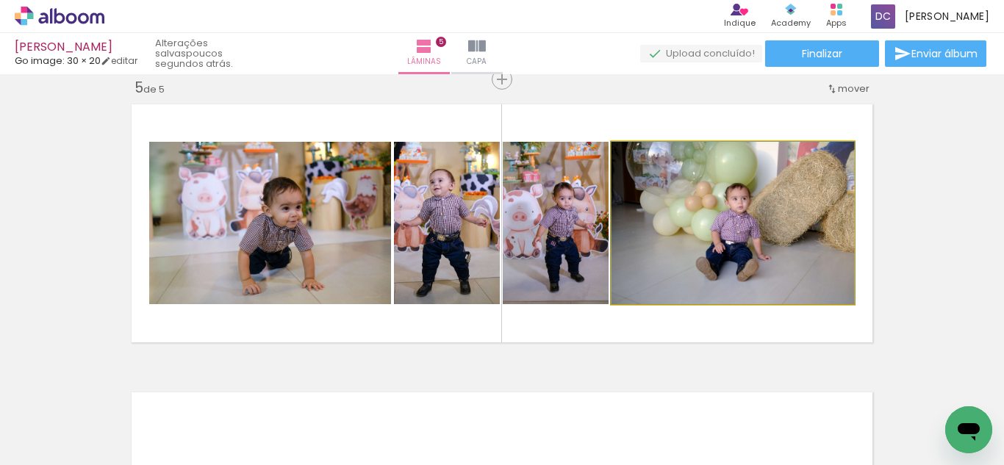
click at [746, 237] on quentale-photo at bounding box center [732, 223] width 242 height 162
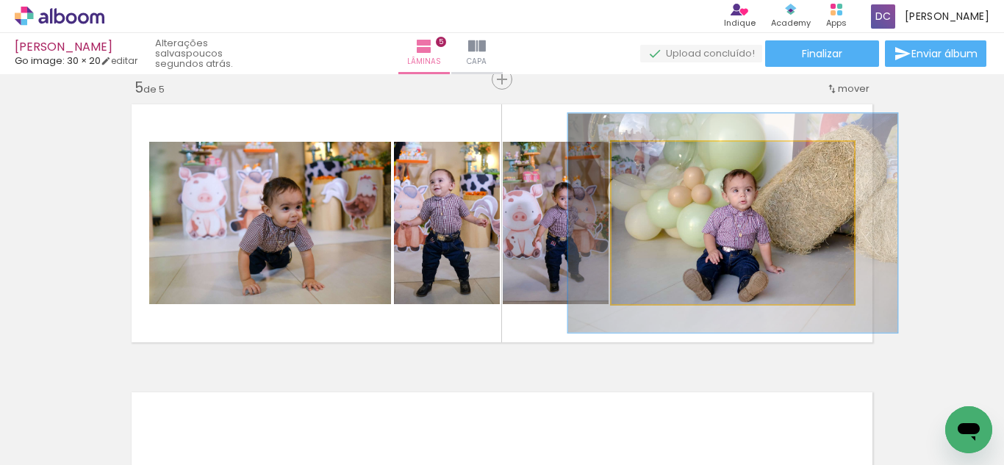
drag, startPoint x: 647, startPoint y: 156, endPoint x: 664, endPoint y: 156, distance: 17.6
type paper-slider "135"
click at [664, 156] on div at bounding box center [664, 157] width 24 height 24
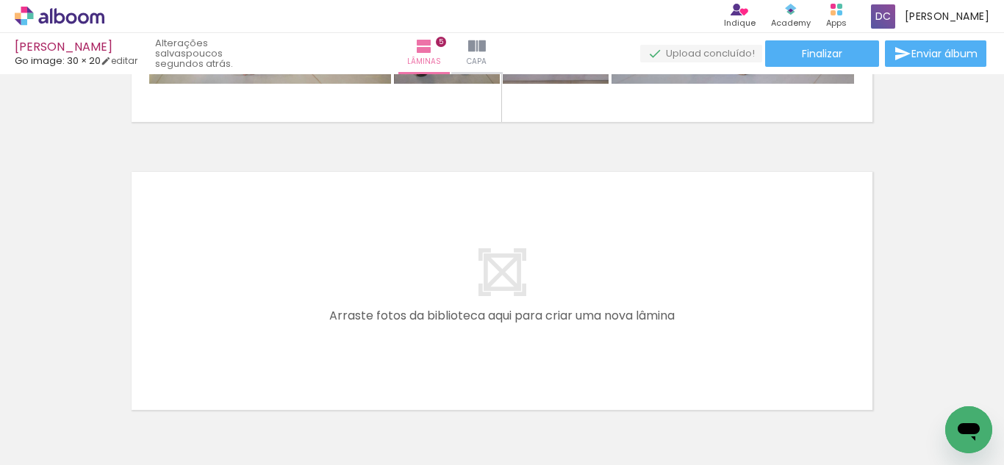
scroll to position [0, 644]
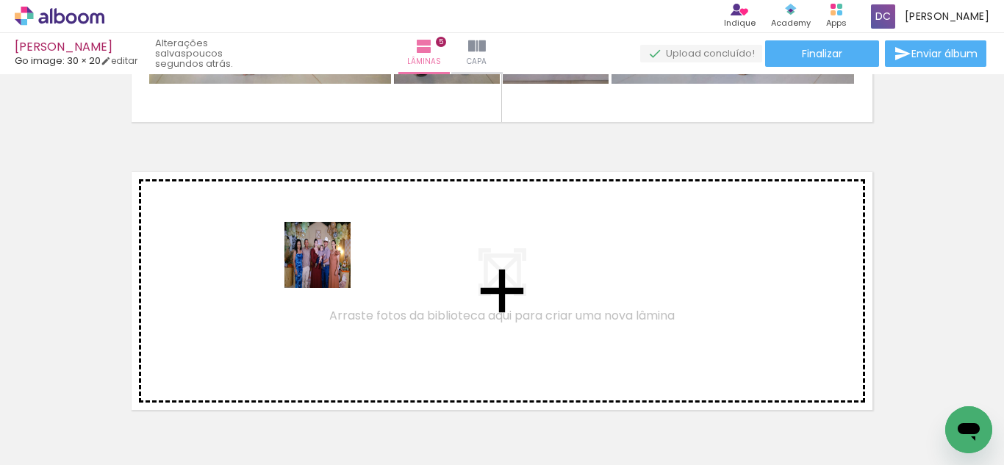
drag, startPoint x: 265, startPoint y: 415, endPoint x: 328, endPoint y: 266, distance: 162.3
click at [328, 266] on quentale-workspace at bounding box center [502, 232] width 1004 height 465
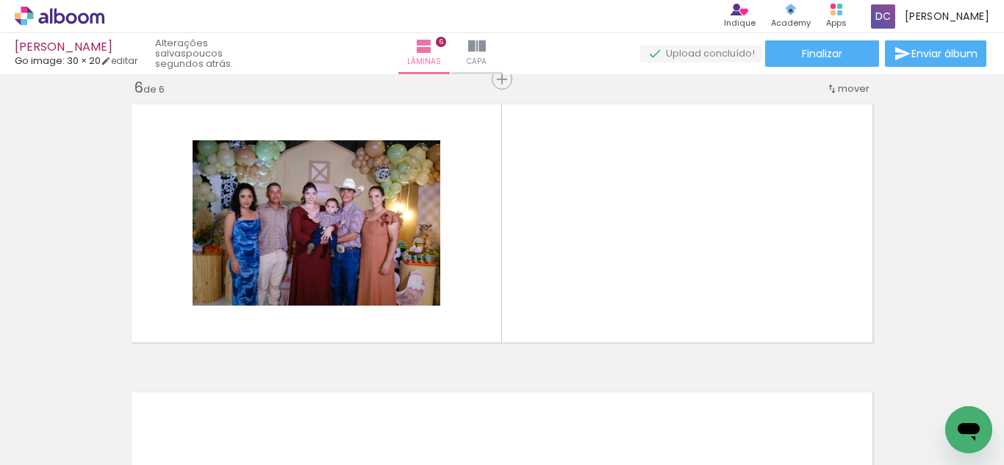
scroll to position [0, 963]
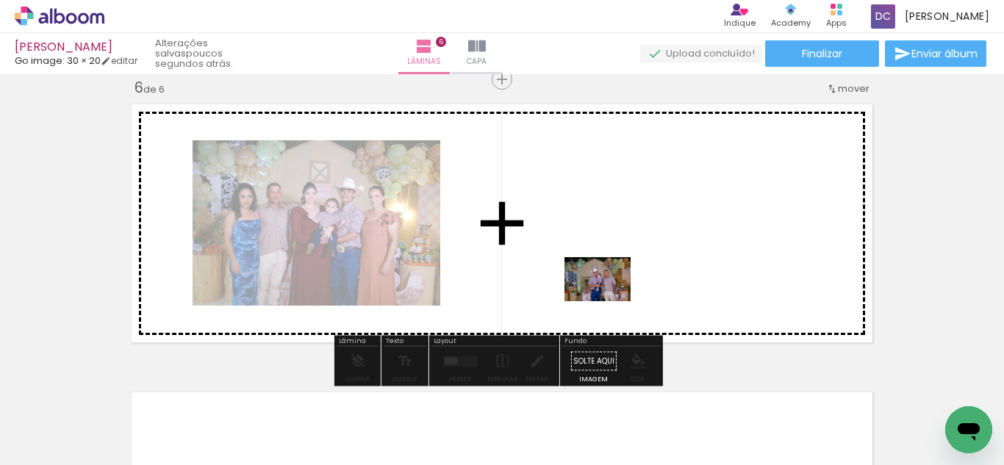
drag, startPoint x: 585, startPoint y: 428, endPoint x: 608, endPoint y: 301, distance: 129.3
click at [608, 301] on quentale-workspace at bounding box center [502, 232] width 1004 height 465
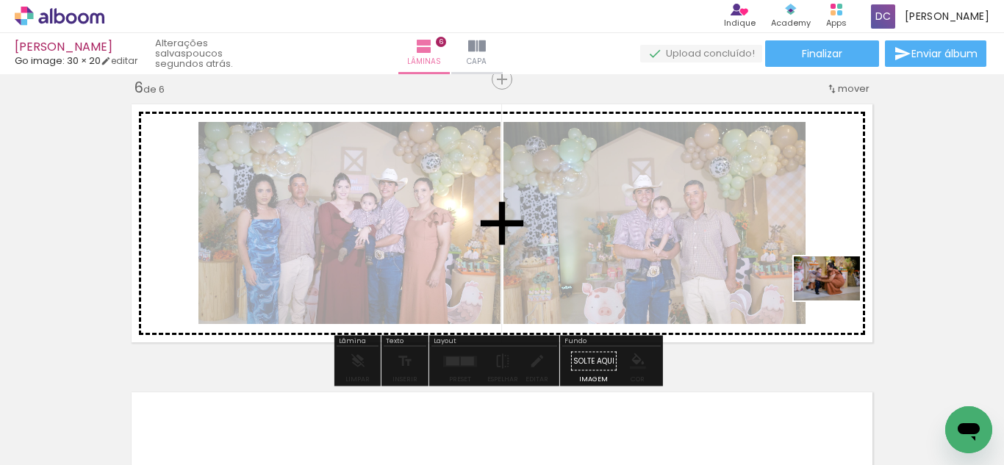
drag, startPoint x: 854, startPoint y: 427, endPoint x: 838, endPoint y: 301, distance: 127.4
click at [838, 301] on quentale-workspace at bounding box center [502, 232] width 1004 height 465
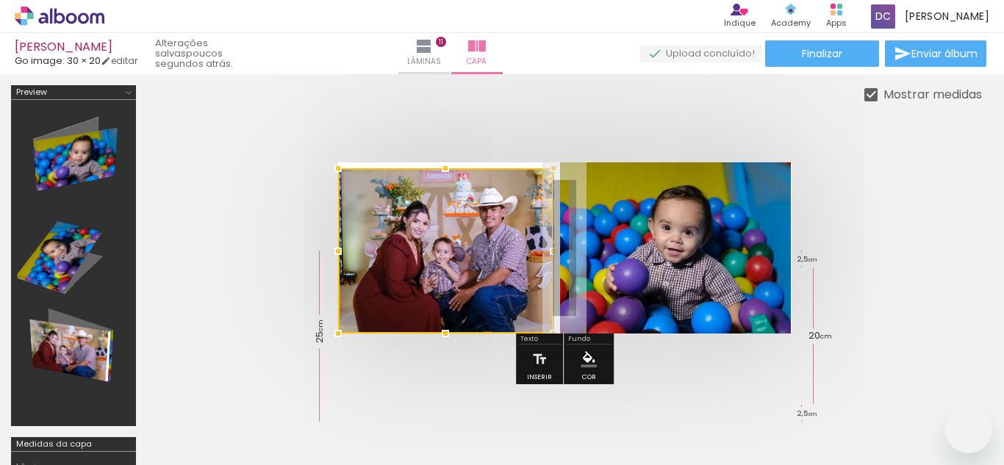
click at [470, 218] on div at bounding box center [445, 250] width 215 height 165
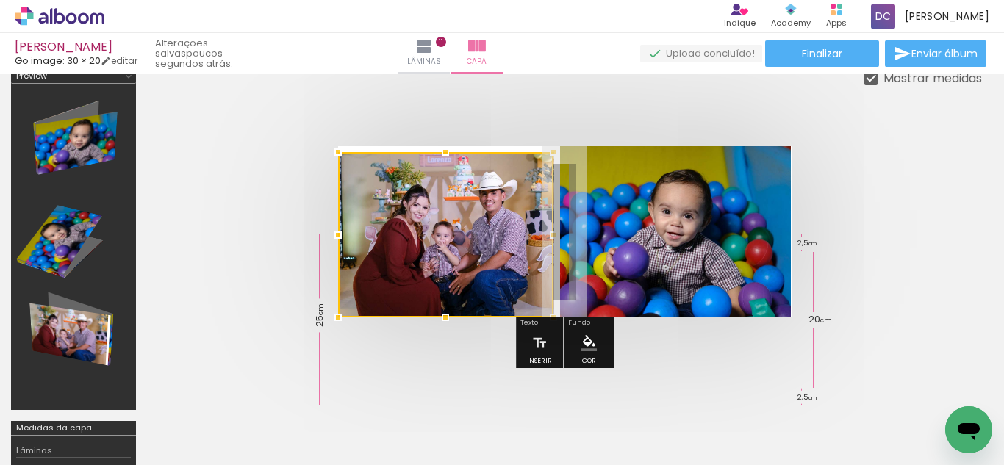
scroll to position [0, 1567]
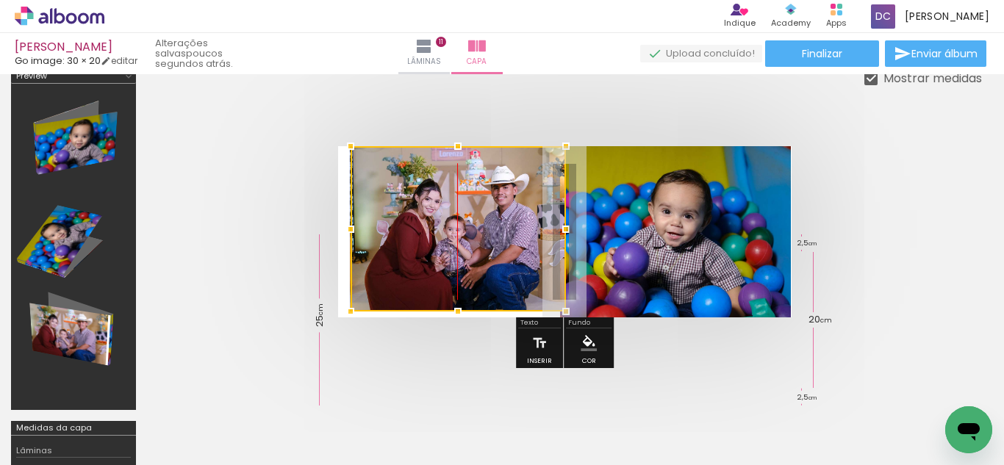
drag, startPoint x: 497, startPoint y: 207, endPoint x: 512, endPoint y: 154, distance: 54.9
click at [512, 154] on div at bounding box center [458, 228] width 215 height 165
click at [478, 238] on div at bounding box center [458, 228] width 215 height 165
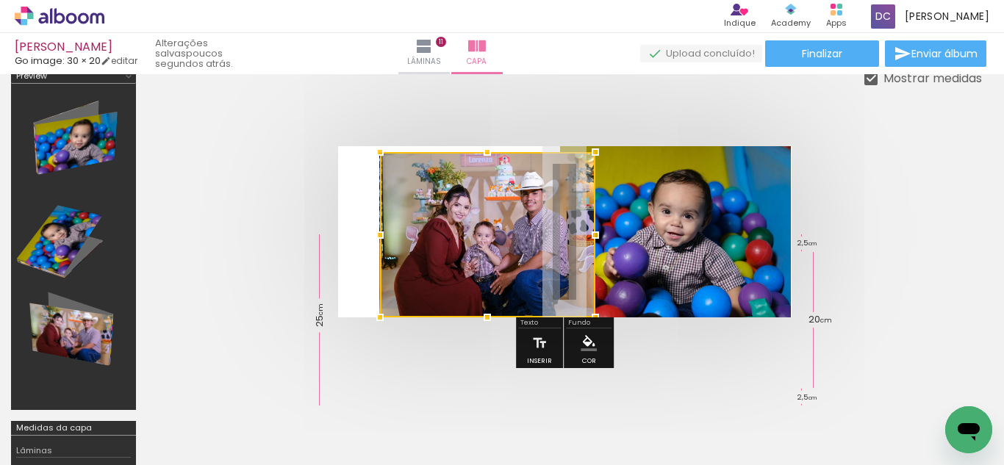
drag, startPoint x: 481, startPoint y: 226, endPoint x: 511, endPoint y: 409, distance: 184.6
click at [511, 409] on quentale-workspace at bounding box center [502, 232] width 1004 height 465
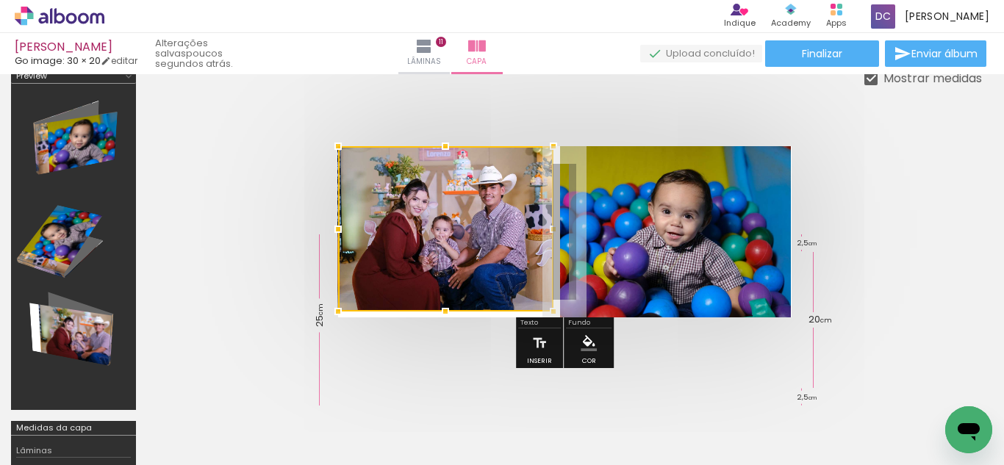
drag, startPoint x: 500, startPoint y: 240, endPoint x: 446, endPoint y: 193, distance: 72.4
click at [446, 193] on div at bounding box center [445, 228] width 215 height 165
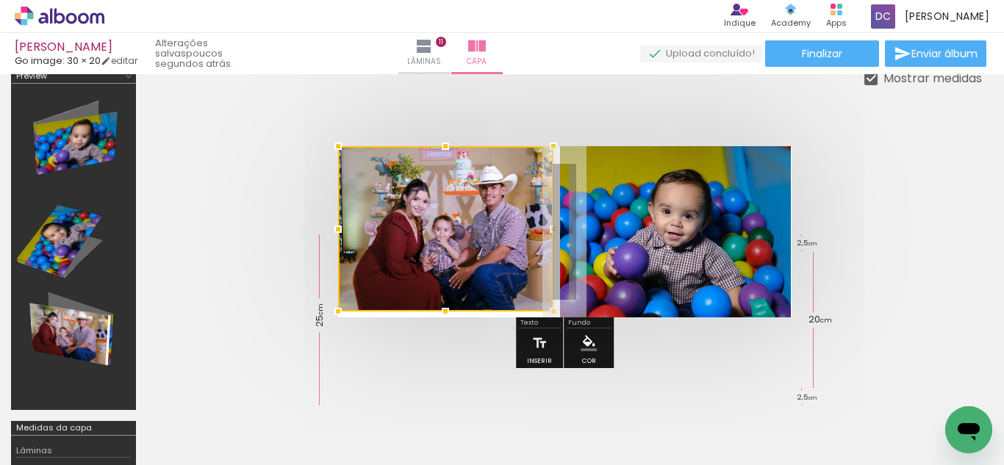
scroll to position [0, 3920]
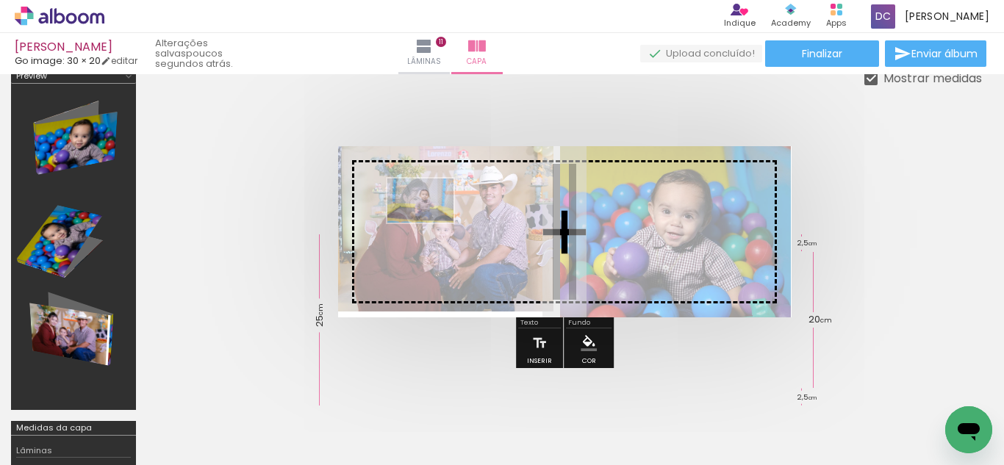
drag, startPoint x: 916, startPoint y: 423, endPoint x: 431, endPoint y: 223, distance: 524.2
click at [431, 223] on quentale-workspace at bounding box center [502, 232] width 1004 height 465
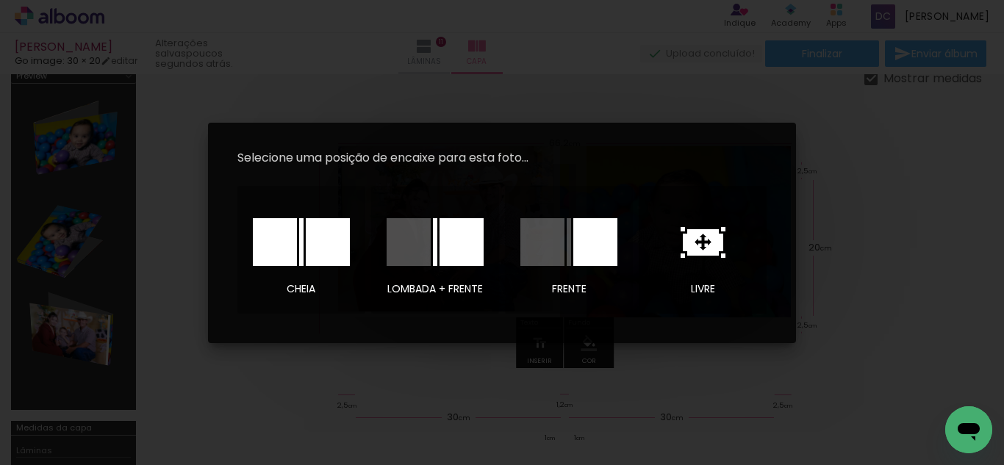
click at [708, 242] on icon at bounding box center [702, 242] width 45 height 31
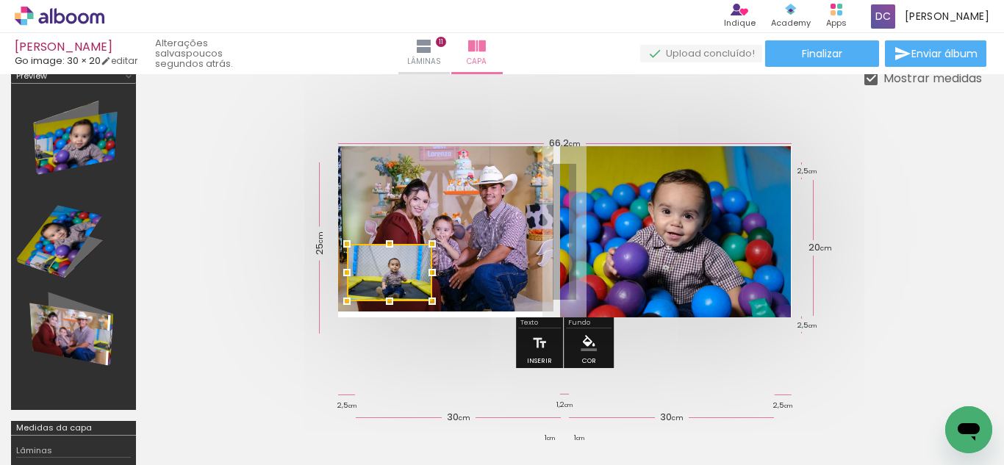
drag, startPoint x: 579, startPoint y: 237, endPoint x: 403, endPoint y: 276, distance: 179.7
click at [403, 278] on div at bounding box center [389, 272] width 85 height 57
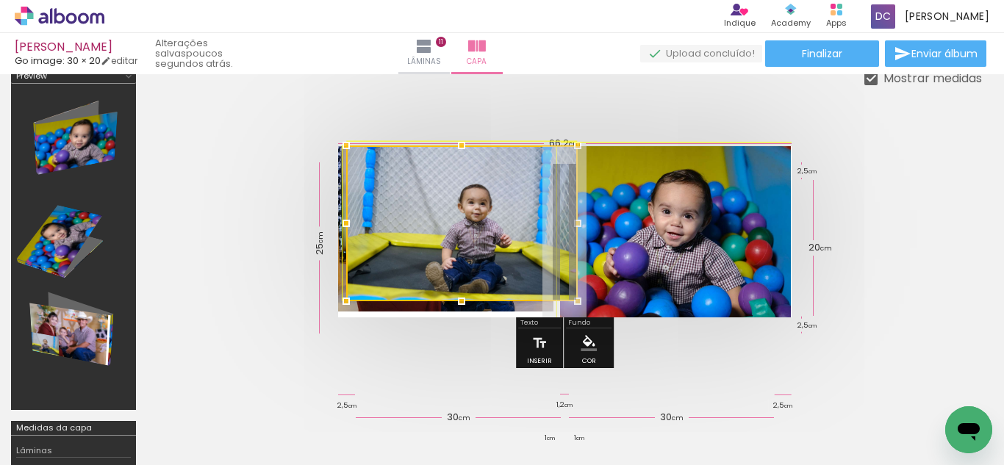
drag, startPoint x: 441, startPoint y: 240, endPoint x: 573, endPoint y: 133, distance: 170.3
click at [573, 133] on div at bounding box center [577, 145] width 29 height 29
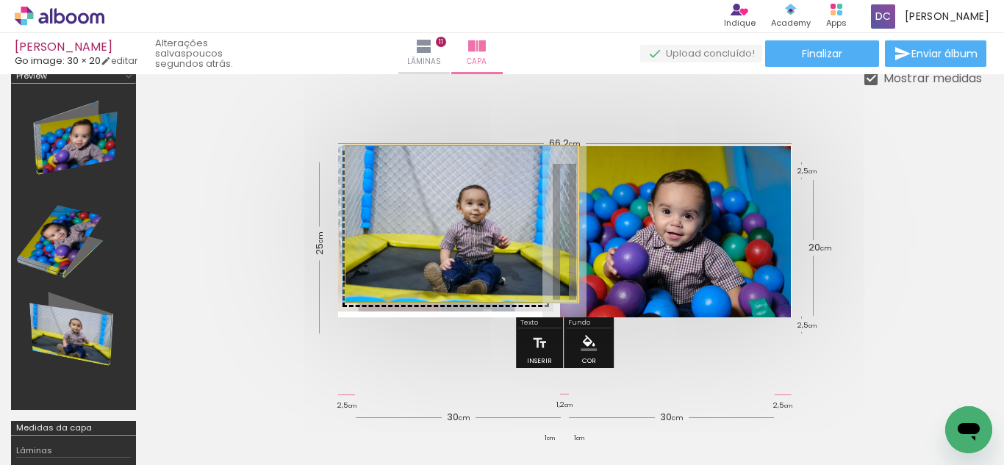
drag, startPoint x: 506, startPoint y: 204, endPoint x: 495, endPoint y: 206, distance: 11.2
click at [0, 0] on slot at bounding box center [0, 0] width 0 height 0
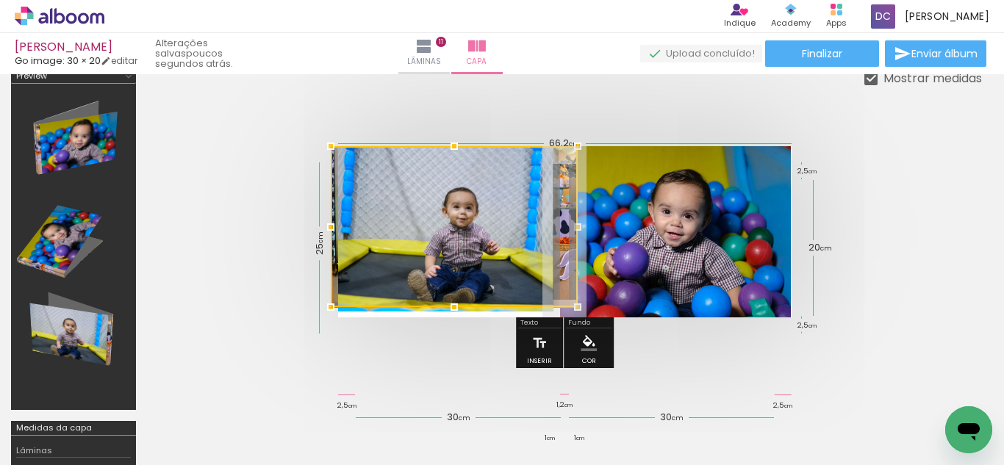
drag, startPoint x: 347, startPoint y: 302, endPoint x: 323, endPoint y: 322, distance: 31.3
click at [323, 322] on quentale-cover-editor at bounding box center [564, 349] width 835 height 561
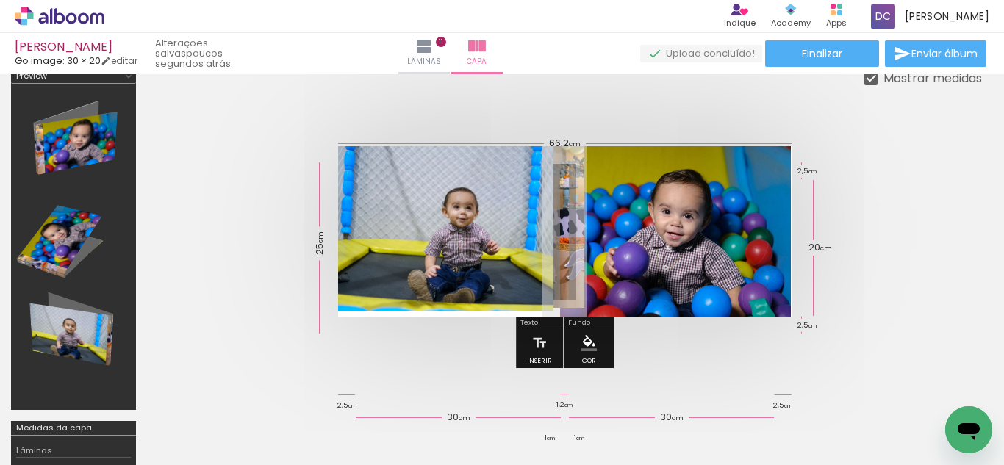
click at [581, 215] on quentale-photo at bounding box center [461, 227] width 247 height 162
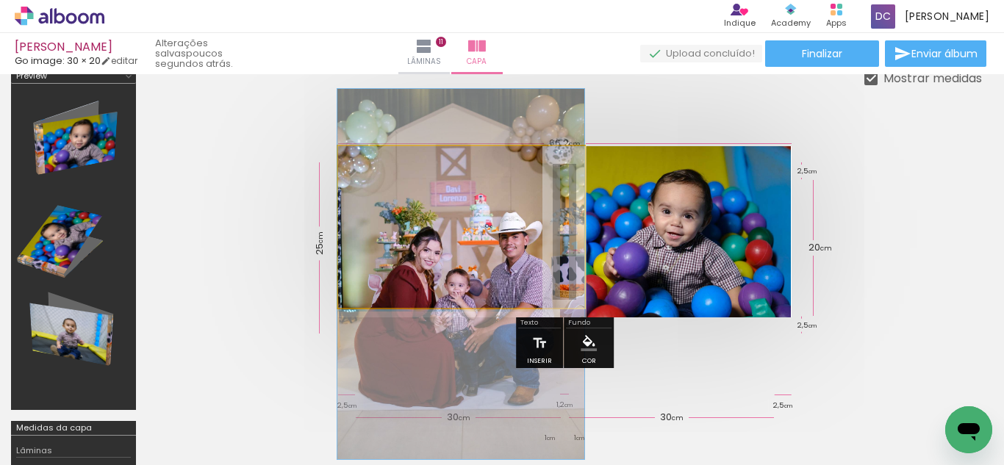
drag, startPoint x: 581, startPoint y: 215, endPoint x: 467, endPoint y: 262, distance: 123.9
click at [0, 0] on slot at bounding box center [0, 0] width 0 height 0
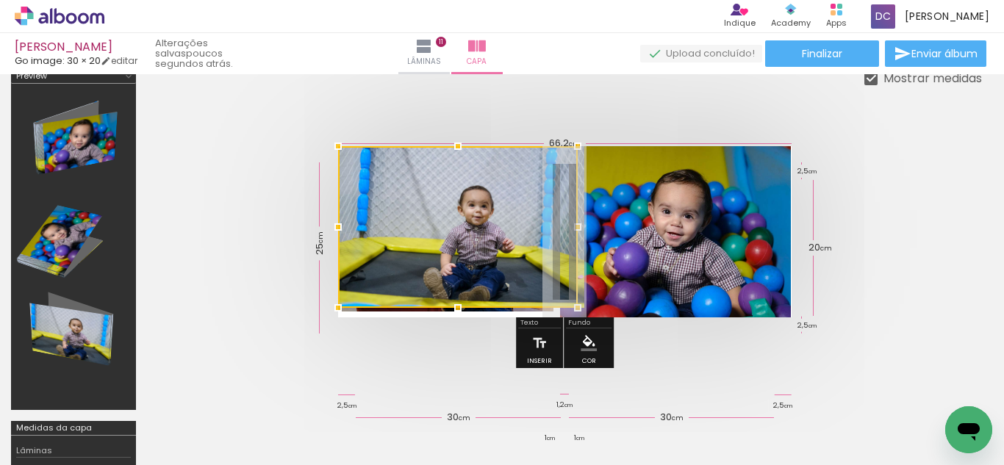
click at [466, 248] on div at bounding box center [458, 227] width 240 height 162
drag, startPoint x: 466, startPoint y: 248, endPoint x: 931, endPoint y: 166, distance: 472.4
click at [931, 166] on div at bounding box center [564, 231] width 835 height 289
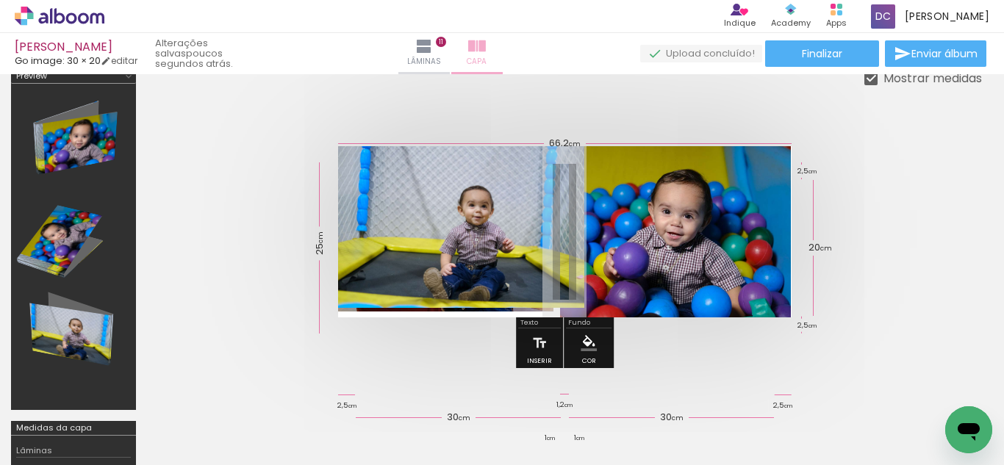
click at [486, 39] on iron-icon at bounding box center [477, 46] width 18 height 18
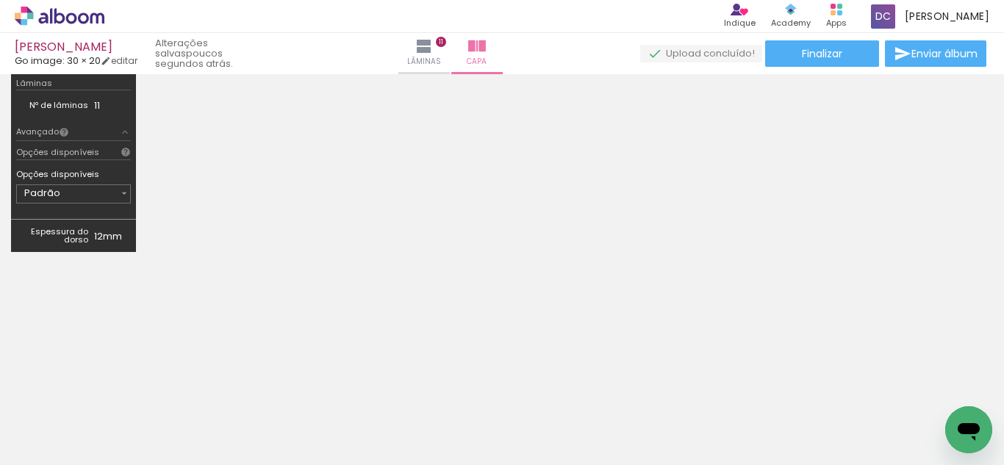
scroll to position [310, 0]
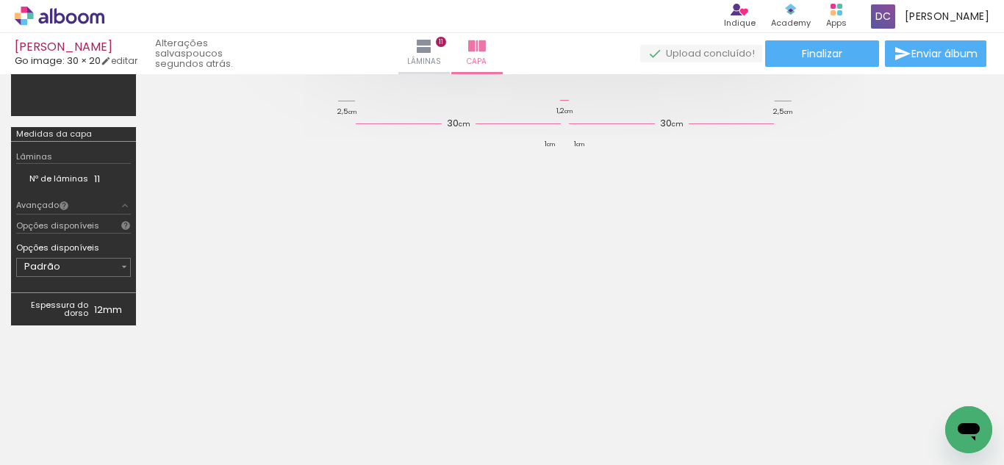
click at [120, 200] on iron-icon at bounding box center [125, 206] width 12 height 12
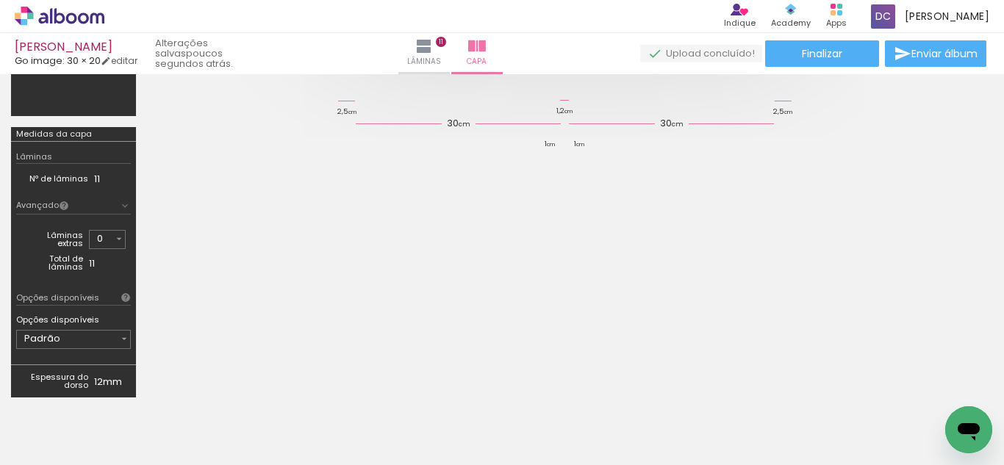
click at [120, 200] on iron-icon at bounding box center [125, 206] width 12 height 12
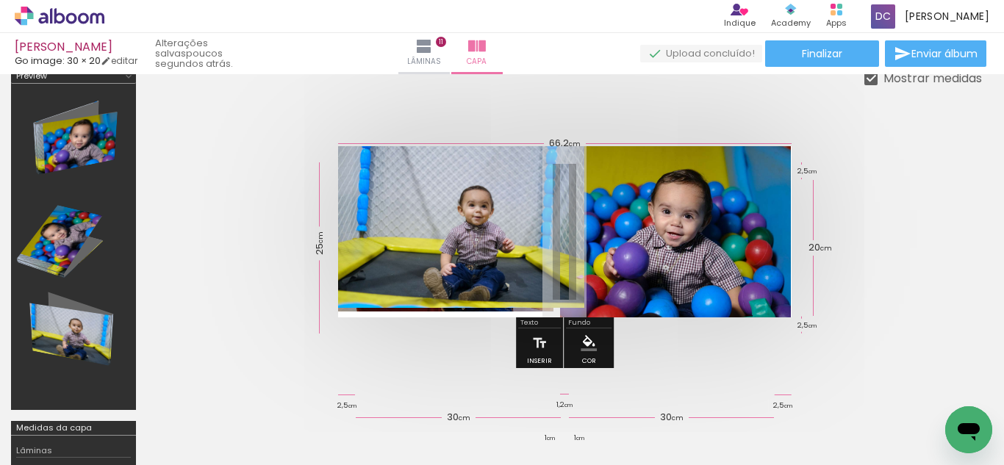
scroll to position [0, 0]
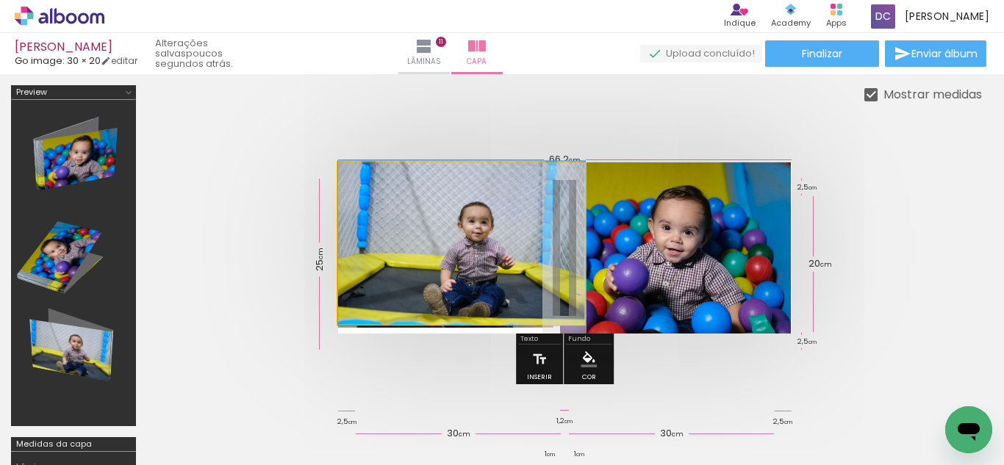
click at [495, 229] on quentale-photo at bounding box center [461, 243] width 247 height 162
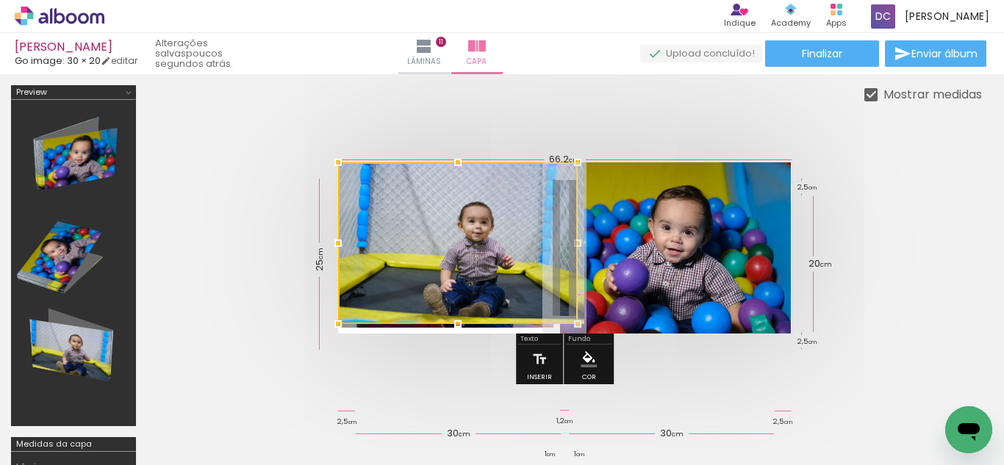
click at [498, 229] on div at bounding box center [458, 243] width 240 height 162
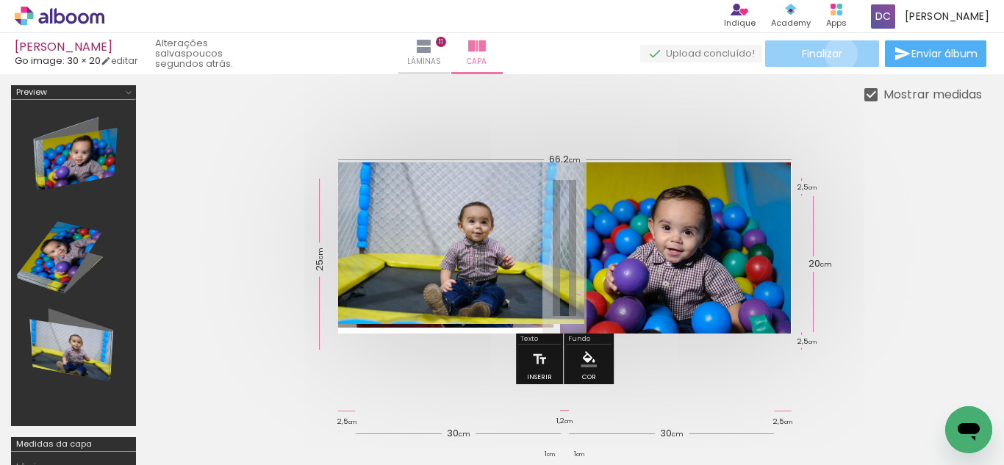
click at [835, 54] on span "Finalizar" at bounding box center [822, 53] width 40 height 10
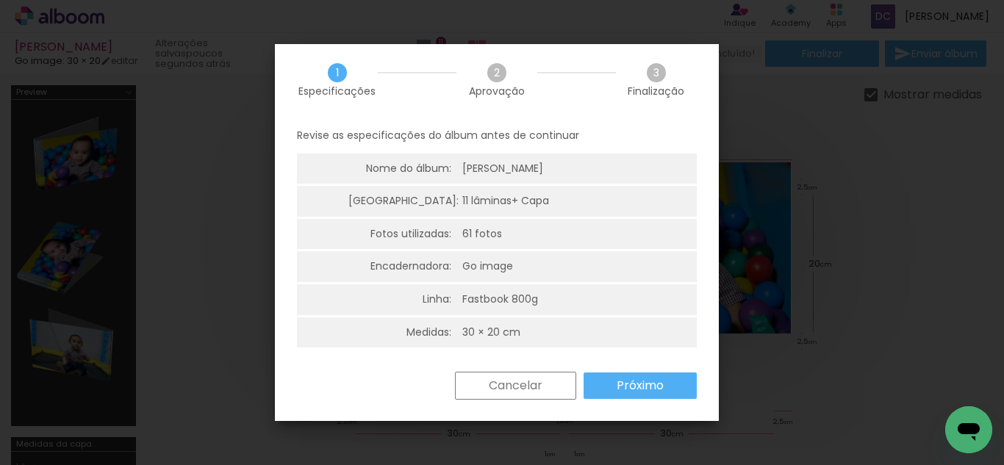
scroll to position [4, 0]
click at [0, 0] on slot "Próximo" at bounding box center [0, 0] width 0 height 0
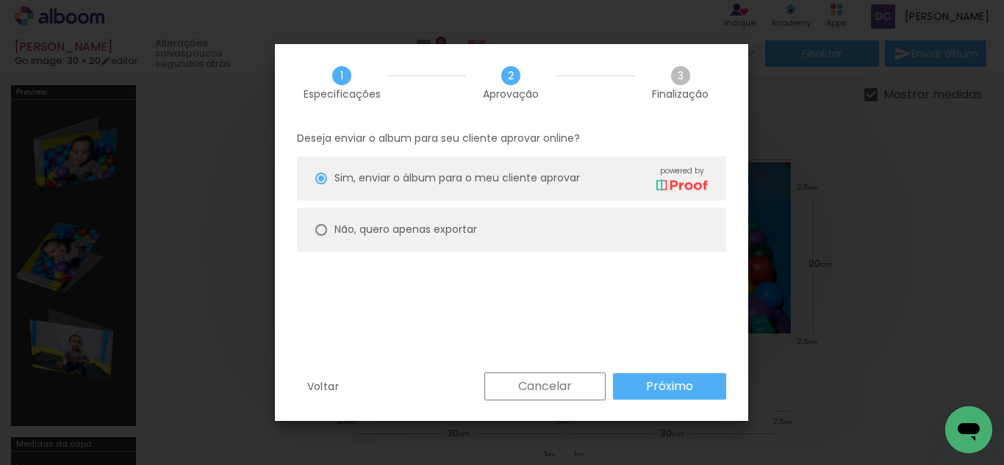
click at [320, 184] on div at bounding box center [321, 179] width 12 height 12
type paper-radio-button "on"
click at [700, 388] on paper-button "Próximo" at bounding box center [669, 386] width 113 height 26
type input "Alta, 300 DPI"
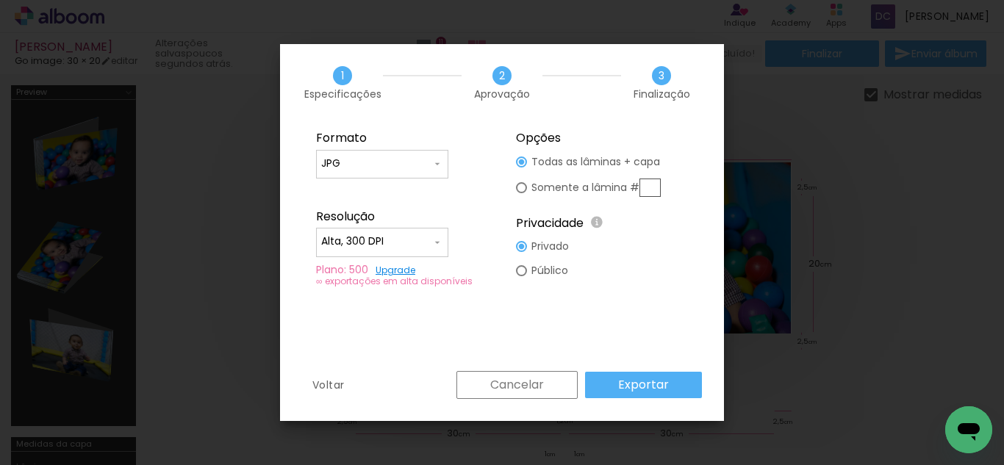
click at [442, 240] on iron-icon at bounding box center [437, 243] width 12 height 12
click at [442, 240] on paper-item "Alta, 300 DPI" at bounding box center [382, 239] width 132 height 29
click at [671, 388] on paper-button "Exportar" at bounding box center [643, 385] width 117 height 26
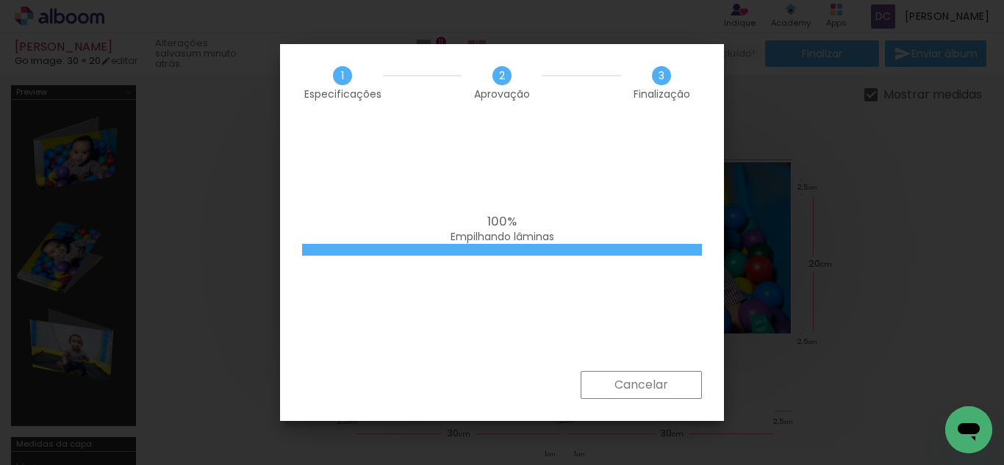
scroll to position [0, 3920]
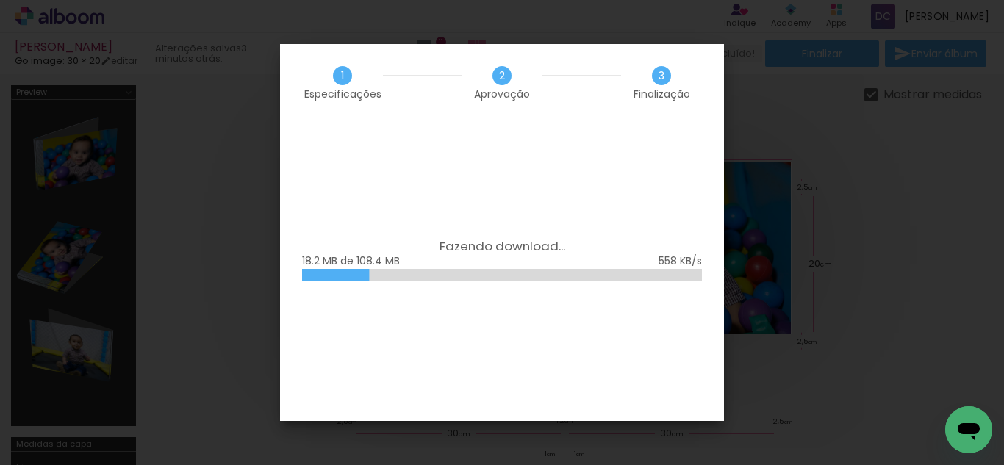
scroll to position [0, 3920]
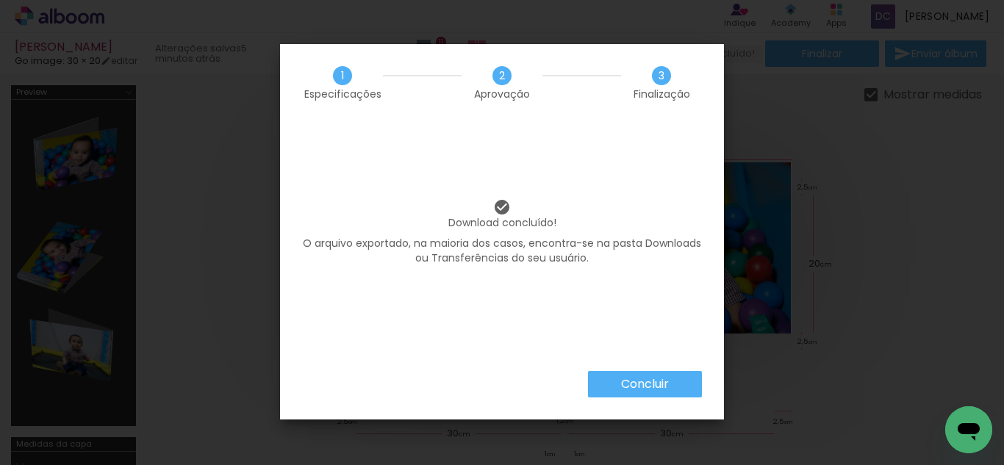
click at [774, 25] on iron-overlay-backdrop at bounding box center [502, 232] width 1004 height 465
click at [0, 0] on slot "Concluir" at bounding box center [0, 0] width 0 height 0
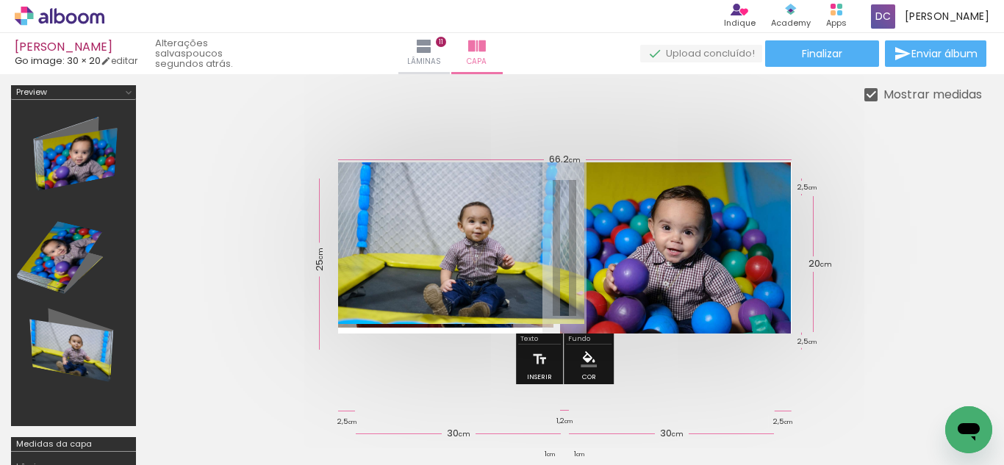
click at [717, 271] on quentale-photo at bounding box center [675, 247] width 231 height 171
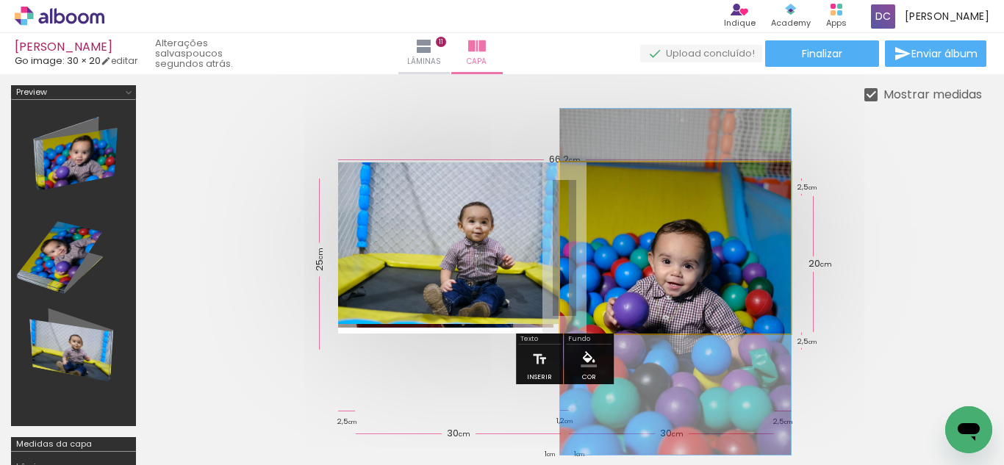
drag, startPoint x: 710, startPoint y: 251, endPoint x: 708, endPoint y: 260, distance: 9.8
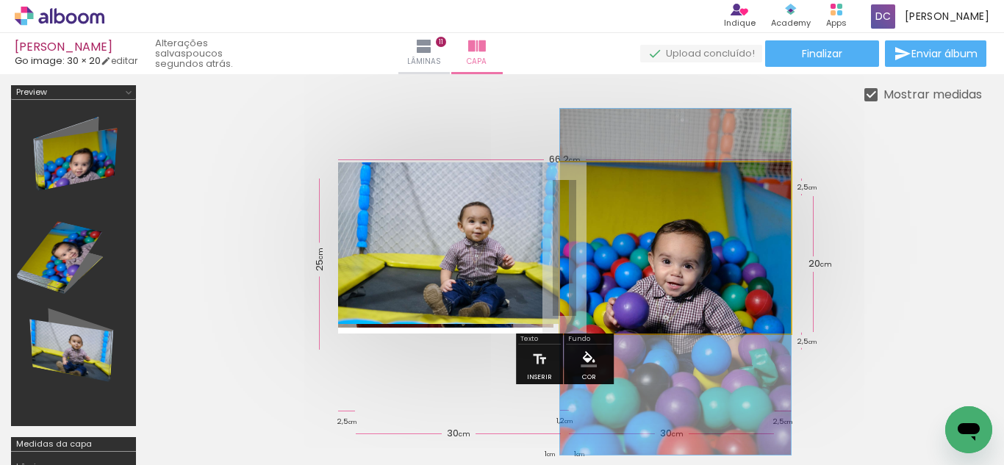
drag, startPoint x: 704, startPoint y: 284, endPoint x: 680, endPoint y: 272, distance: 27.3
click at [680, 272] on quentale-photo at bounding box center [675, 247] width 231 height 171
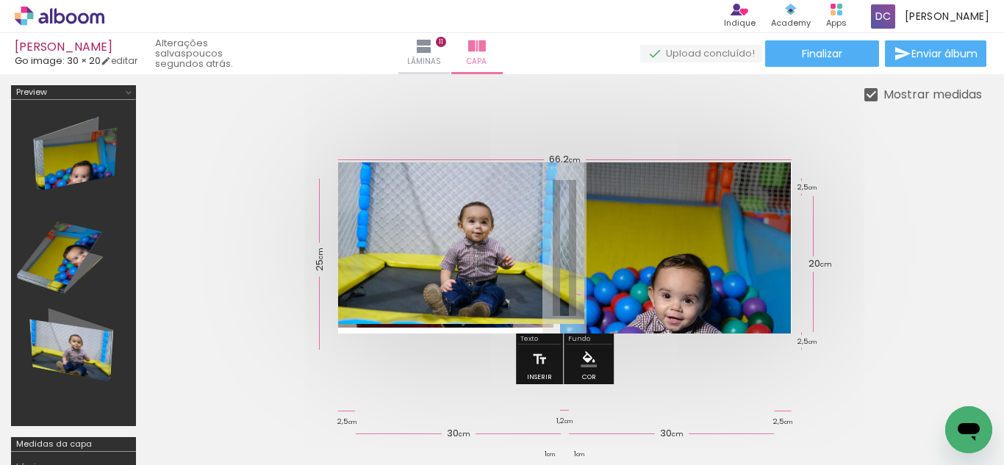
click at [747, 385] on quentale-thumb at bounding box center [753, 415] width 82 height 85
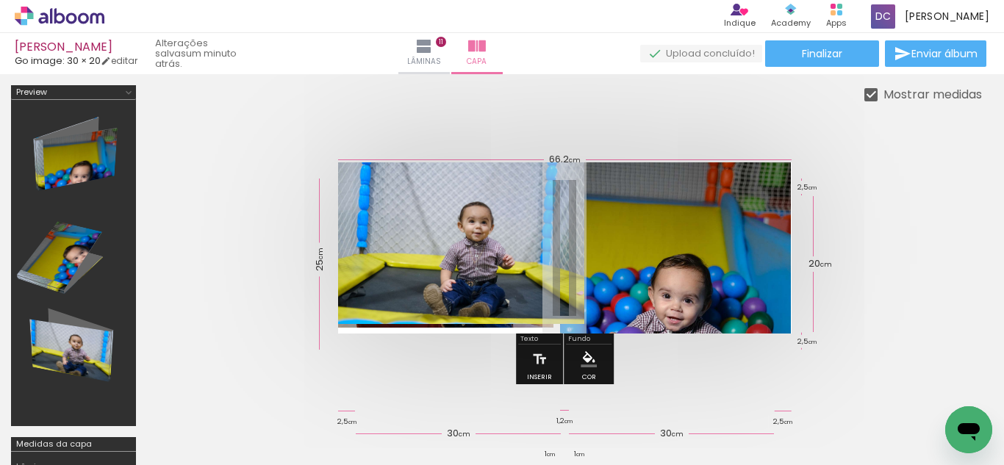
click at [906, 167] on quentale-cover at bounding box center [564, 247] width 717 height 171
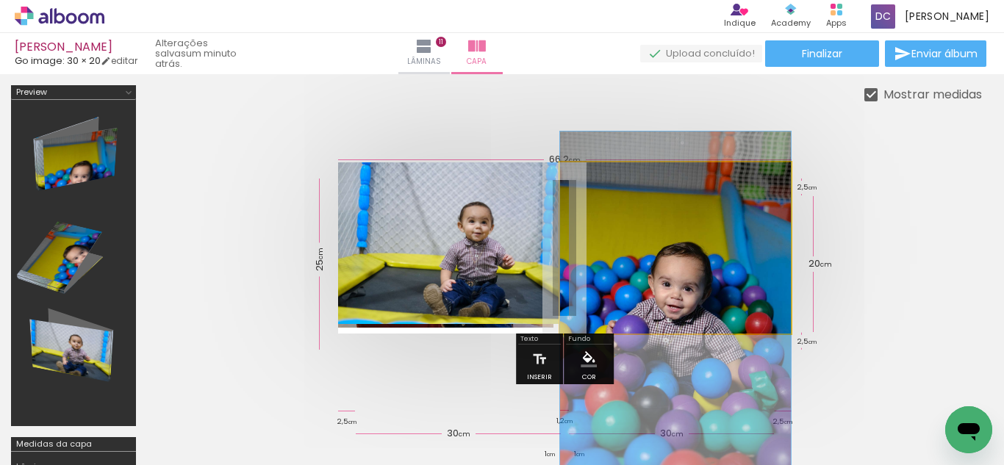
drag, startPoint x: 748, startPoint y: 221, endPoint x: 748, endPoint y: 184, distance: 37.5
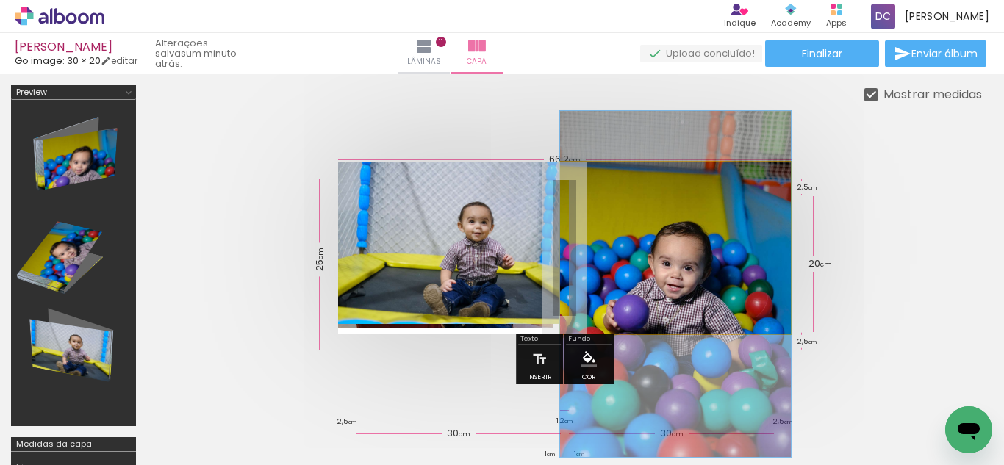
drag, startPoint x: 741, startPoint y: 215, endPoint x: 731, endPoint y: 165, distance: 50.9
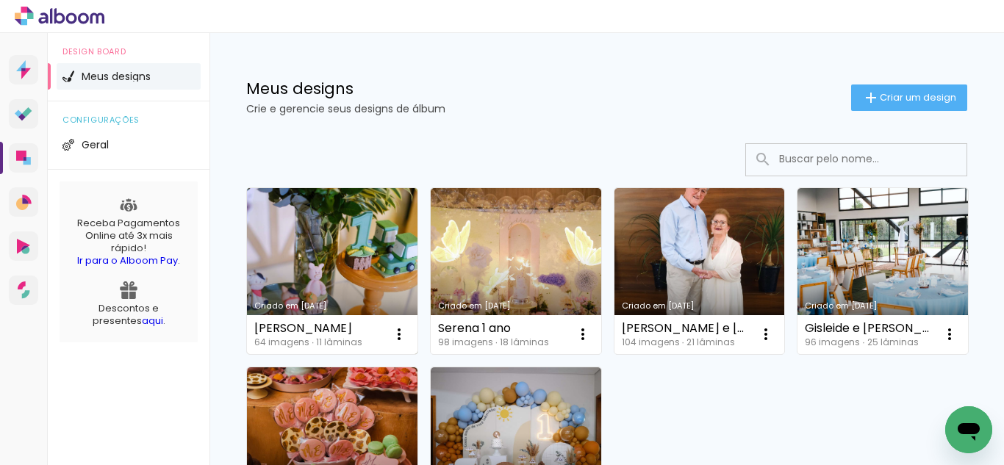
click at [373, 273] on link "Criado em [DATE]" at bounding box center [332, 271] width 170 height 166
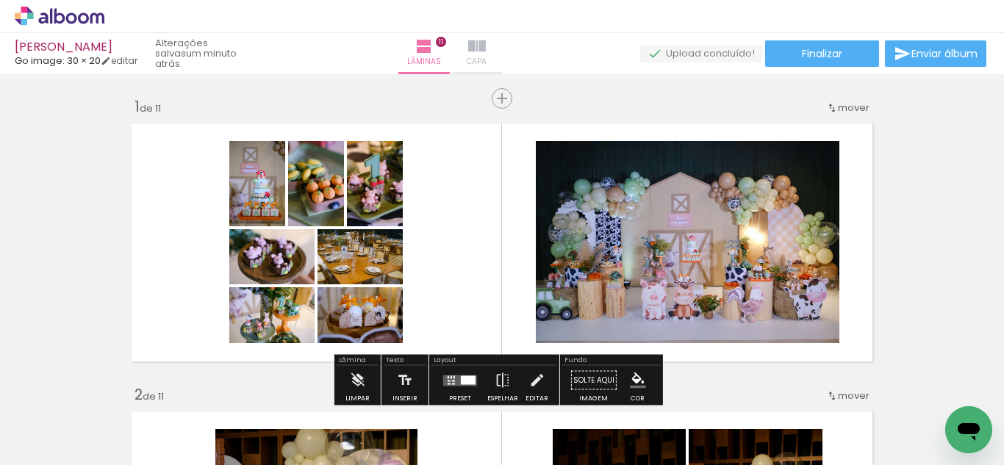
click at [486, 58] on span "Capa" at bounding box center [477, 61] width 20 height 13
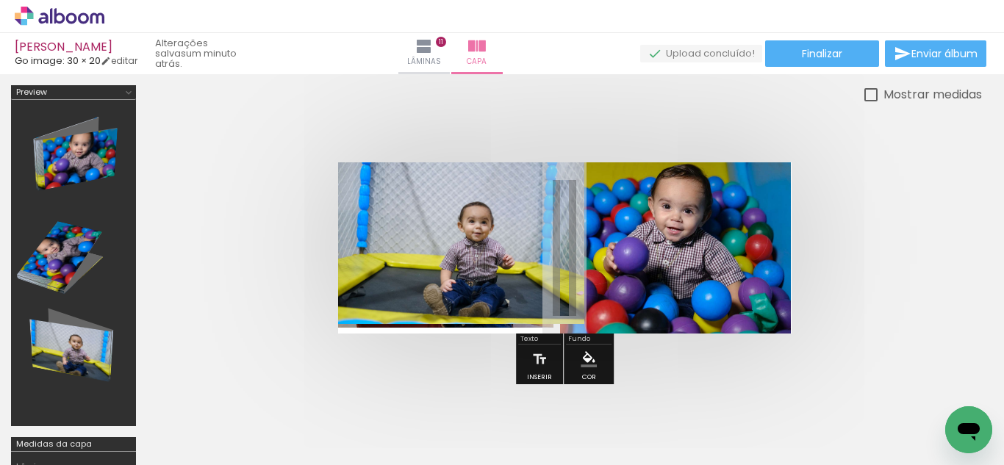
click at [506, 248] on quentale-photo at bounding box center [461, 243] width 247 height 162
drag, startPoint x: 506, startPoint y: 231, endPoint x: 476, endPoint y: 222, distance: 31.6
click at [476, 222] on div at bounding box center [458, 243] width 240 height 162
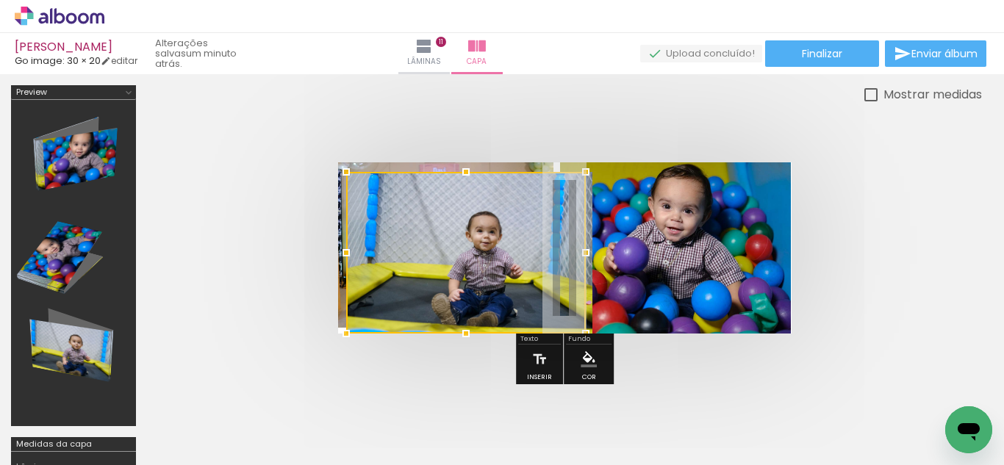
drag, startPoint x: 476, startPoint y: 222, endPoint x: 484, endPoint y: 387, distance: 165.5
click at [484, 387] on quentale-workspace at bounding box center [502, 232] width 1004 height 465
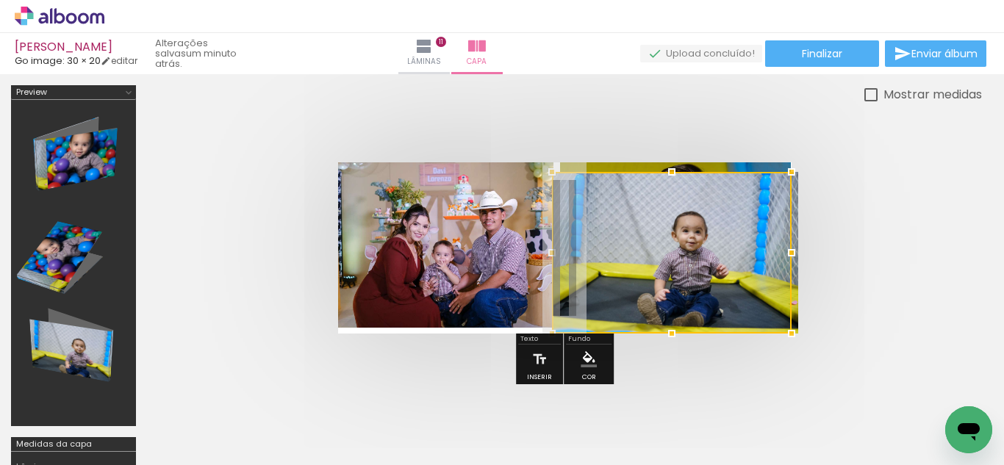
drag, startPoint x: 747, startPoint y: 418, endPoint x: 764, endPoint y: 423, distance: 18.4
click at [764, 423] on quentale-workspace at bounding box center [502, 232] width 1004 height 465
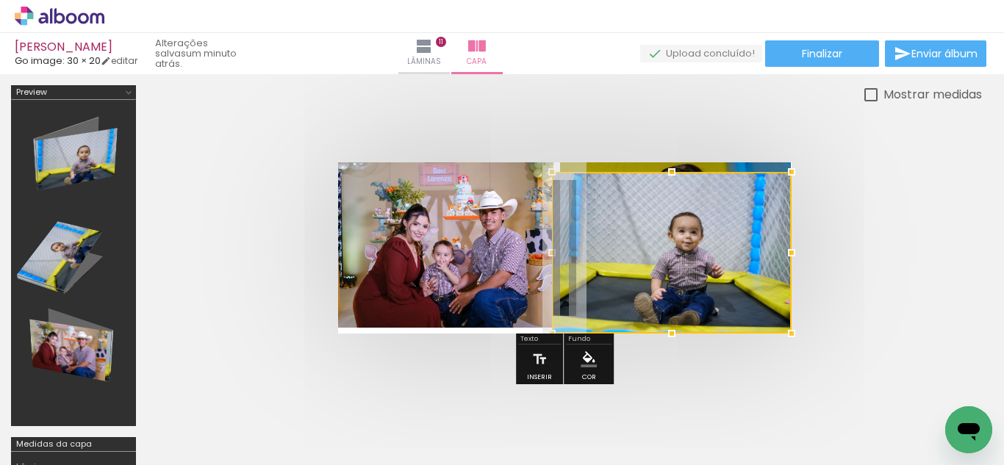
click at [871, 93] on div at bounding box center [870, 94] width 13 height 13
type paper-checkbox "on"
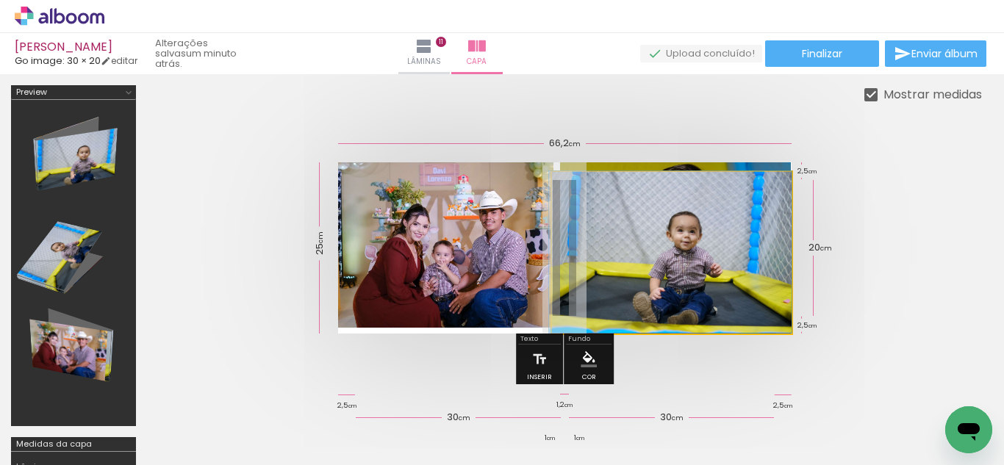
drag, startPoint x: 763, startPoint y: 245, endPoint x: 607, endPoint y: 192, distance: 164.5
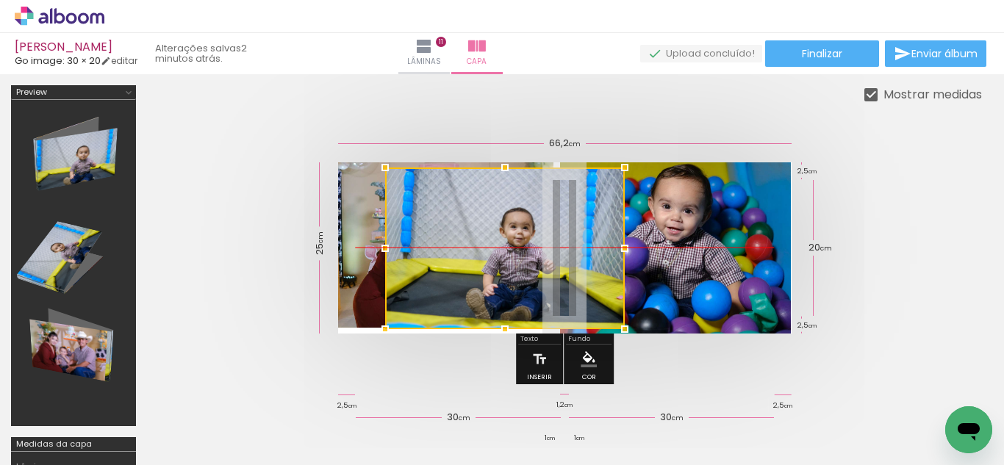
drag, startPoint x: 660, startPoint y: 220, endPoint x: 493, endPoint y: 213, distance: 166.9
click at [493, 213] on div at bounding box center [505, 249] width 240 height 162
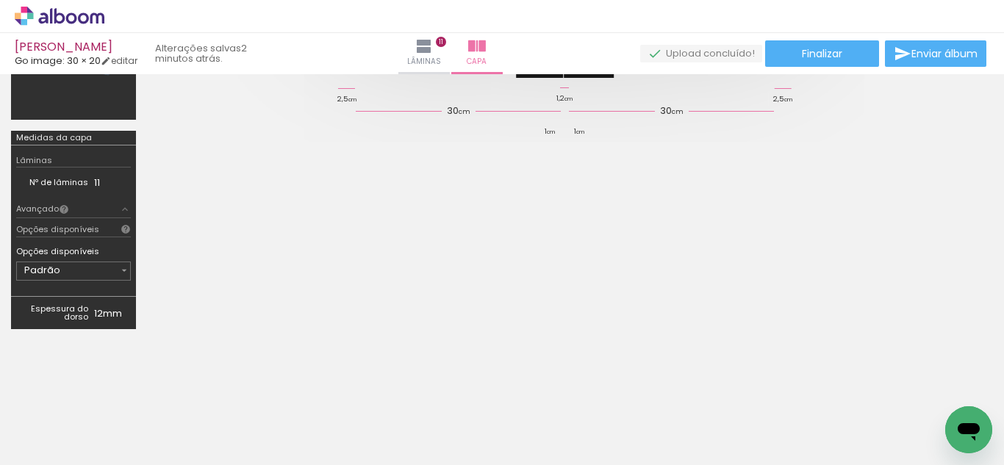
scroll to position [310, 0]
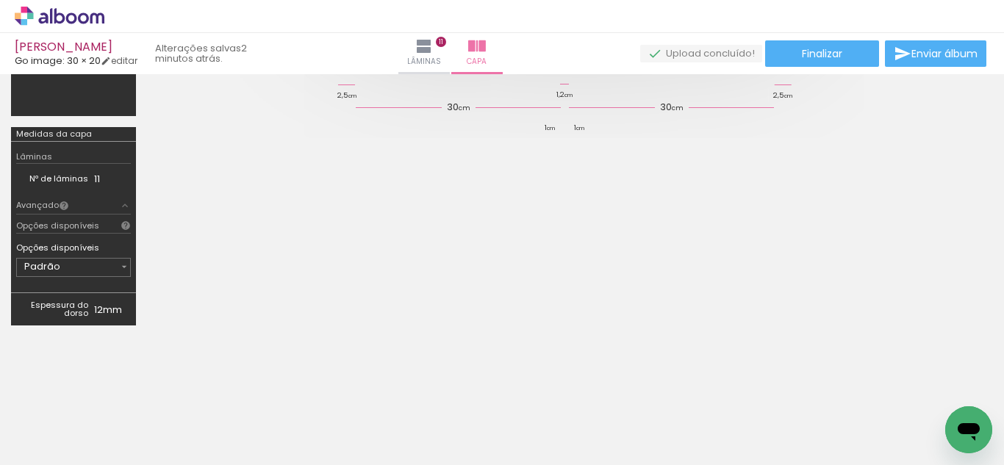
click at [0, 0] on iron-icon at bounding box center [0, 0] width 0 height 0
click at [230, 232] on quentale-cover-editor at bounding box center [564, 55] width 835 height 561
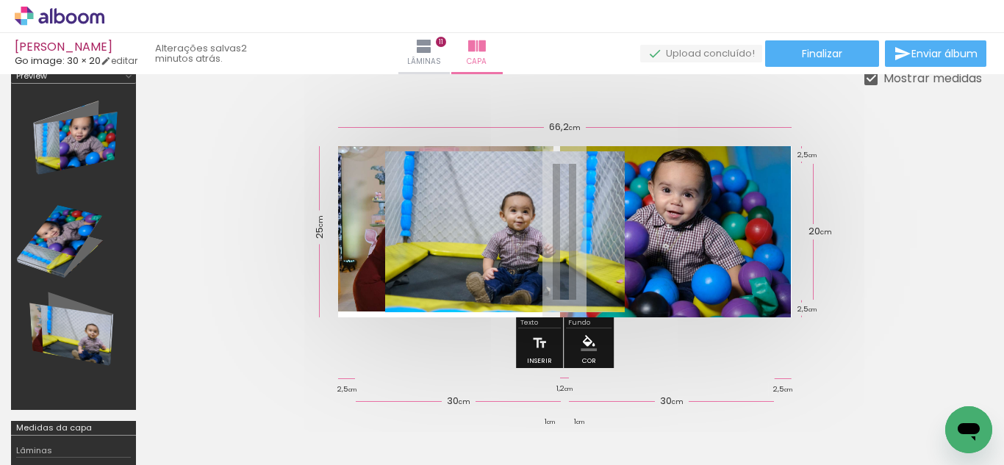
scroll to position [0, 0]
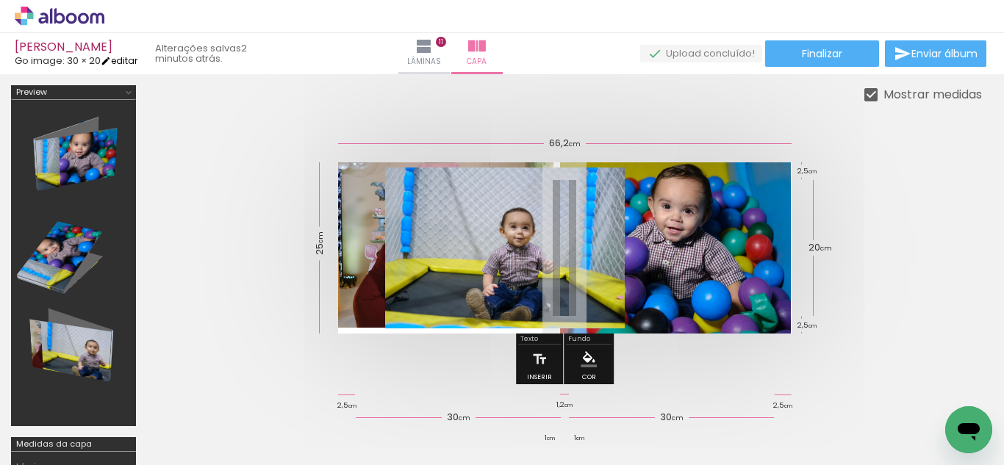
click at [126, 57] on link "editar" at bounding box center [119, 60] width 37 height 12
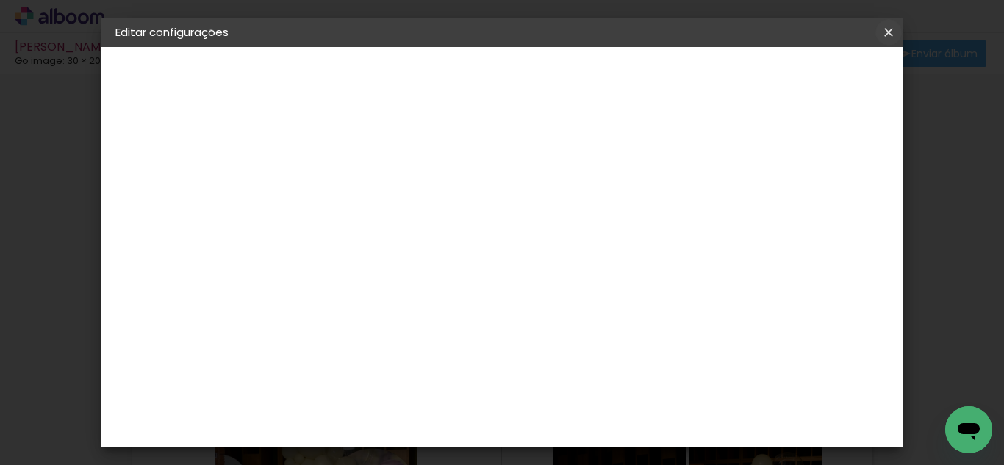
click at [891, 29] on iron-icon at bounding box center [889, 32] width 18 height 15
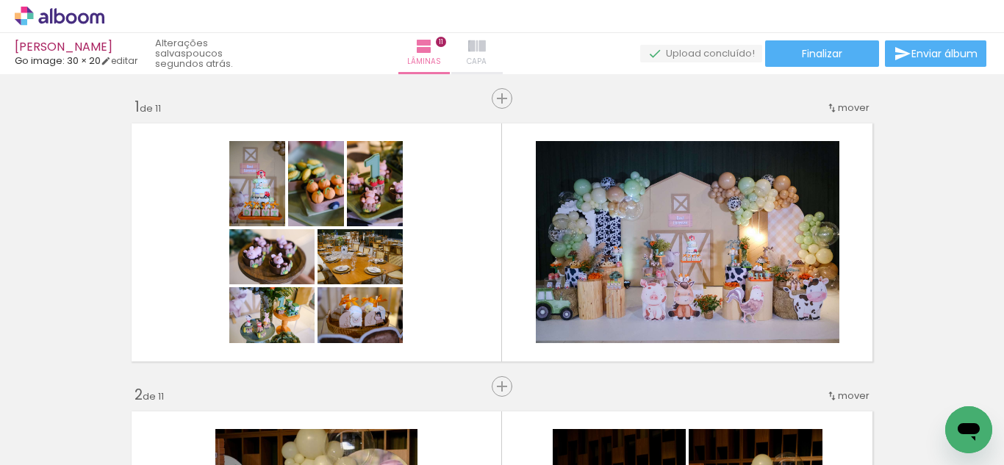
click at [486, 46] on iron-icon at bounding box center [477, 46] width 18 height 18
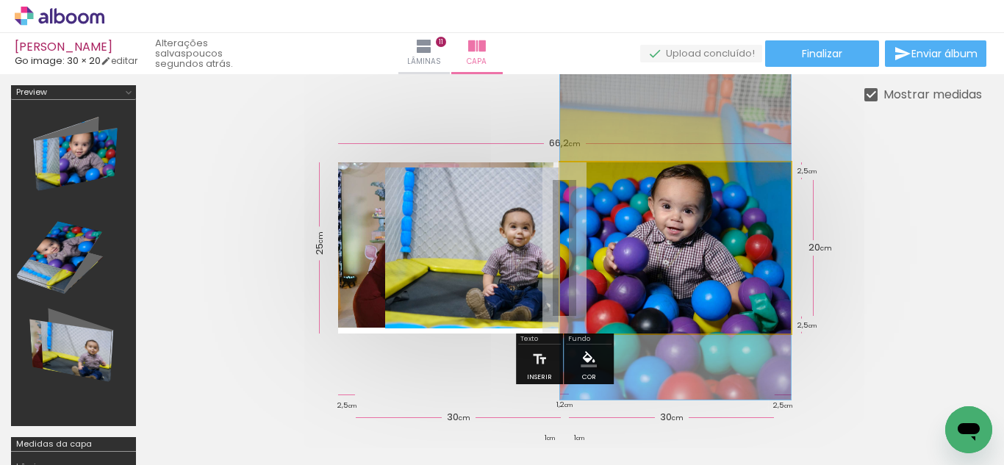
click at [713, 239] on quentale-photo at bounding box center [675, 247] width 231 height 171
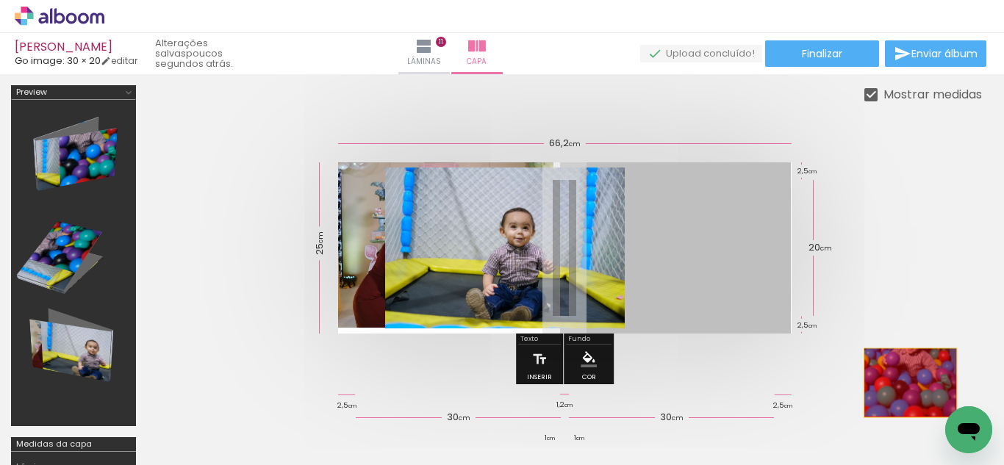
drag, startPoint x: 713, startPoint y: 239, endPoint x: 910, endPoint y: 383, distance: 244.6
click at [910, 383] on quentale-workspace at bounding box center [502, 232] width 1004 height 465
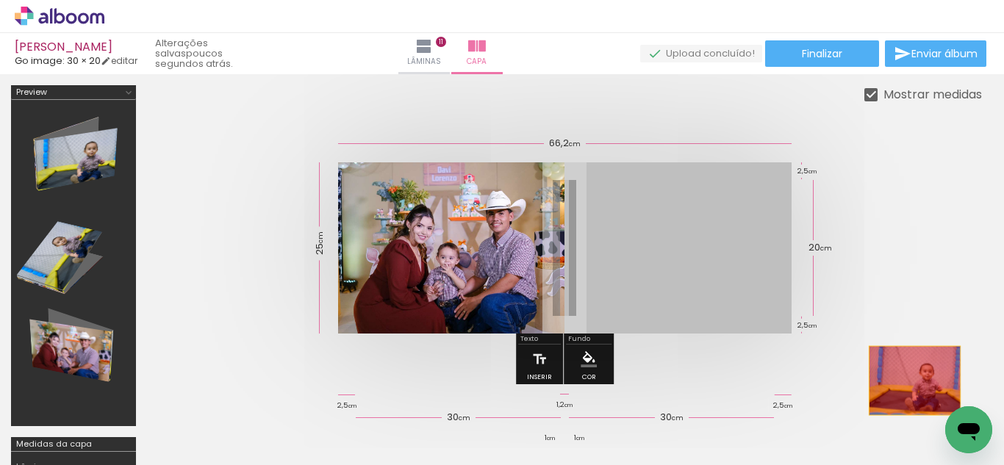
drag, startPoint x: 678, startPoint y: 269, endPoint x: 914, endPoint y: 381, distance: 261.6
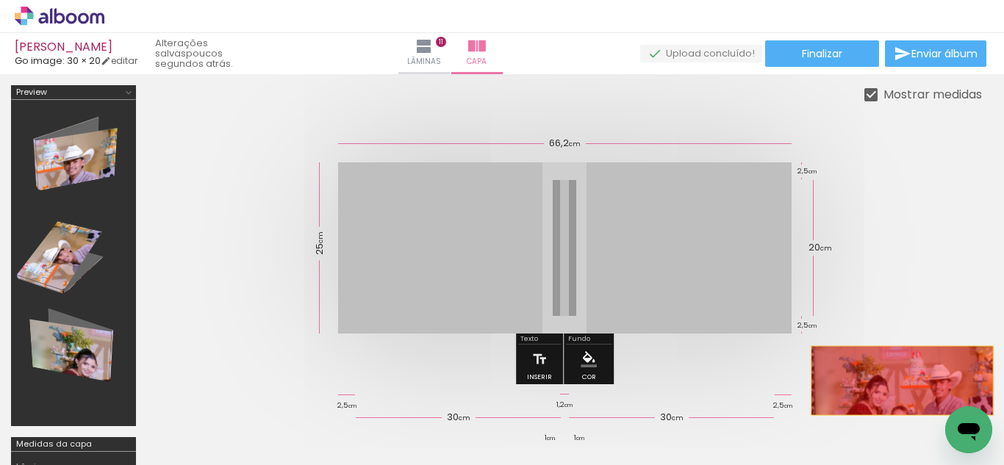
drag, startPoint x: 435, startPoint y: 221, endPoint x: 902, endPoint y: 381, distance: 493.1
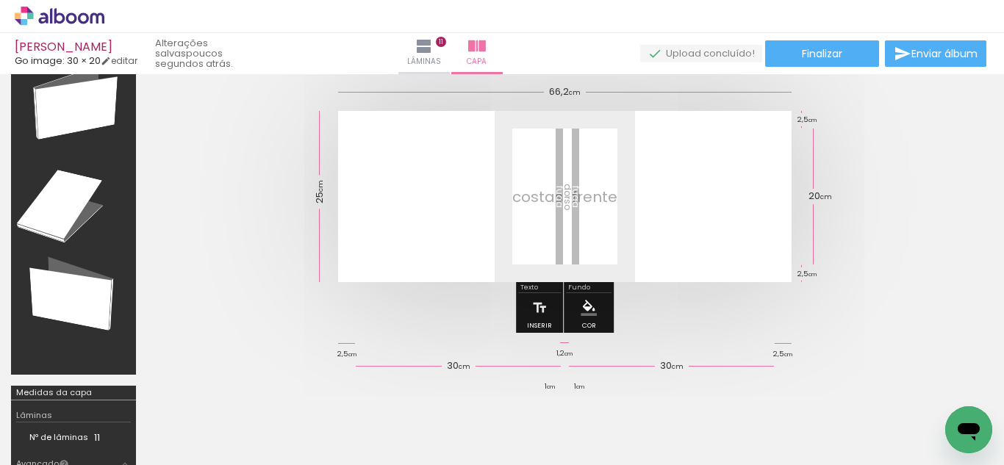
scroll to position [58, 0]
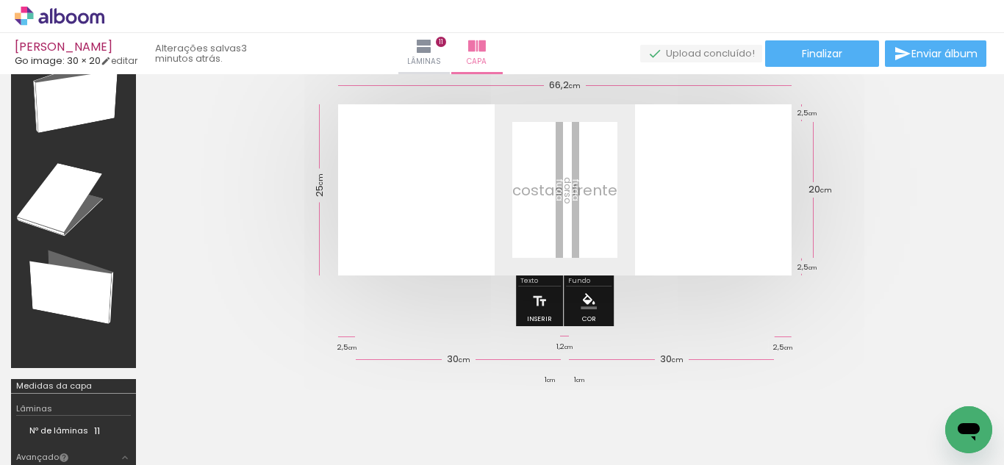
scroll to position [0, 66]
click at [946, 62] on paper-button "Enviar álbum" at bounding box center [935, 53] width 101 height 26
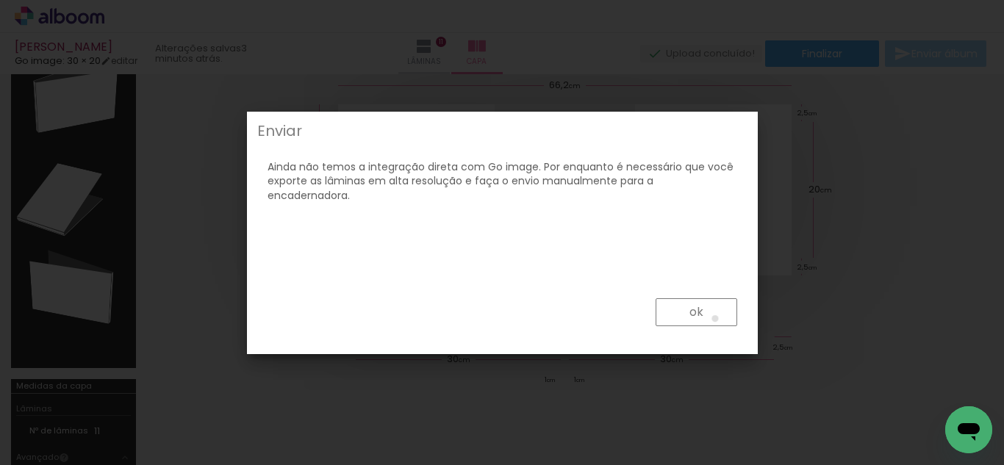
click at [715, 319] on paper-button "ok" at bounding box center [696, 312] width 82 height 28
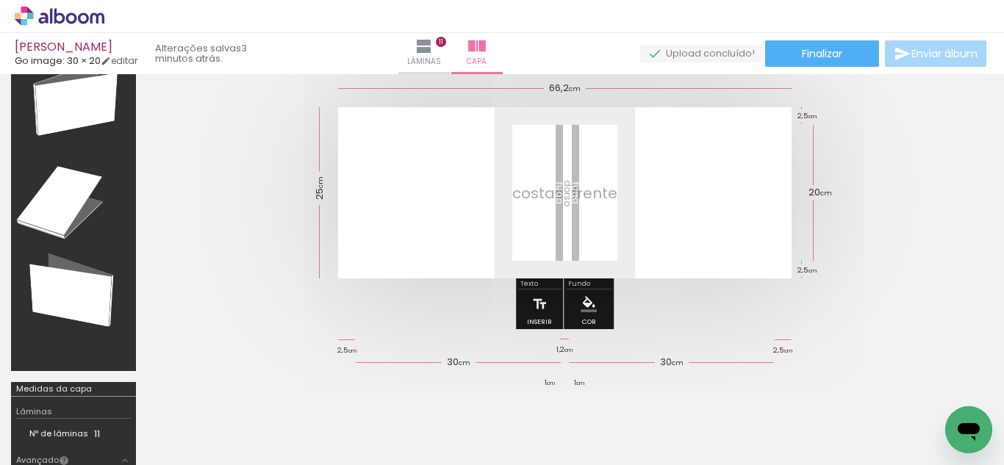
scroll to position [50, 0]
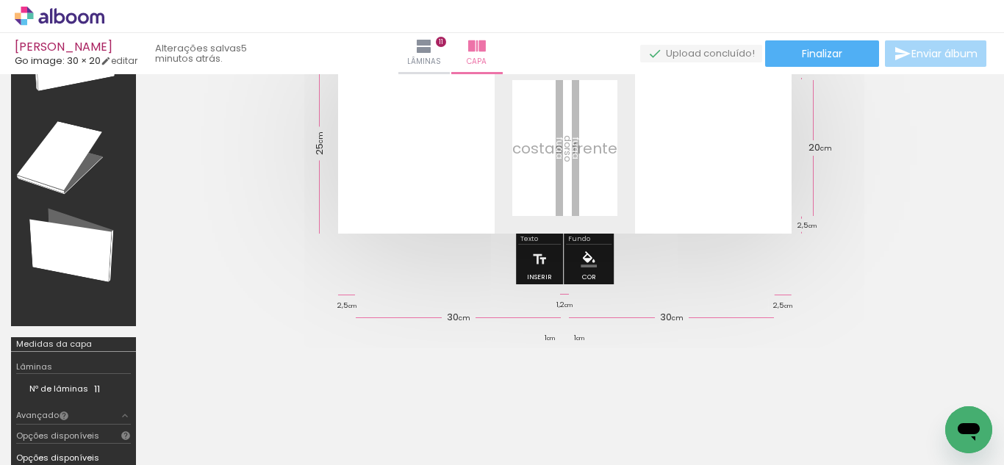
scroll to position [123, 0]
